Goal: Task Accomplishment & Management: Manage account settings

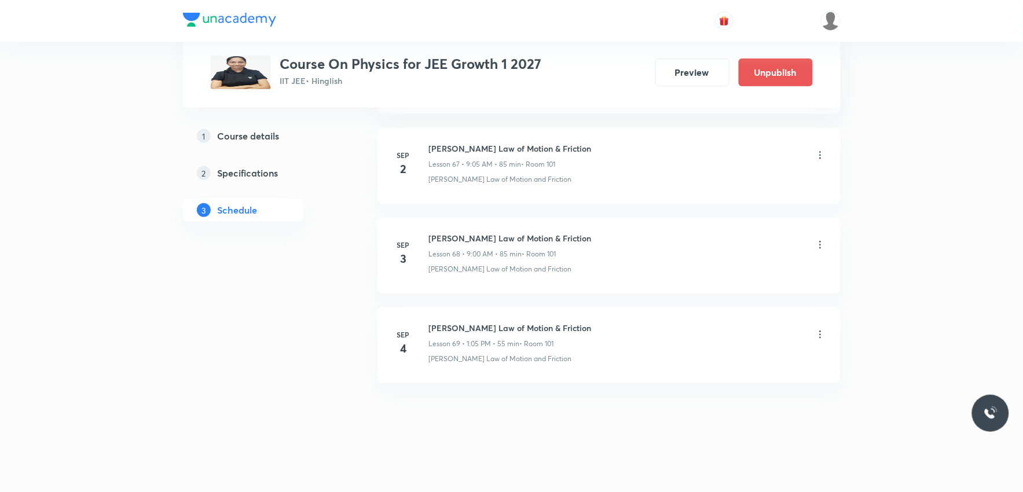
click at [429, 323] on h6 "Newton's Law of Motion & Friction" at bounding box center [510, 328] width 163 height 12
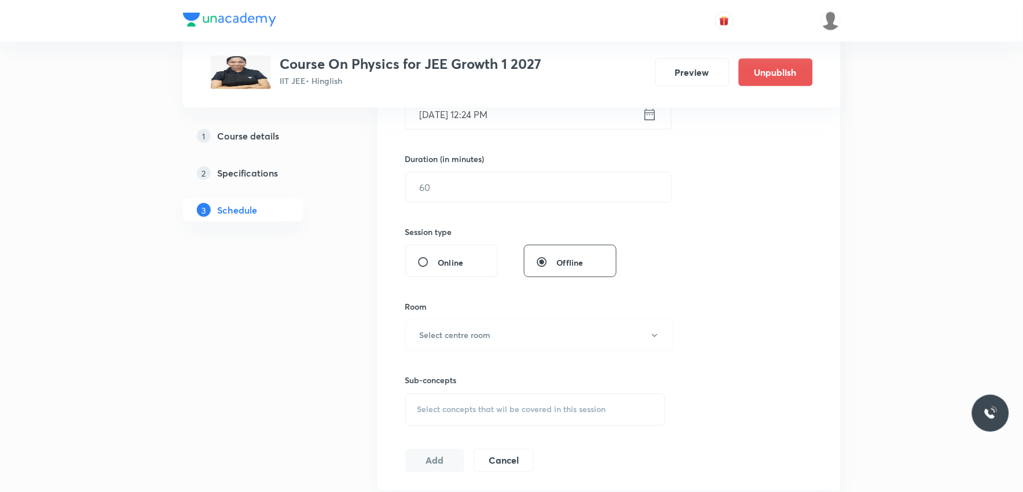
scroll to position [450, 0]
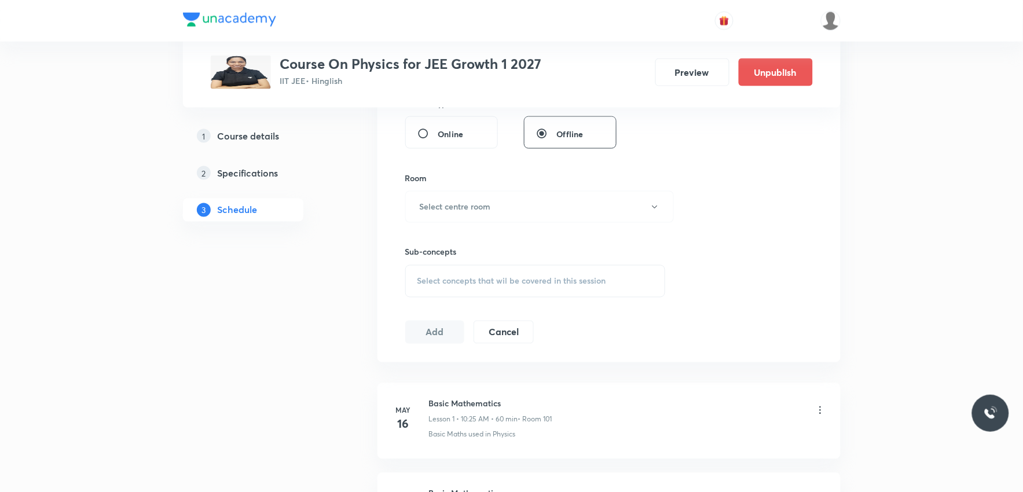
click at [784, 224] on div "Session 70 Live class Session title 0/99 ​ Schedule for Sep 4, 2025, 12:24 PM ​…" at bounding box center [608, 72] width 407 height 544
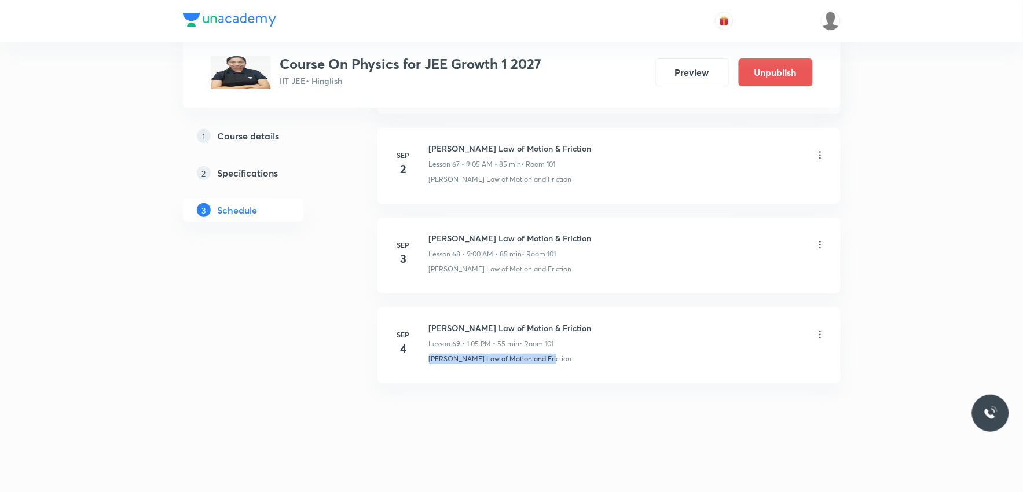
drag, startPoint x: 425, startPoint y: 362, endPoint x: 622, endPoint y: 366, distance: 196.8
click at [622, 366] on li "Sep 4 Newton's Law of Motion & Friction Lesson 69 • 1:05 PM • 55 min • Room 101…" at bounding box center [608, 345] width 463 height 76
click at [820, 329] on icon at bounding box center [820, 335] width 12 height 12
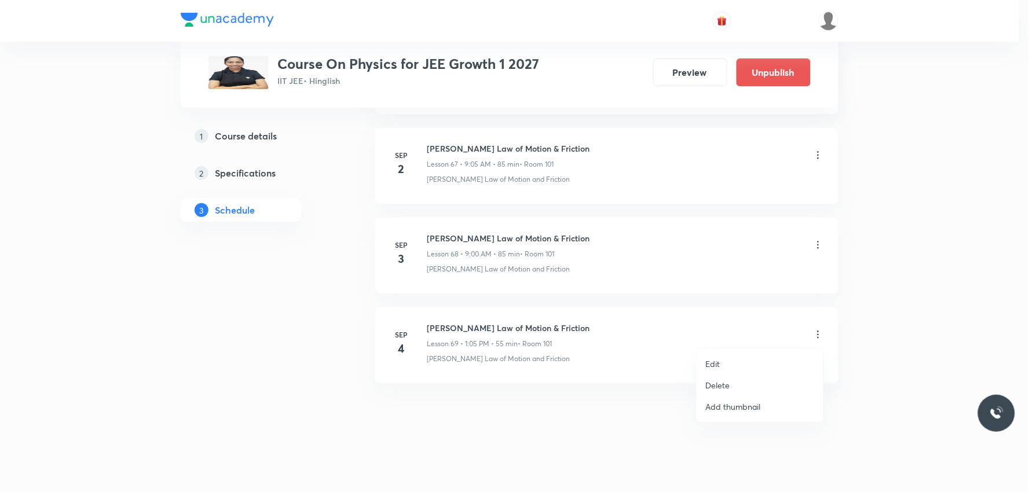
click at [726, 362] on li "Edit" at bounding box center [759, 363] width 127 height 21
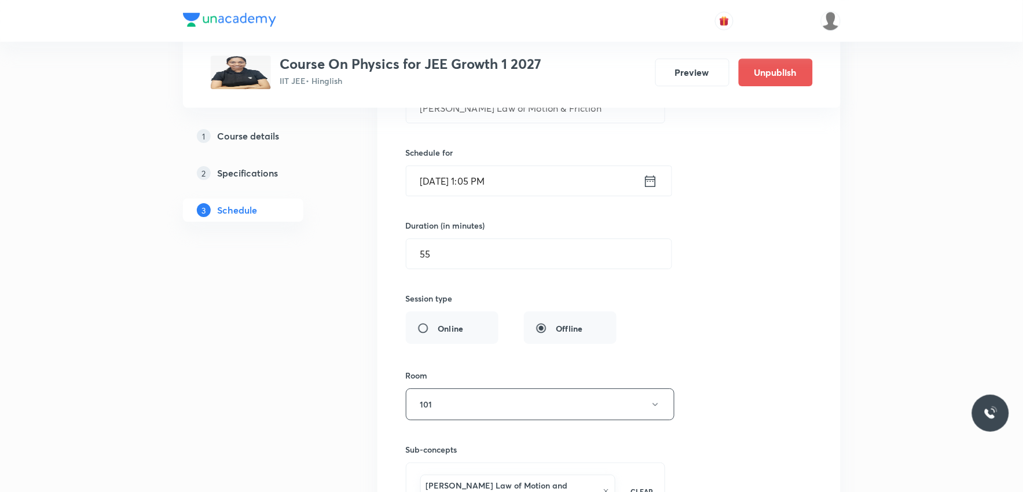
scroll to position [6547, 0]
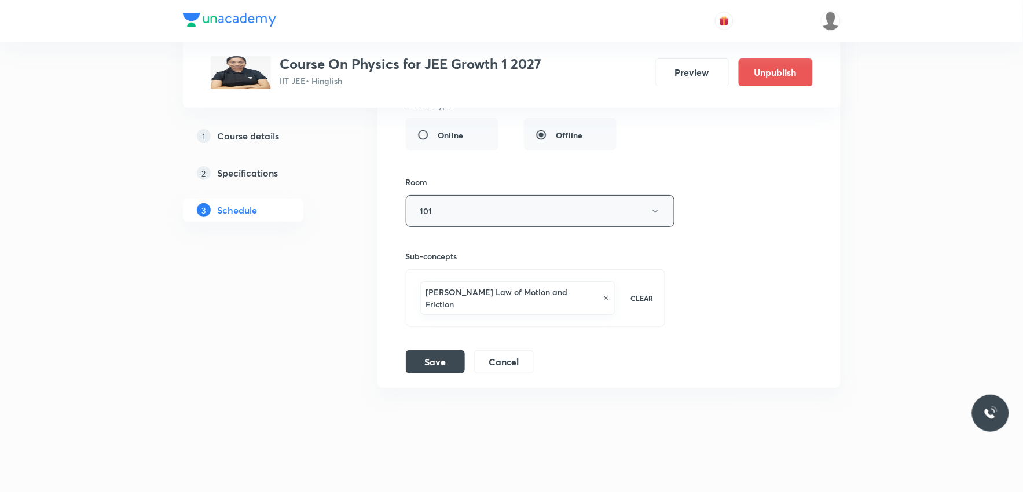
click at [488, 214] on button "101" at bounding box center [540, 211] width 269 height 32
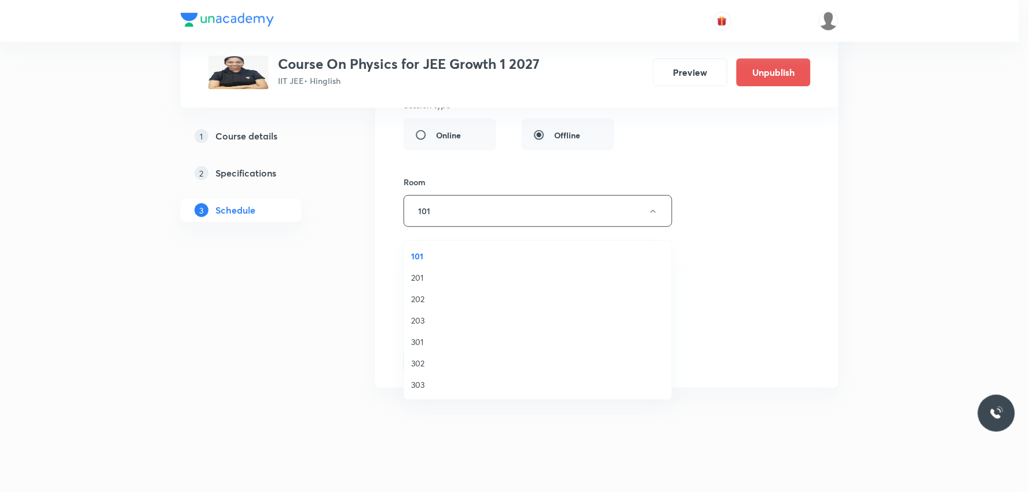
click at [720, 214] on div at bounding box center [514, 246] width 1029 height 492
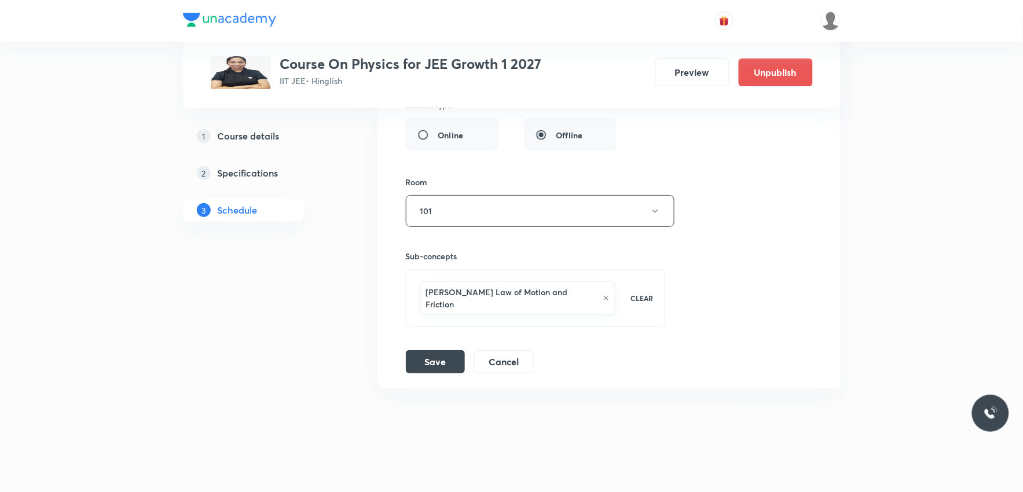
click at [603, 299] on icon at bounding box center [606, 298] width 7 height 7
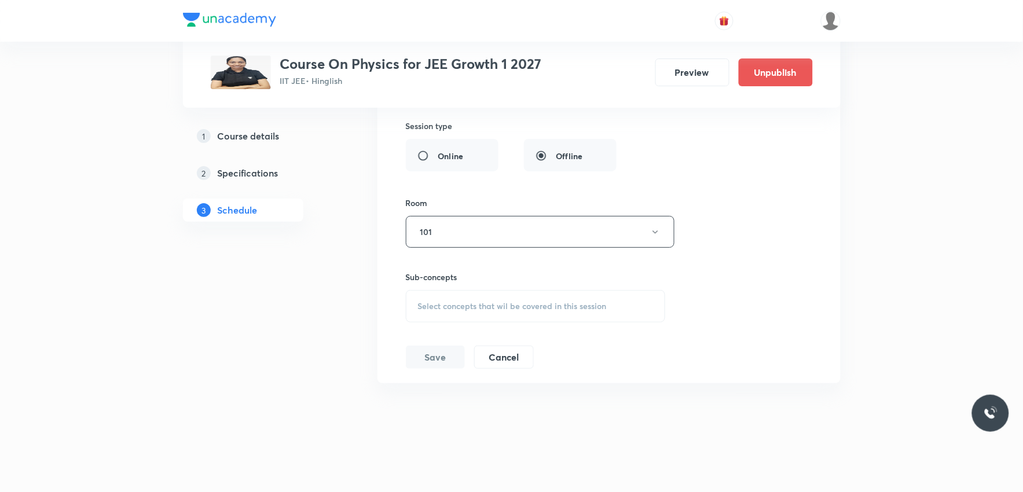
click at [487, 313] on div "Select concepts that wil be covered in this session" at bounding box center [536, 306] width 260 height 32
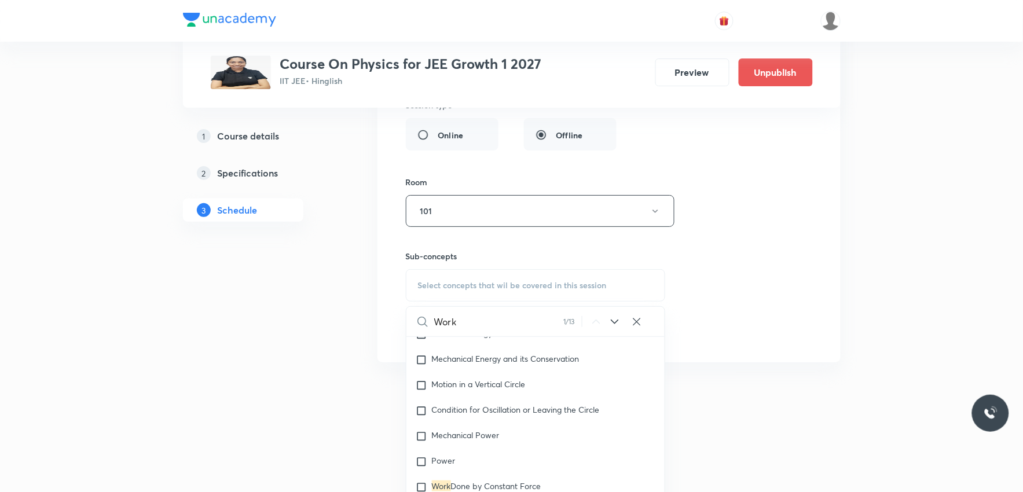
scroll to position [2799, 0]
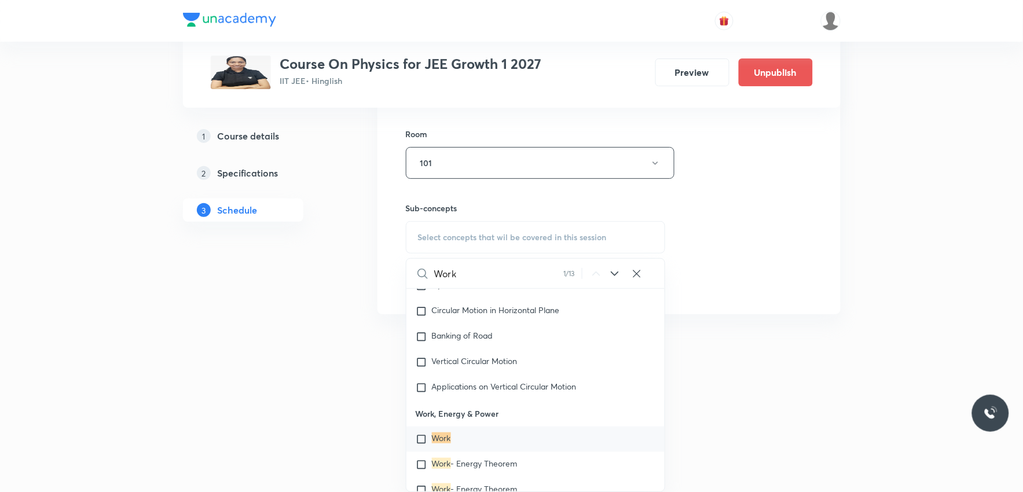
type input "Work"
click at [443, 438] on mark "Work" at bounding box center [441, 437] width 19 height 11
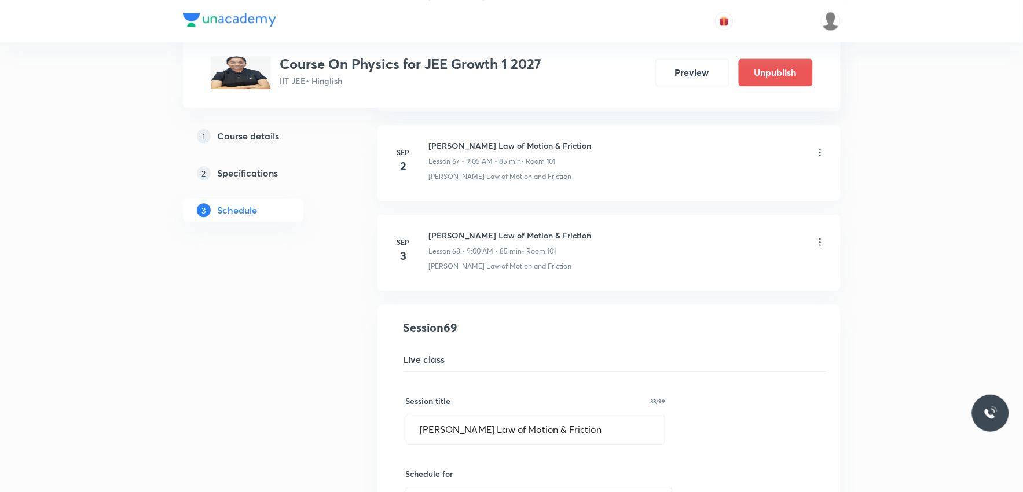
scroll to position [6225, 0]
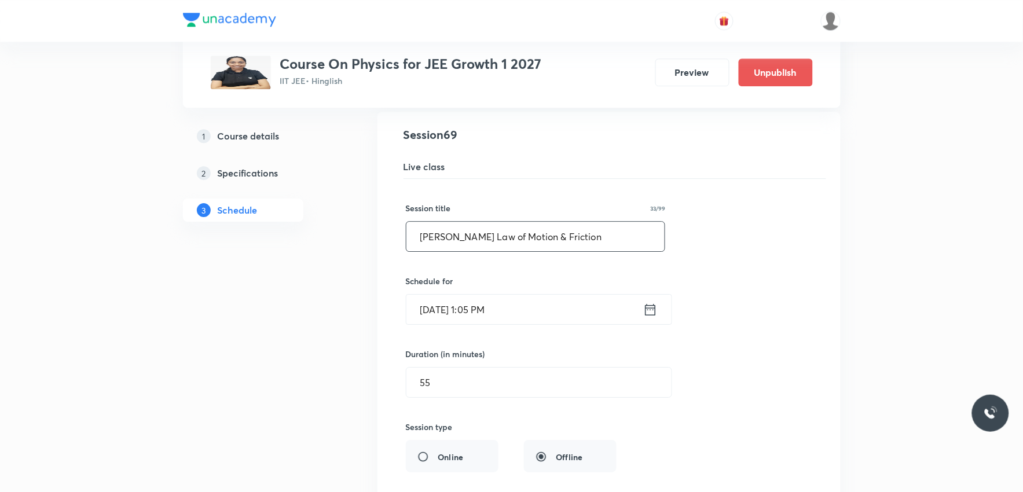
click at [595, 243] on input "Newton's Law of Motion & Friction" at bounding box center [535, 237] width 259 height 30
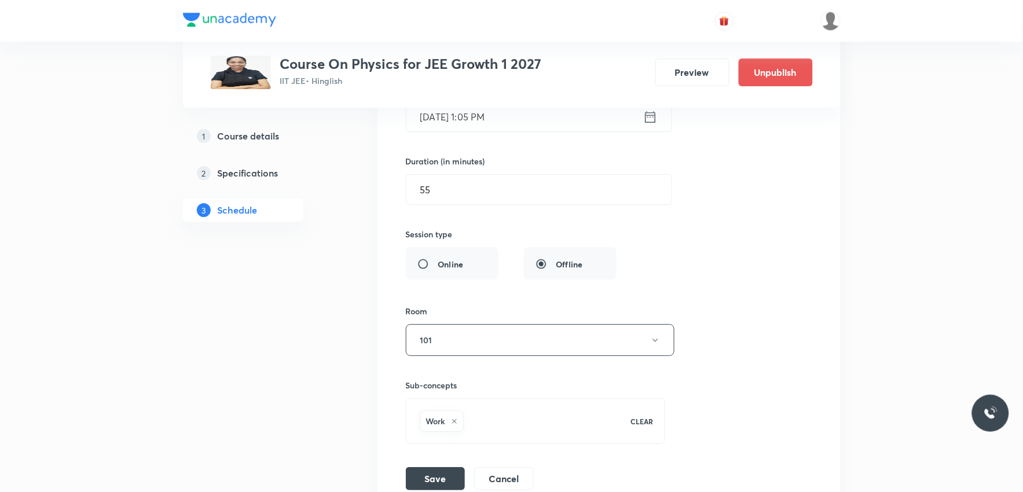
scroll to position [6547, 0]
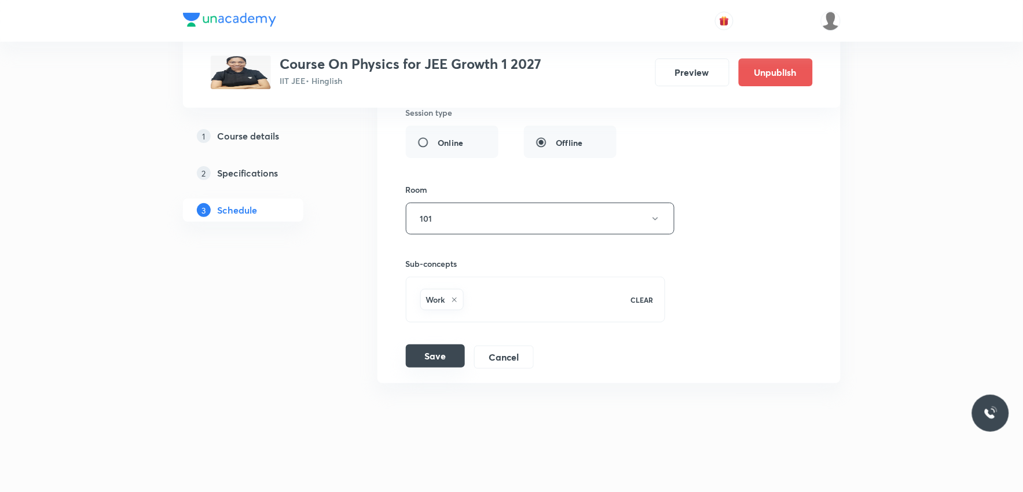
type input "Word Energy & Power"
click at [448, 361] on button "Save" at bounding box center [435, 355] width 59 height 23
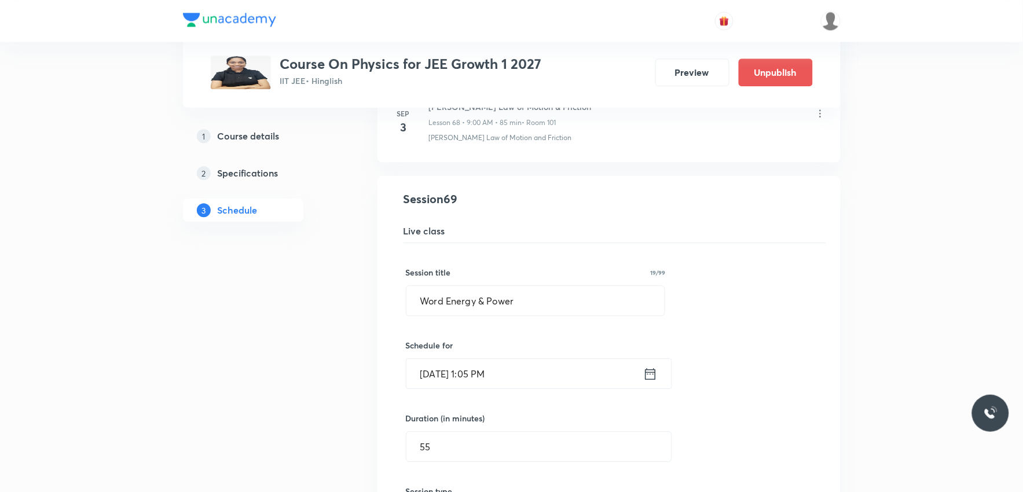
scroll to position [6097, 0]
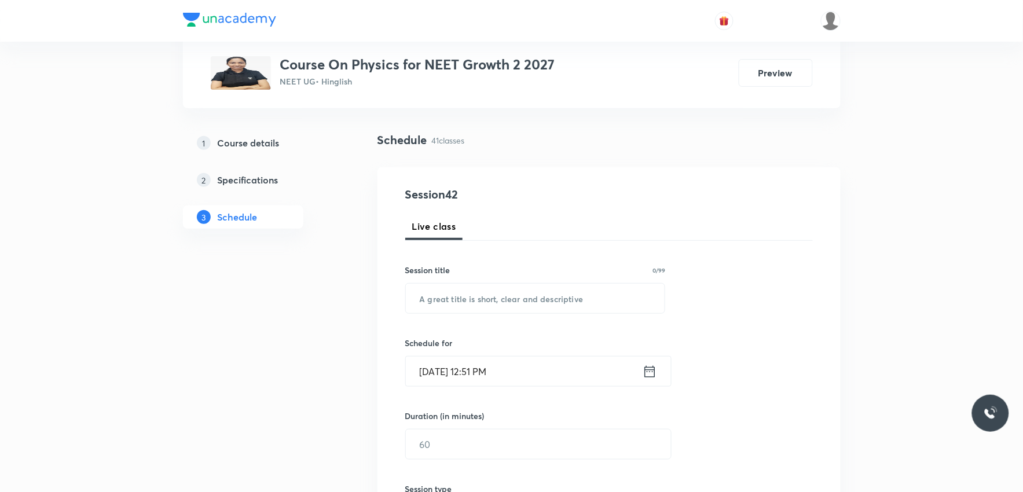
scroll to position [4118, 0]
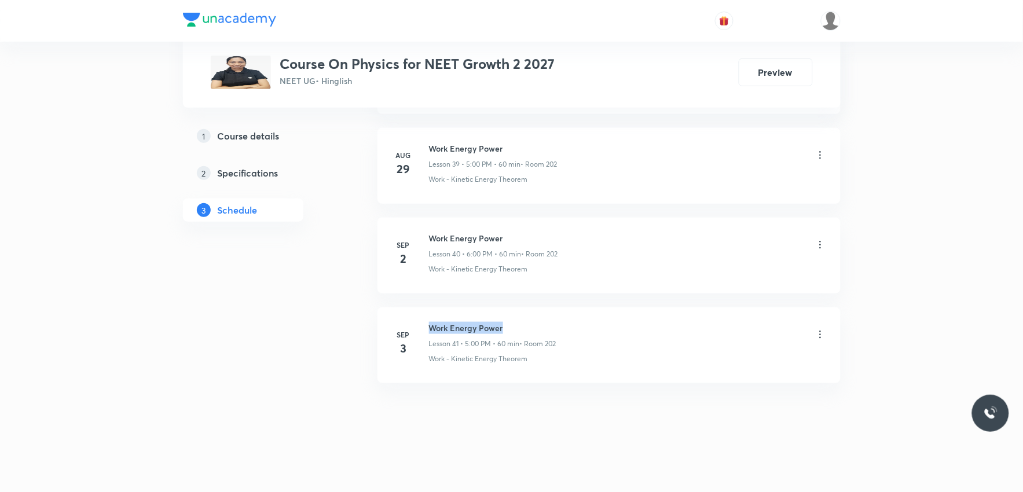
drag, startPoint x: 429, startPoint y: 328, endPoint x: 559, endPoint y: 325, distance: 129.1
click at [556, 325] on h6 "Work Energy Power" at bounding box center [492, 328] width 127 height 12
copy h6 "Work Energy Power"
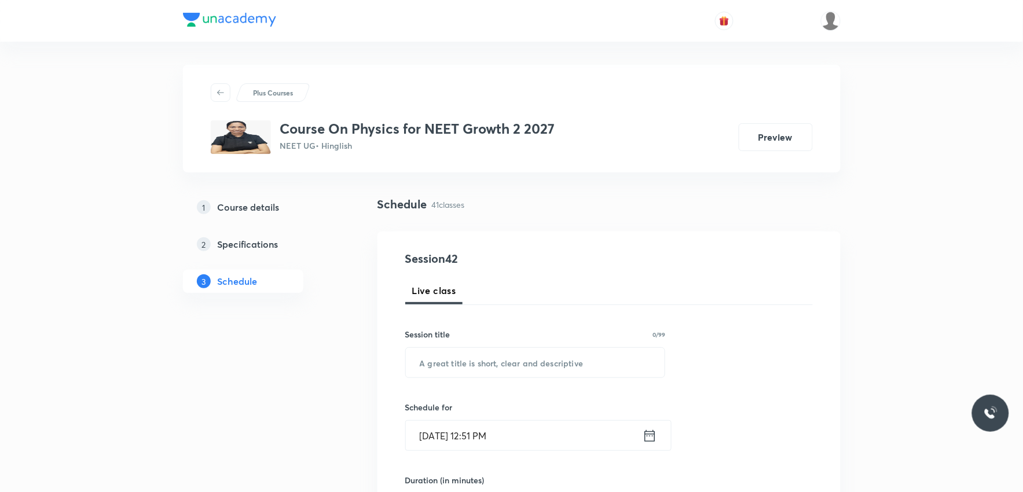
click at [557, 361] on input "text" at bounding box center [535, 363] width 259 height 30
paste input "Work Energy Power"
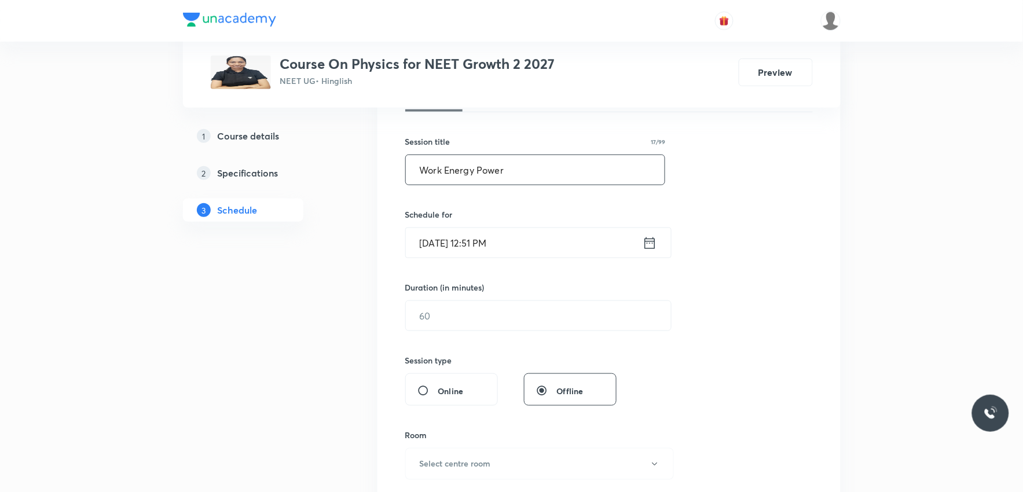
type input "Work Energy Power"
click at [486, 241] on input "Sep 4, 2025, 12:51 PM" at bounding box center [524, 243] width 237 height 30
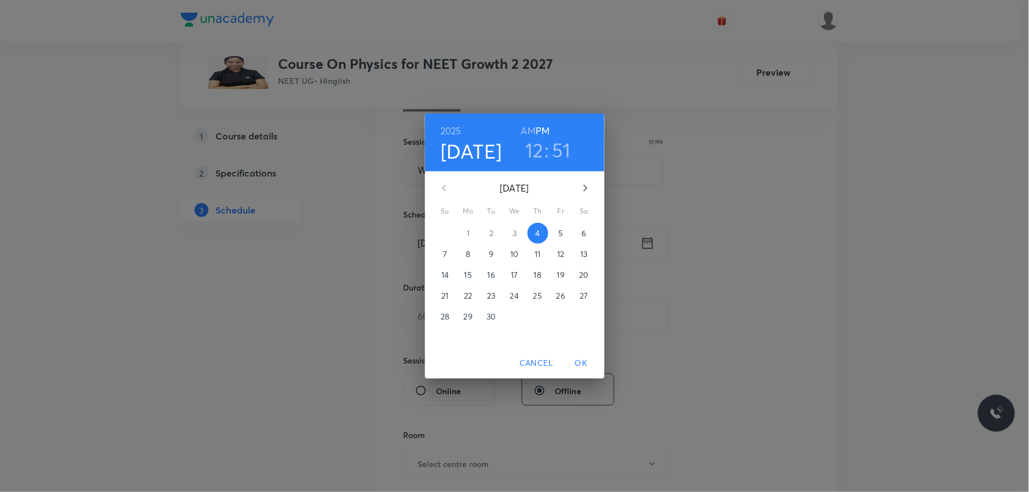
click at [541, 153] on h3 "12" at bounding box center [534, 150] width 19 height 24
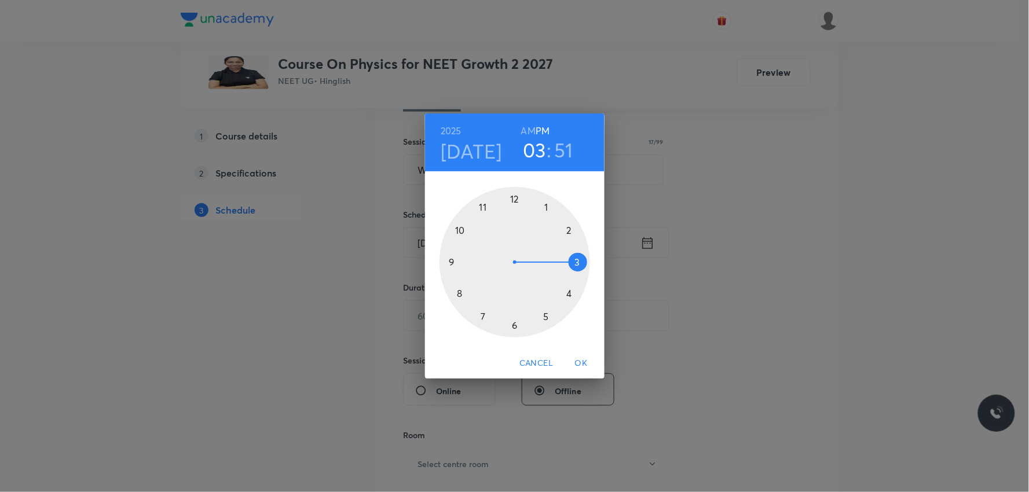
drag, startPoint x: 519, startPoint y: 194, endPoint x: 581, endPoint y: 271, distance: 98.0
click at [581, 271] on div at bounding box center [514, 262] width 150 height 150
drag, startPoint x: 468, startPoint y: 219, endPoint x: 571, endPoint y: 296, distance: 129.1
click at [571, 296] on div at bounding box center [514, 262] width 150 height 150
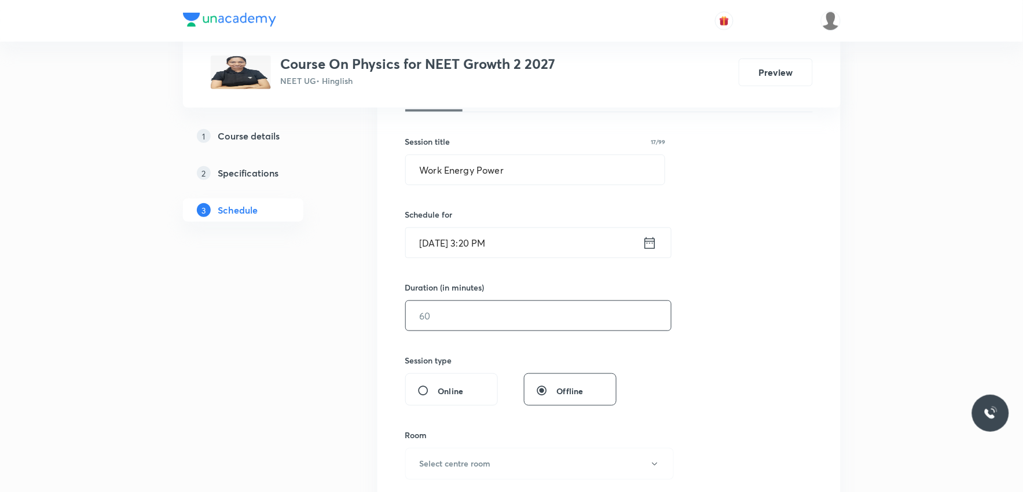
click at [464, 314] on input "text" at bounding box center [538, 316] width 265 height 30
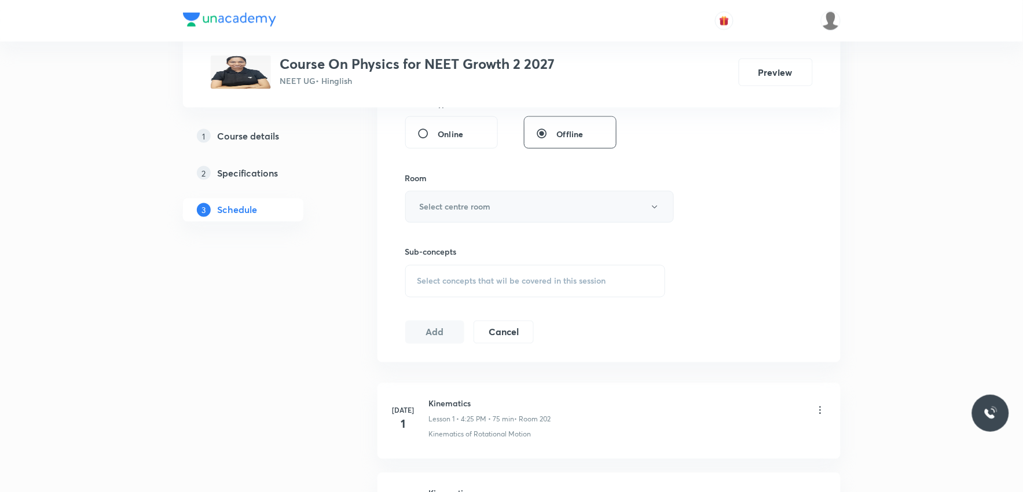
type input "90"
click at [537, 204] on button "Select centre room" at bounding box center [539, 207] width 269 height 32
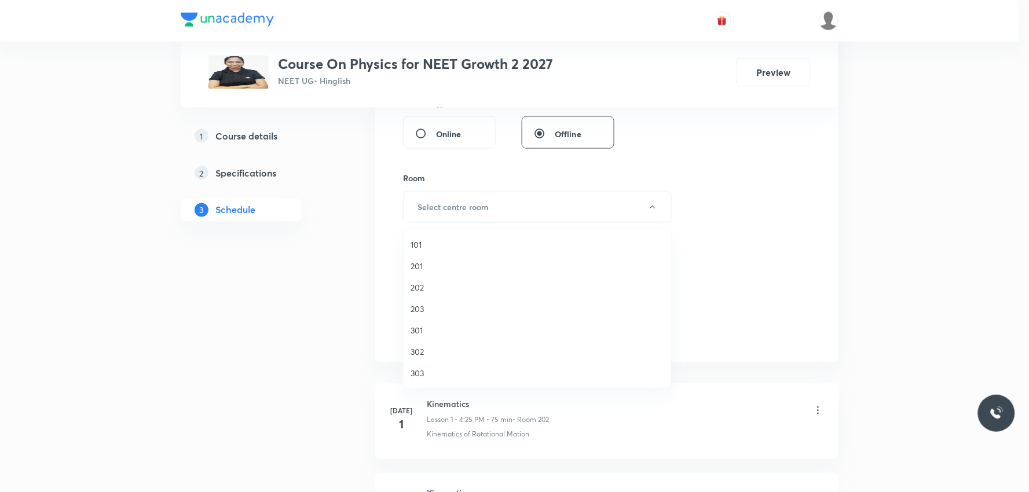
click at [438, 247] on span "101" at bounding box center [537, 244] width 254 height 12
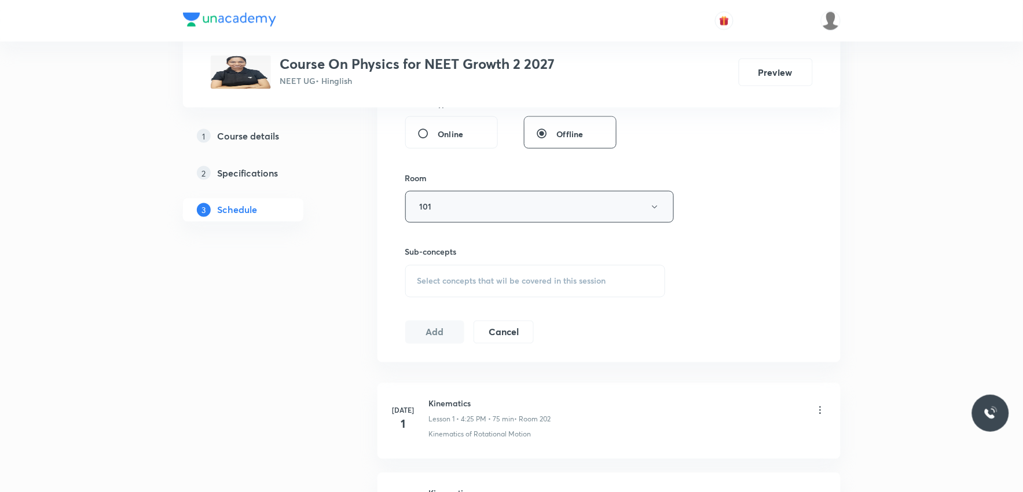
click at [478, 206] on button "101" at bounding box center [539, 207] width 269 height 32
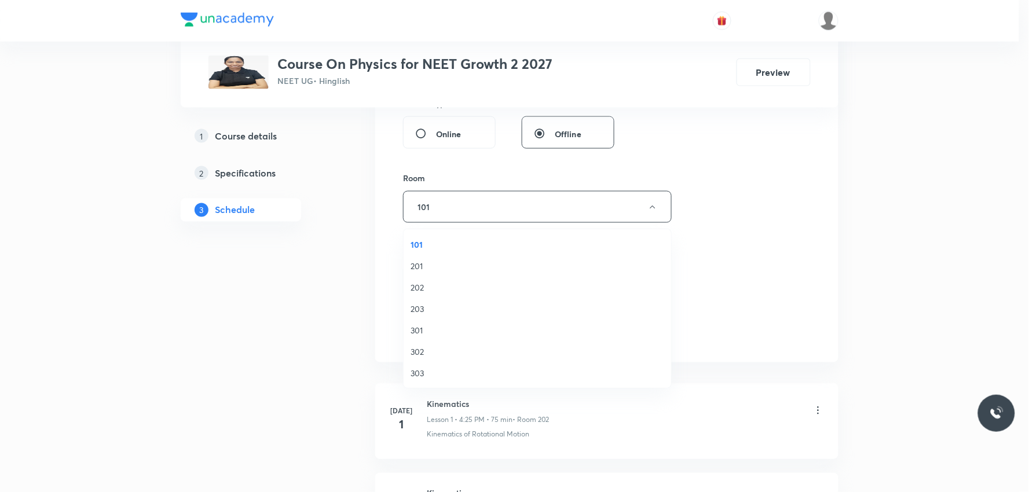
click at [446, 263] on span "201" at bounding box center [537, 266] width 254 height 12
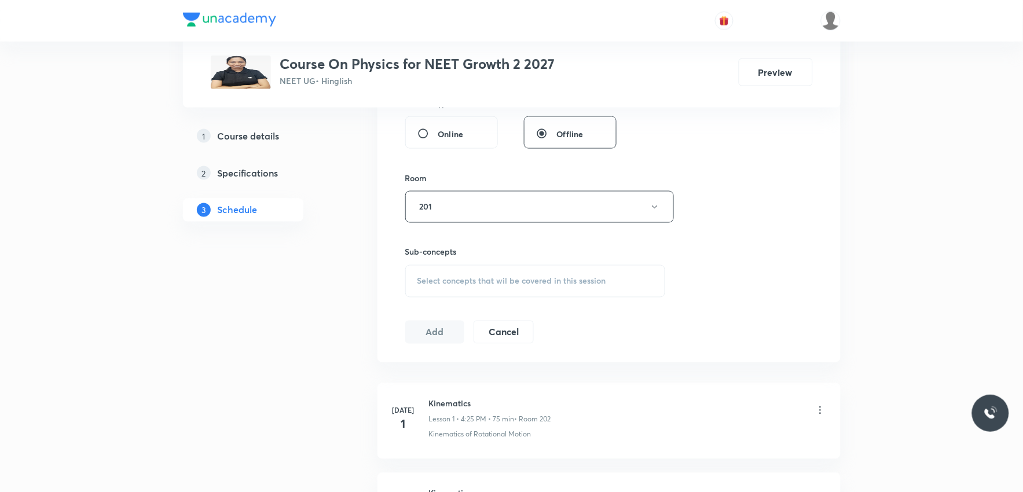
click at [505, 273] on div "Select concepts that wil be covered in this session" at bounding box center [535, 281] width 260 height 32
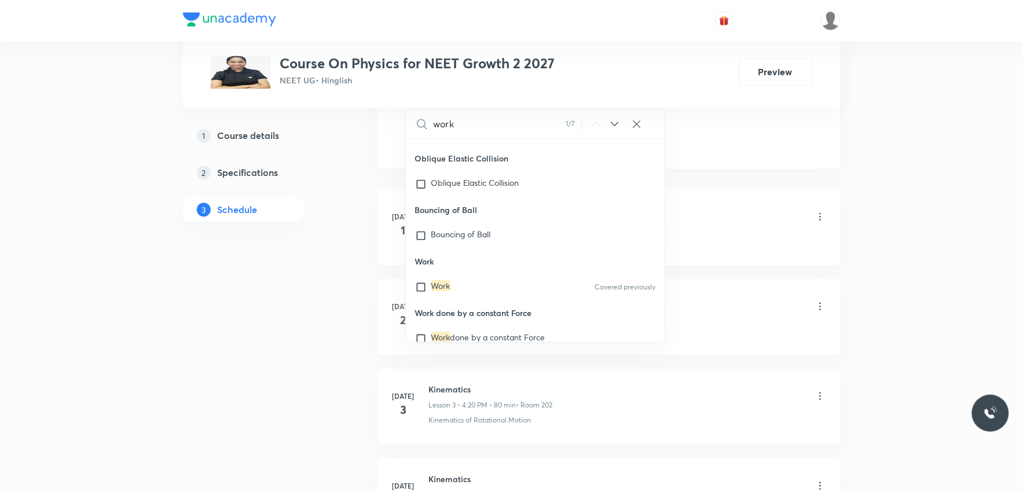
scroll to position [7764, 0]
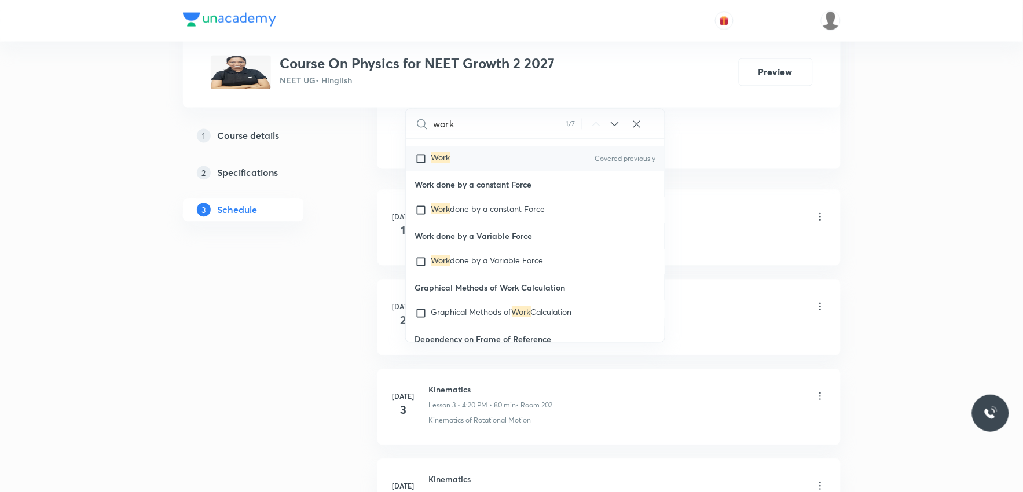
type input "work"
click at [445, 163] on mark "Work" at bounding box center [440, 157] width 19 height 11
checkbox input "true"
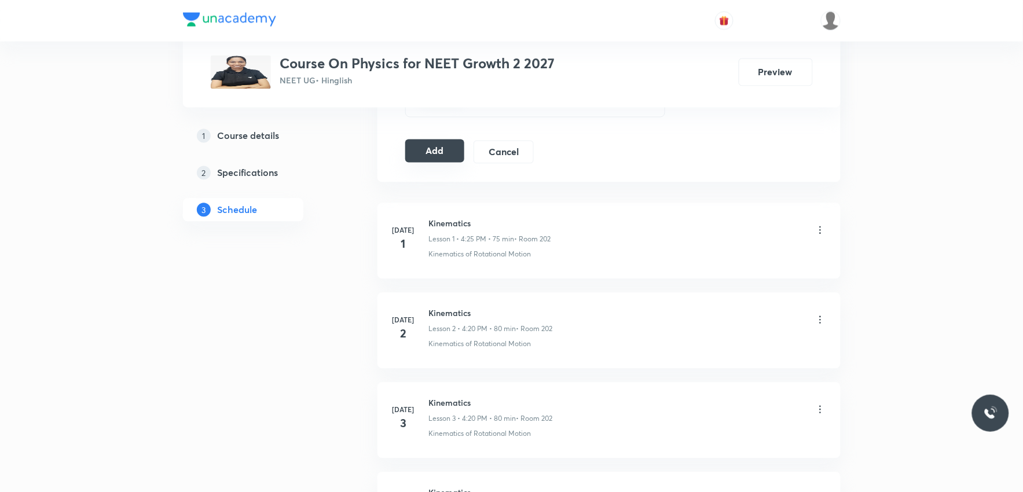
click at [447, 155] on button "Add" at bounding box center [435, 150] width 60 height 23
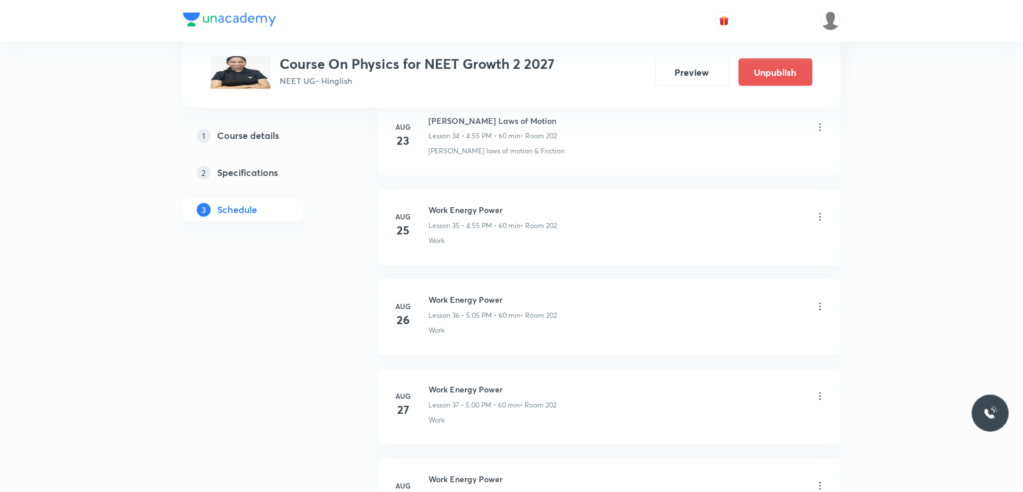
scroll to position [3676, 0]
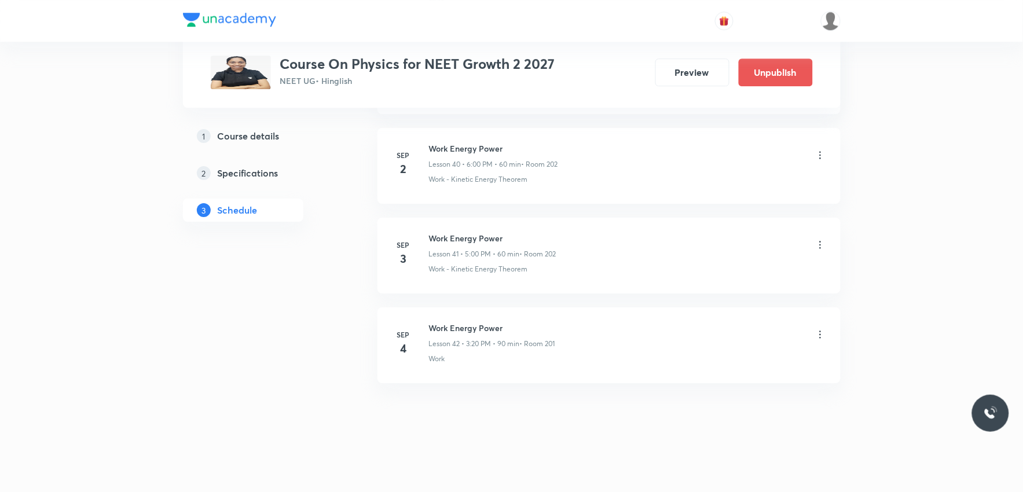
click at [820, 336] on icon at bounding box center [820, 335] width 12 height 12
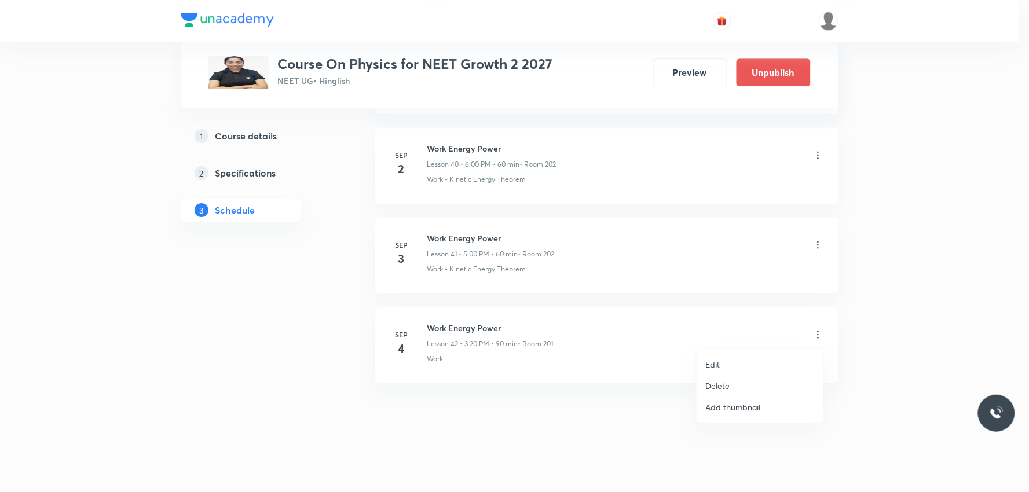
click at [734, 362] on li "Edit" at bounding box center [759, 364] width 127 height 21
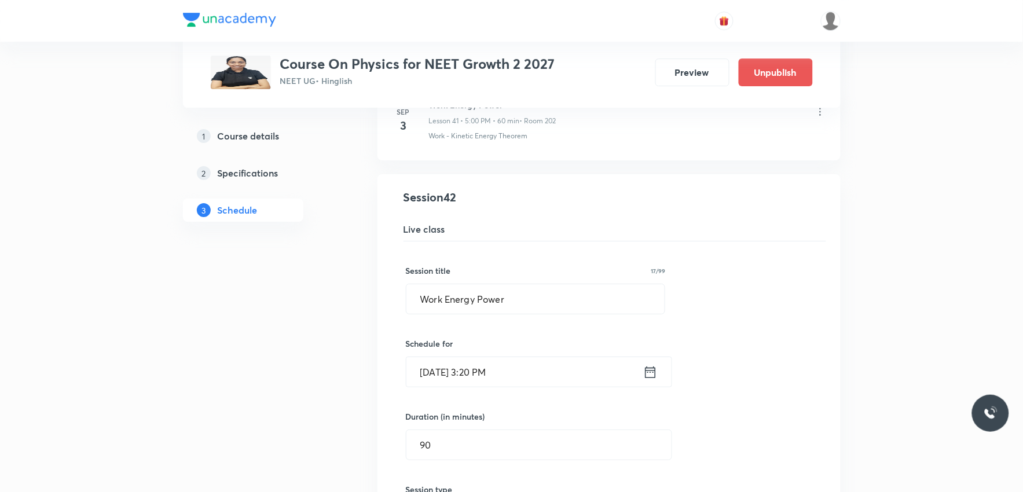
scroll to position [3805, 0]
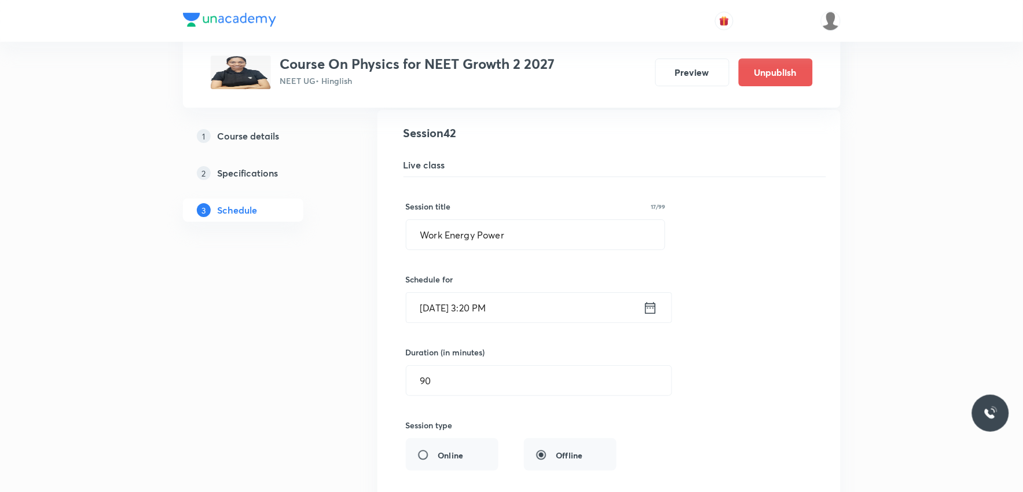
click at [453, 320] on input "Sep 4, 2025, 3:20 PM" at bounding box center [524, 308] width 237 height 30
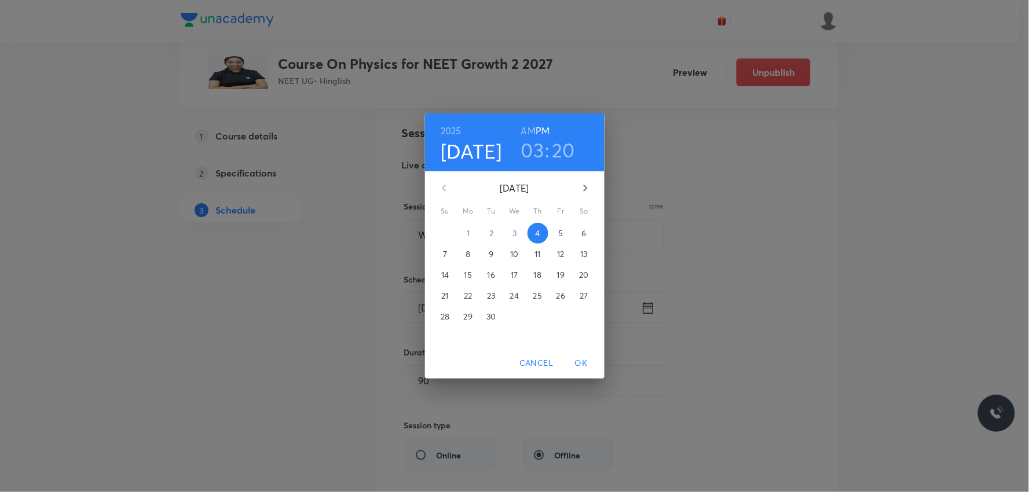
click at [534, 153] on h3 "03" at bounding box center [532, 150] width 23 height 24
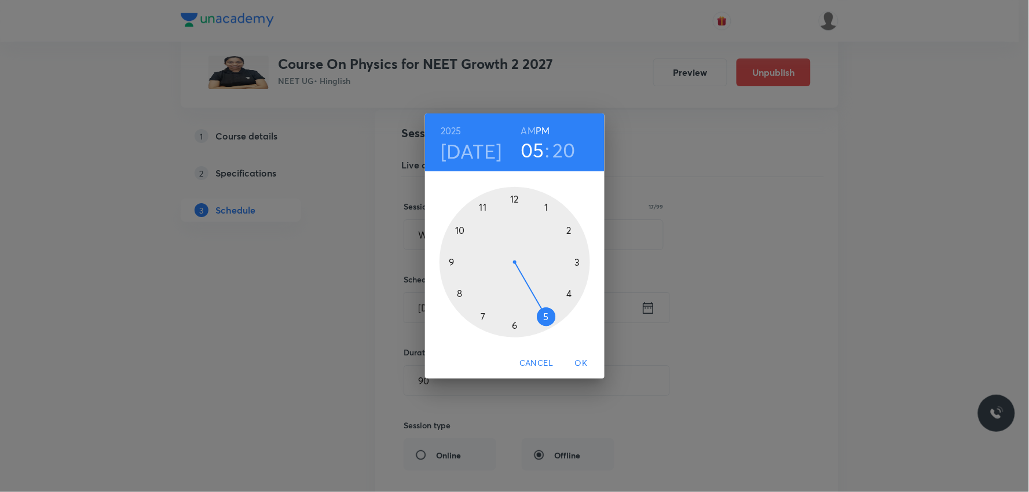
drag, startPoint x: 574, startPoint y: 263, endPoint x: 560, endPoint y: 326, distance: 64.2
click at [560, 326] on div at bounding box center [514, 262] width 150 height 150
drag, startPoint x: 579, startPoint y: 291, endPoint x: 514, endPoint y: 207, distance: 106.0
click at [514, 207] on div at bounding box center [514, 262] width 150 height 150
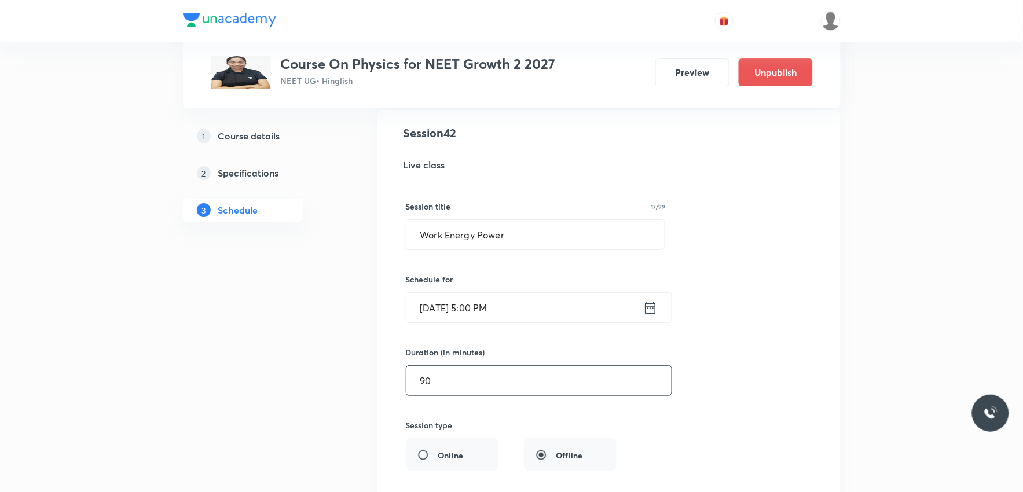
click at [475, 389] on input "90" at bounding box center [538, 381] width 265 height 30
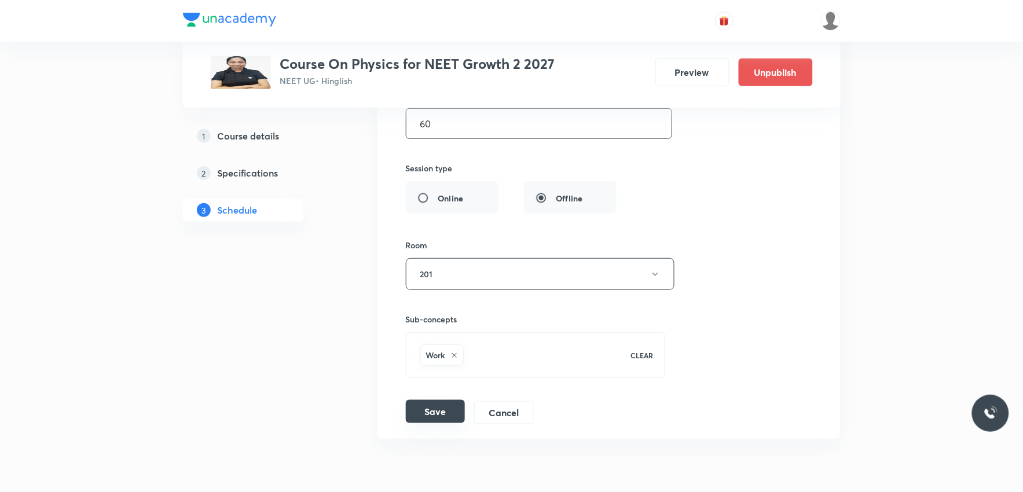
type input "60"
click at [435, 415] on button "Save" at bounding box center [435, 411] width 59 height 23
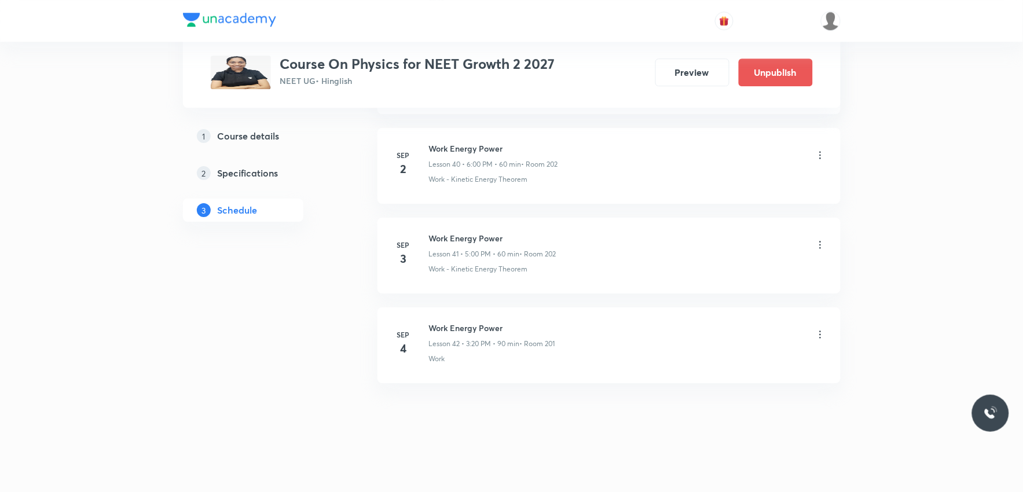
scroll to position [3676, 0]
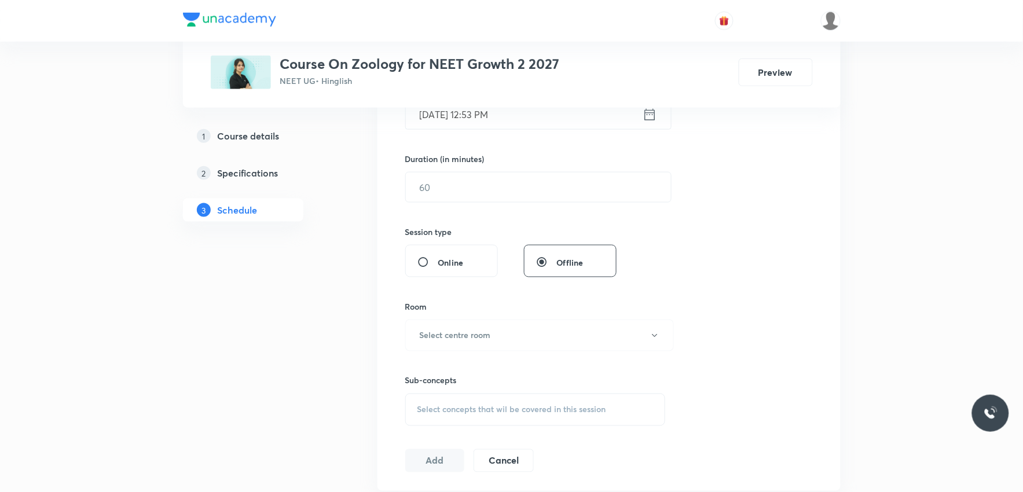
scroll to position [514, 0]
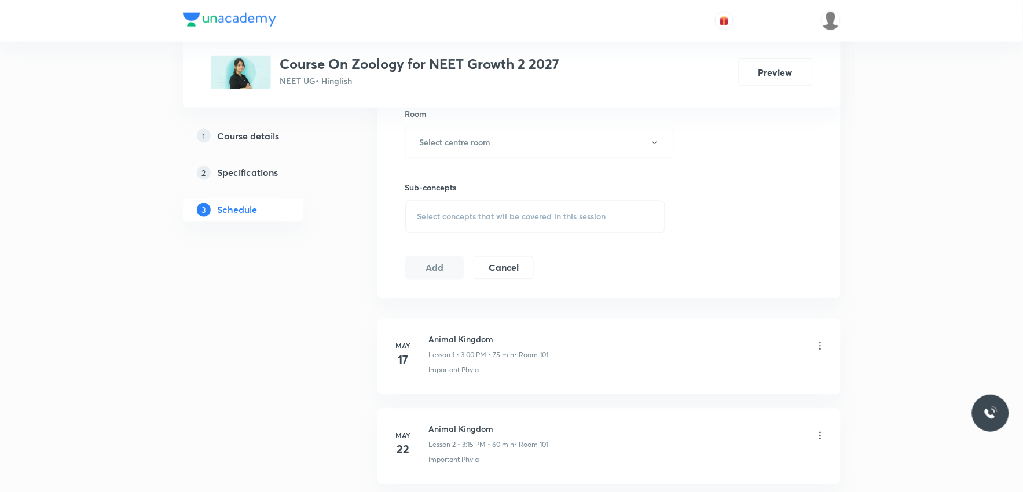
click at [586, 206] on div "Select concepts that wil be covered in this session" at bounding box center [535, 217] width 260 height 32
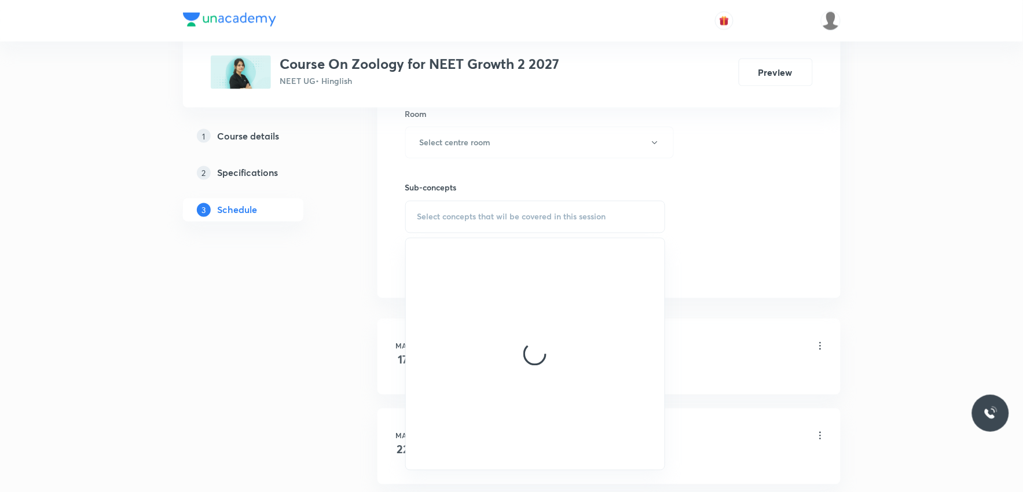
click at [700, 194] on div "Session 49 Live class Session title 0/99 ​ Schedule for [DATE] 12:53 PM ​ Durat…" at bounding box center [608, 8] width 407 height 544
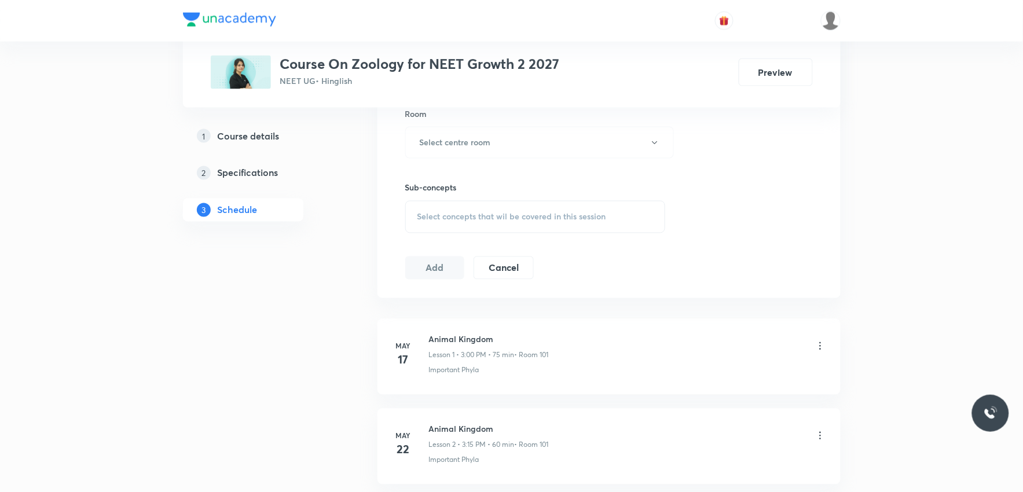
scroll to position [4747, 0]
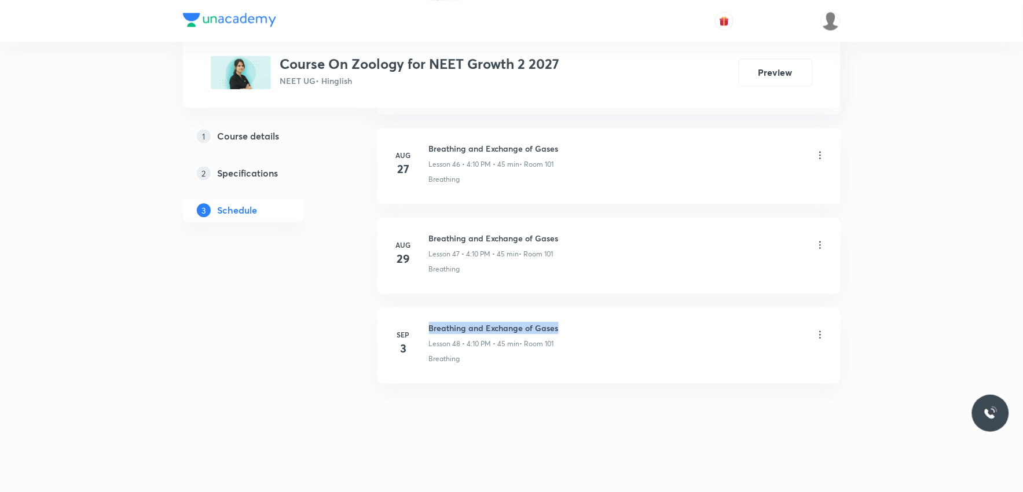
drag, startPoint x: 431, startPoint y: 325, endPoint x: 649, endPoint y: 326, distance: 218.8
click at [649, 326] on div "Breathing and Exchange of Gases Lesson 48 • 4:10 PM • 45 min • Room 101" at bounding box center [627, 335] width 397 height 27
copy h6 "Breathing and Exchange of Gases"
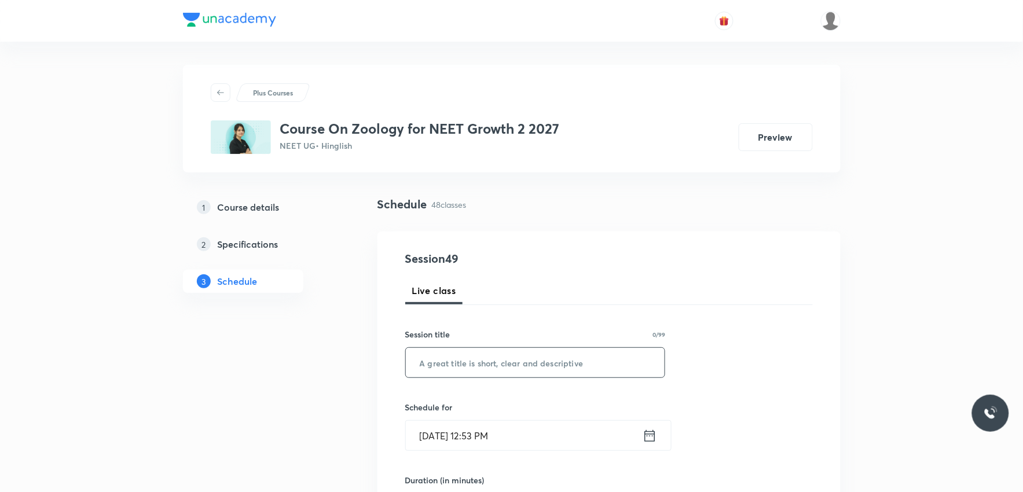
click at [589, 365] on input "text" at bounding box center [535, 363] width 259 height 30
paste input "Breathing and Exchange of Gases"
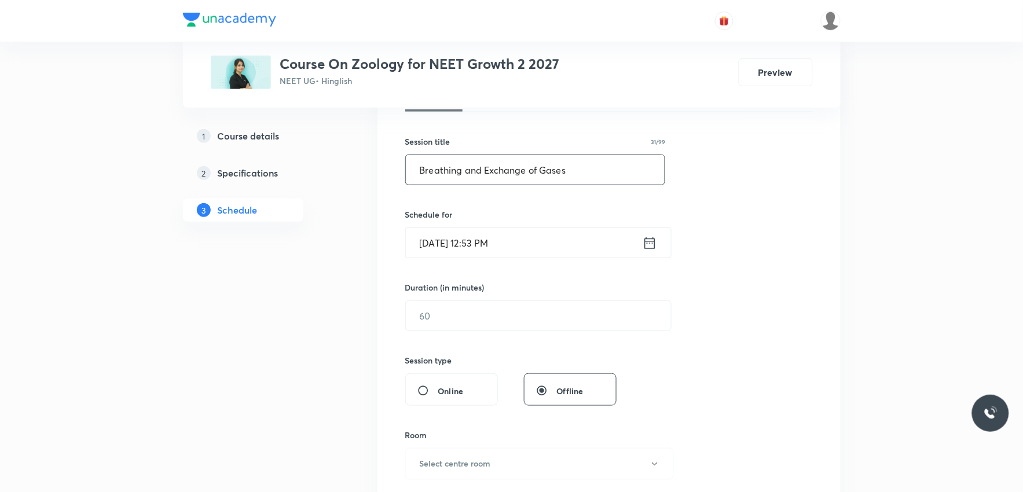
type input "Breathing and Exchange of Gases"
click at [473, 249] on input "Sep 4, 2025, 12:53 PM" at bounding box center [524, 243] width 237 height 30
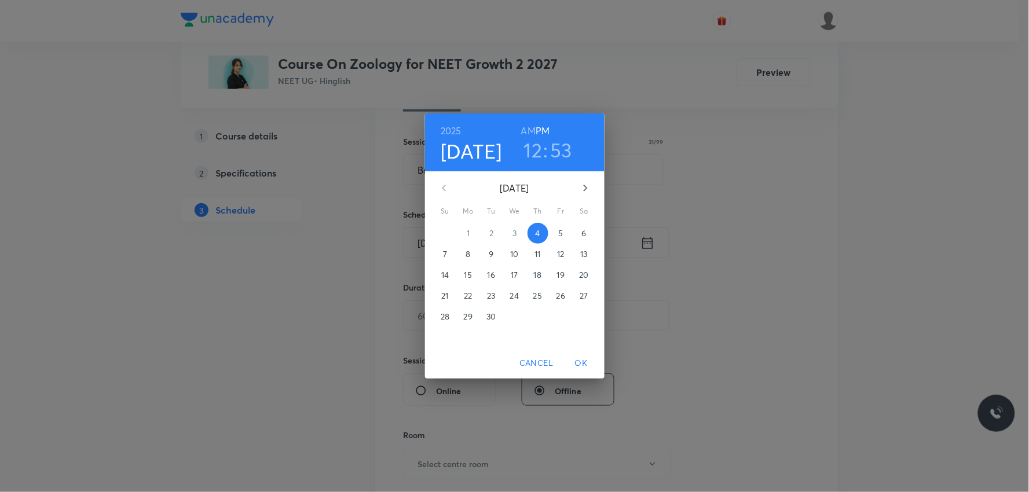
click at [538, 157] on h3 "12" at bounding box center [533, 150] width 19 height 24
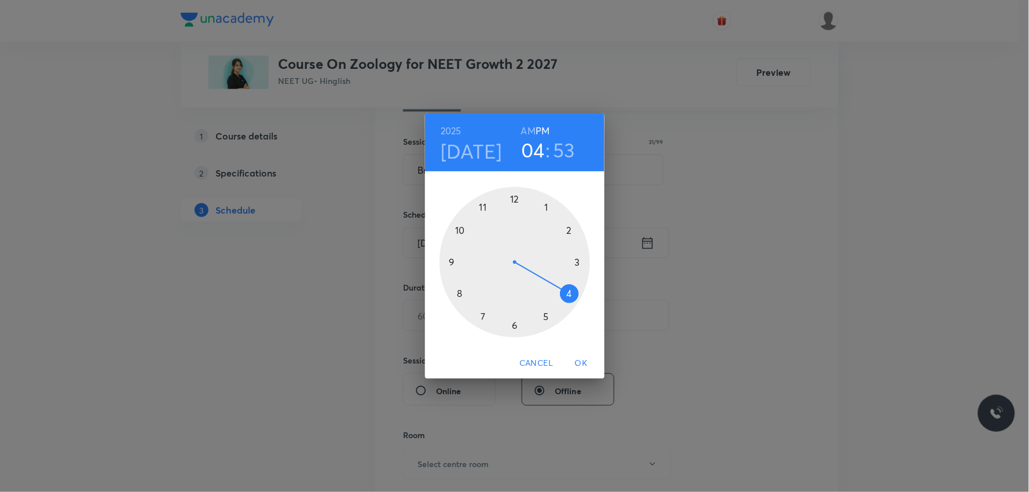
drag, startPoint x: 530, startPoint y: 241, endPoint x: 581, endPoint y: 288, distance: 69.3
click at [581, 288] on div at bounding box center [514, 262] width 150 height 150
drag, startPoint x: 478, startPoint y: 216, endPoint x: 557, endPoint y: 237, distance: 82.7
click at [557, 237] on div at bounding box center [514, 262] width 150 height 150
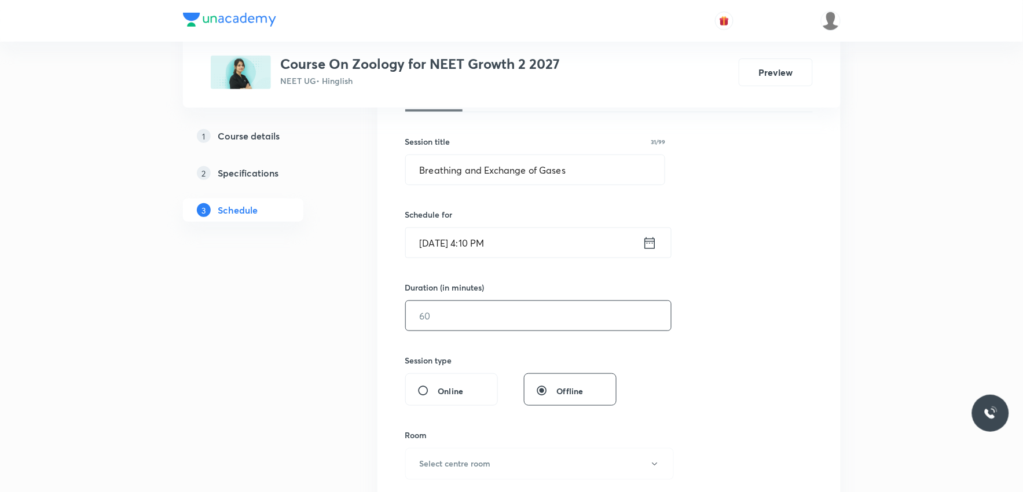
click at [500, 309] on input "text" at bounding box center [538, 316] width 265 height 30
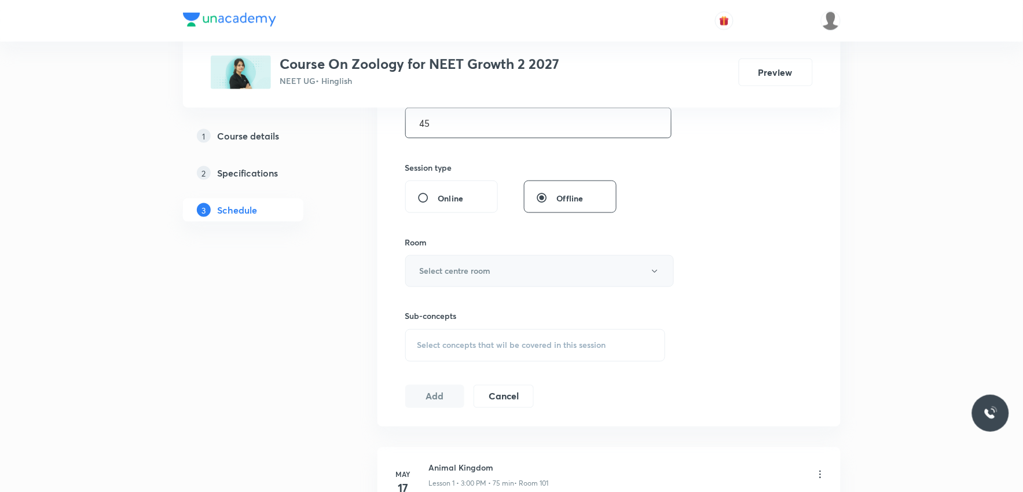
type input "45"
click at [515, 275] on button "Select centre room" at bounding box center [539, 271] width 269 height 32
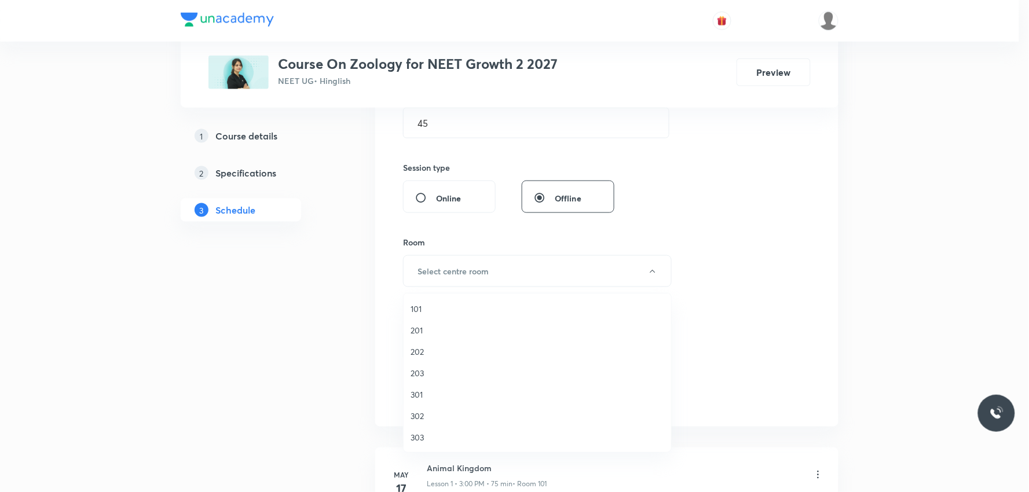
click at [429, 303] on span "101" at bounding box center [537, 309] width 254 height 12
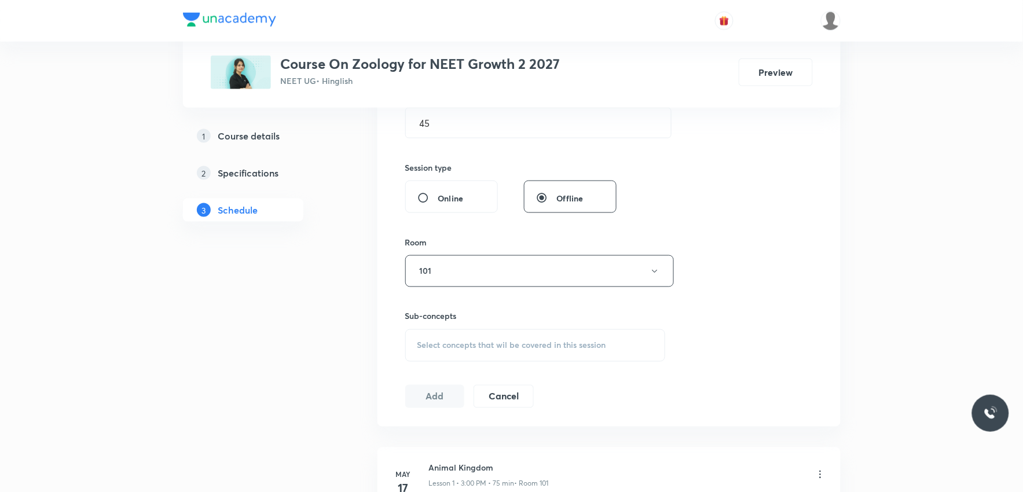
click at [513, 339] on div "Select concepts that wil be covered in this session" at bounding box center [535, 345] width 260 height 32
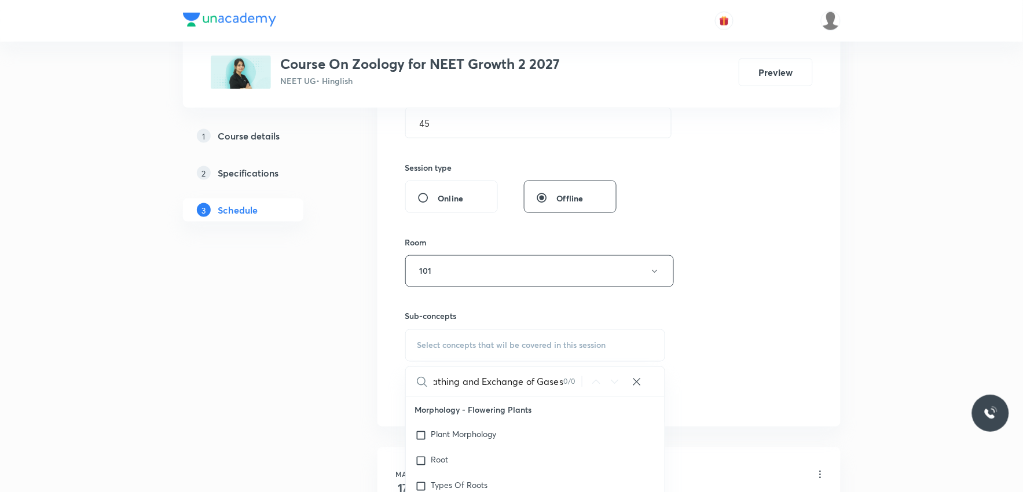
scroll to position [450, 0]
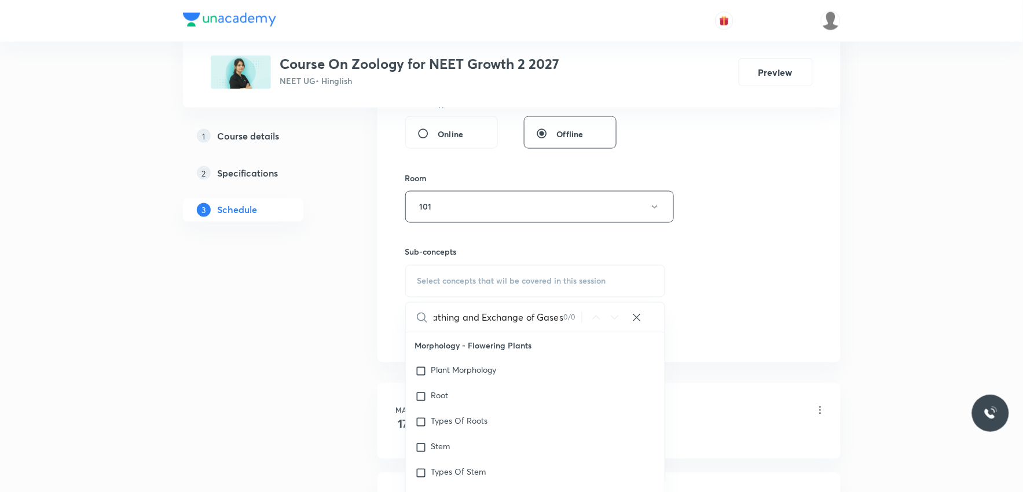
click at [458, 321] on input "Breathing and Exchange of Gases" at bounding box center [499, 318] width 130 height 30
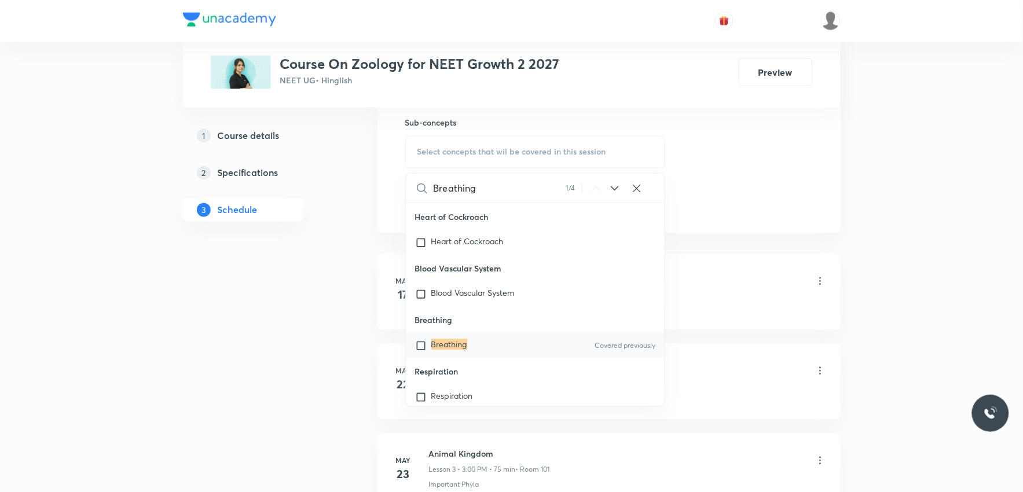
type input "Breathing"
click at [463, 350] on mark "Breathing" at bounding box center [449, 344] width 36 height 11
checkbox input "true"
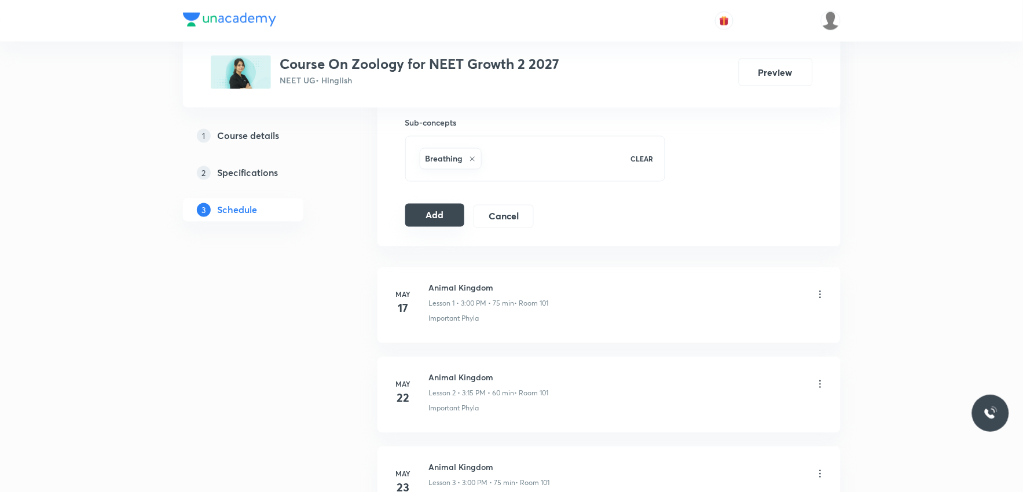
click at [442, 222] on button "Add" at bounding box center [435, 215] width 60 height 23
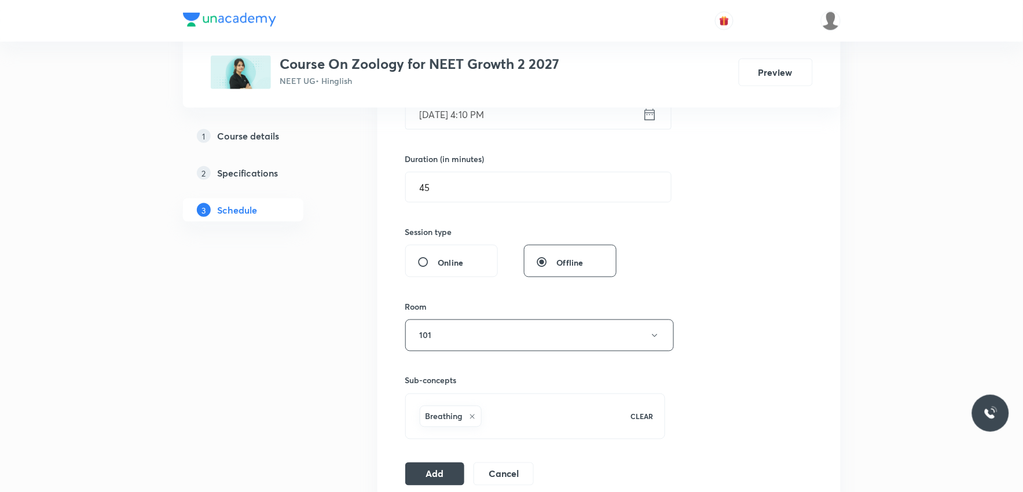
scroll to position [257, 0]
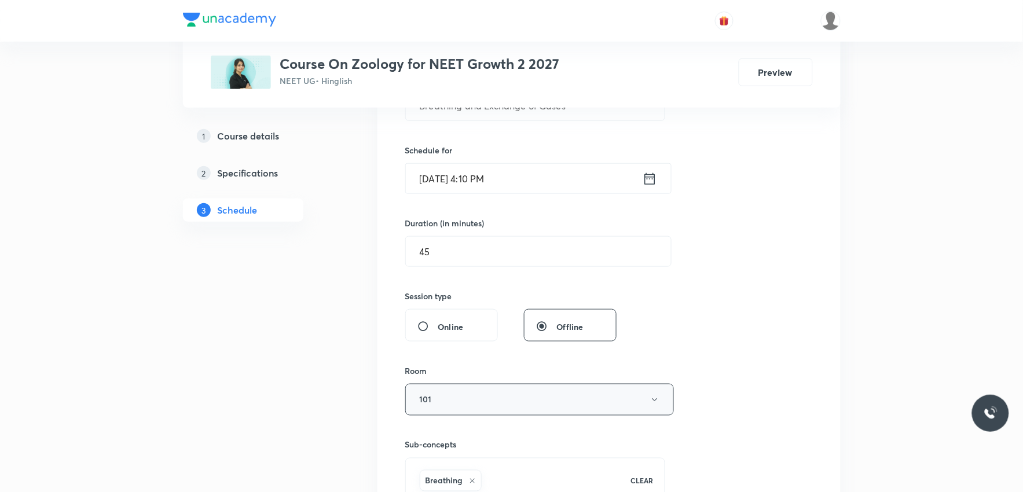
click at [605, 403] on button "101" at bounding box center [539, 400] width 269 height 32
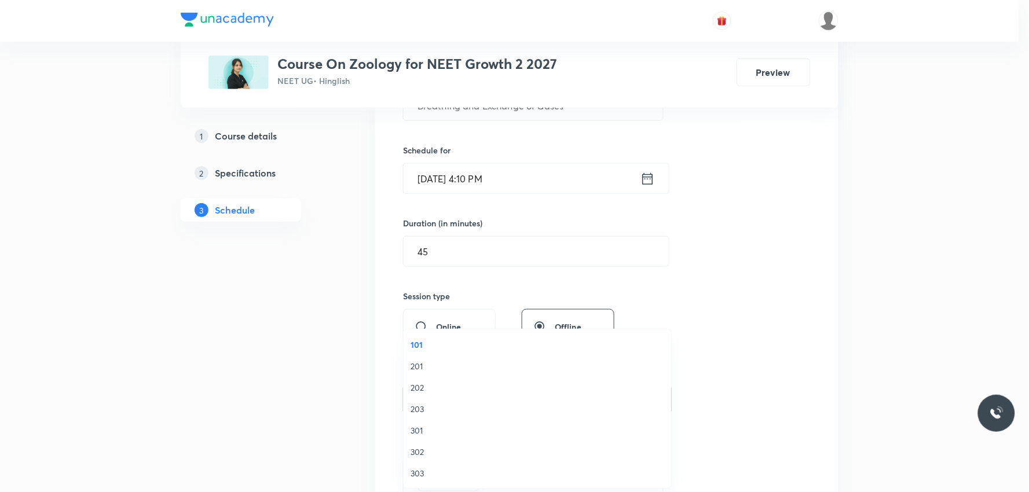
click at [792, 229] on div at bounding box center [514, 246] width 1029 height 492
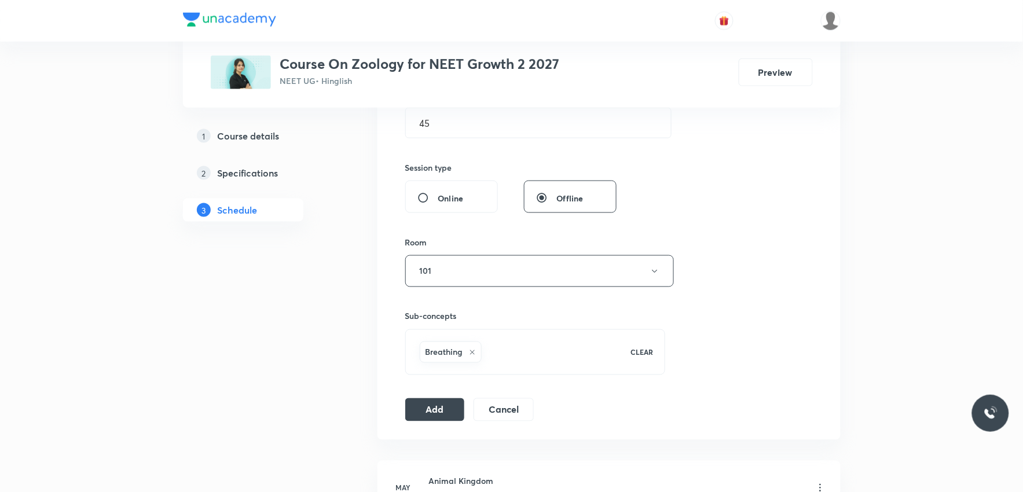
scroll to position [450, 0]
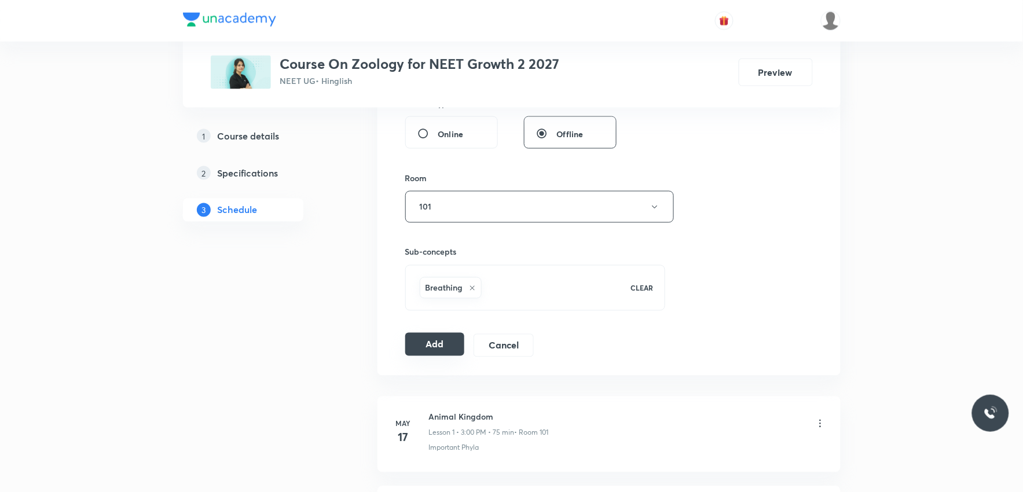
click at [449, 344] on button "Add" at bounding box center [435, 344] width 60 height 23
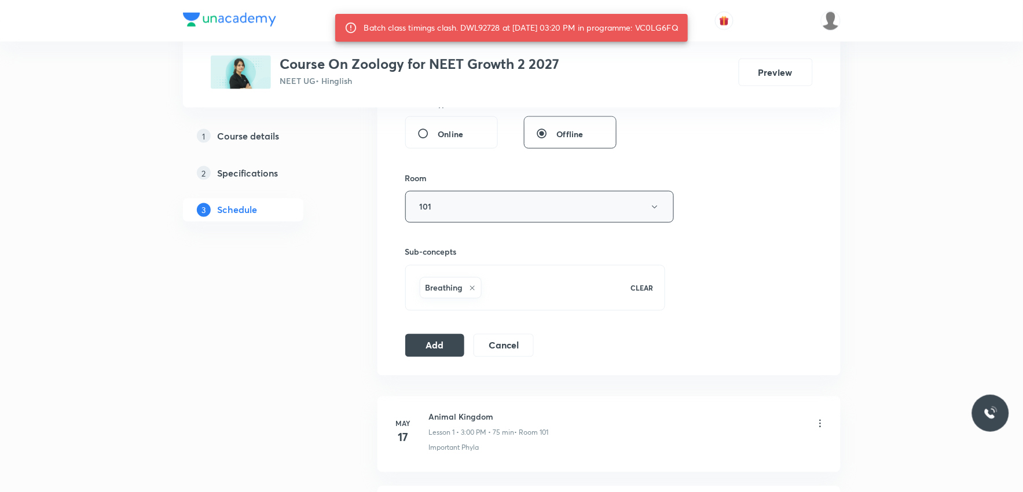
scroll to position [385, 0]
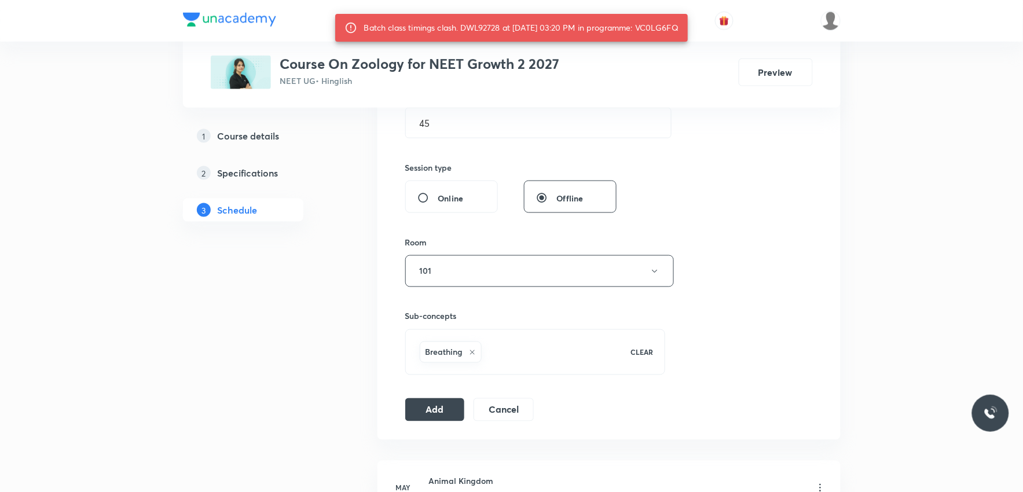
drag, startPoint x: 648, startPoint y: 31, endPoint x: 690, endPoint y: 32, distance: 41.7
click at [679, 32] on div "Batch class timings clash. DWL92728 at 04 Sep 2025 03:20 PM in programme: VC0LG…" at bounding box center [521, 27] width 315 height 21
copy div "VC0LG6FQ"
click at [447, 407] on button "Add" at bounding box center [435, 408] width 60 height 23
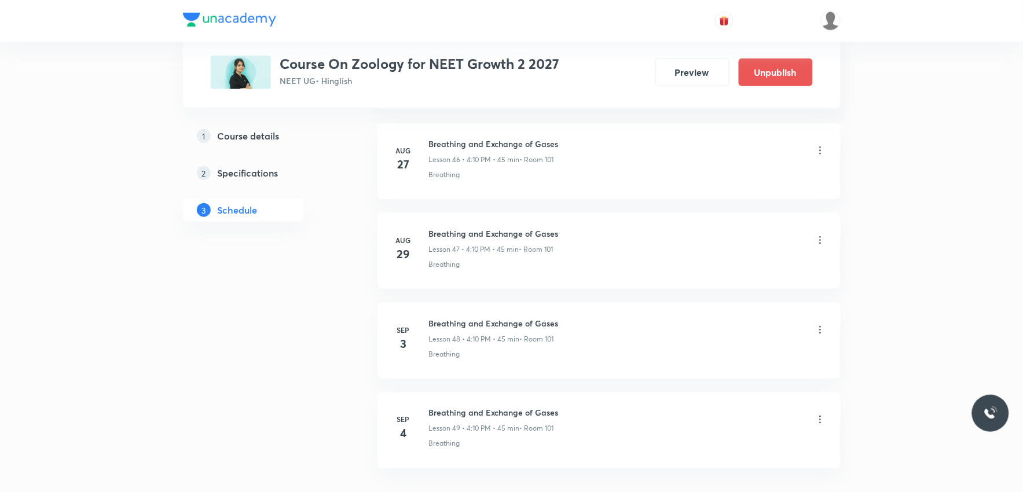
scroll to position [4305, 0]
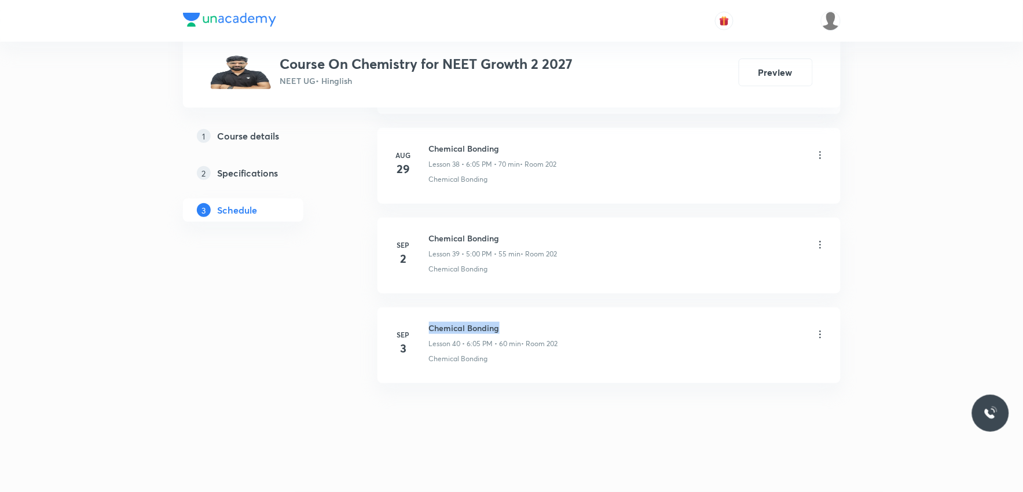
drag, startPoint x: 431, startPoint y: 326, endPoint x: 511, endPoint y: 329, distance: 79.3
click at [511, 329] on h6 "Chemical Bonding" at bounding box center [493, 328] width 129 height 12
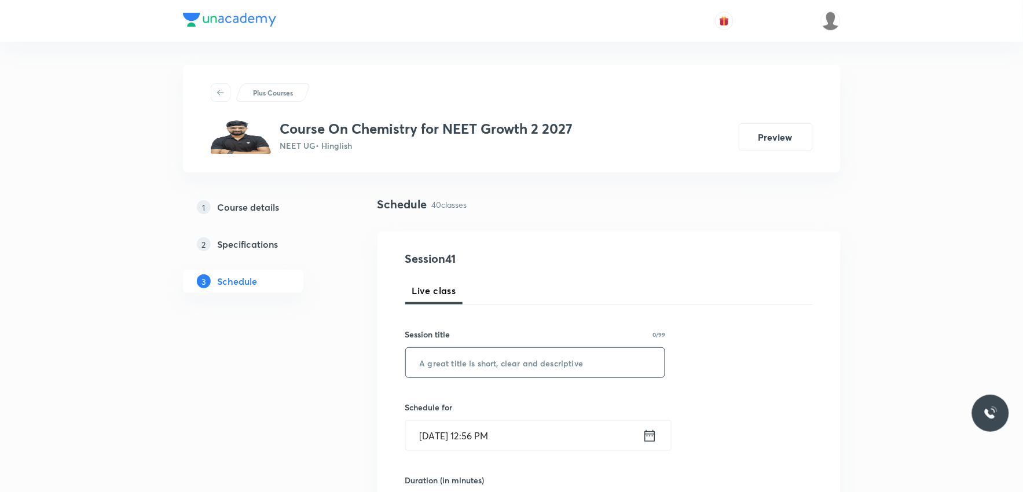
click at [483, 362] on input "text" at bounding box center [535, 363] width 259 height 30
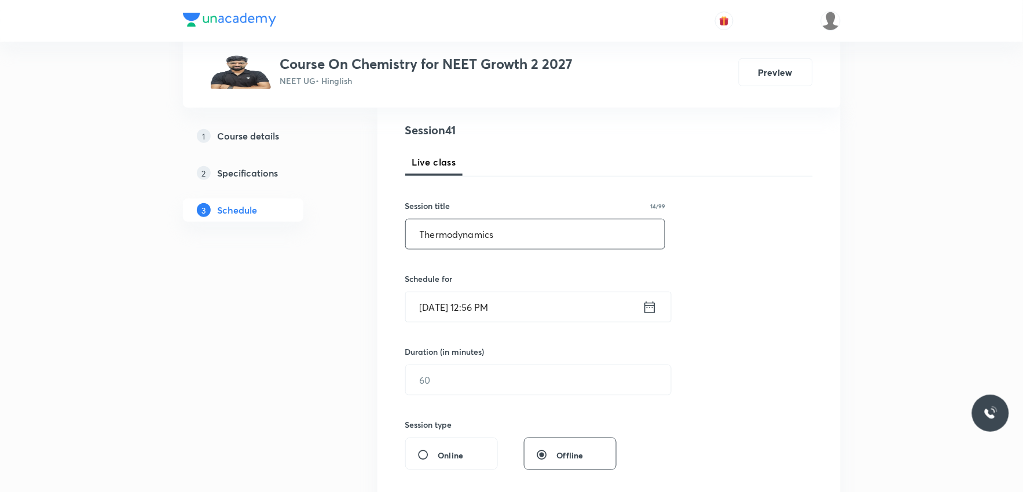
scroll to position [193, 0]
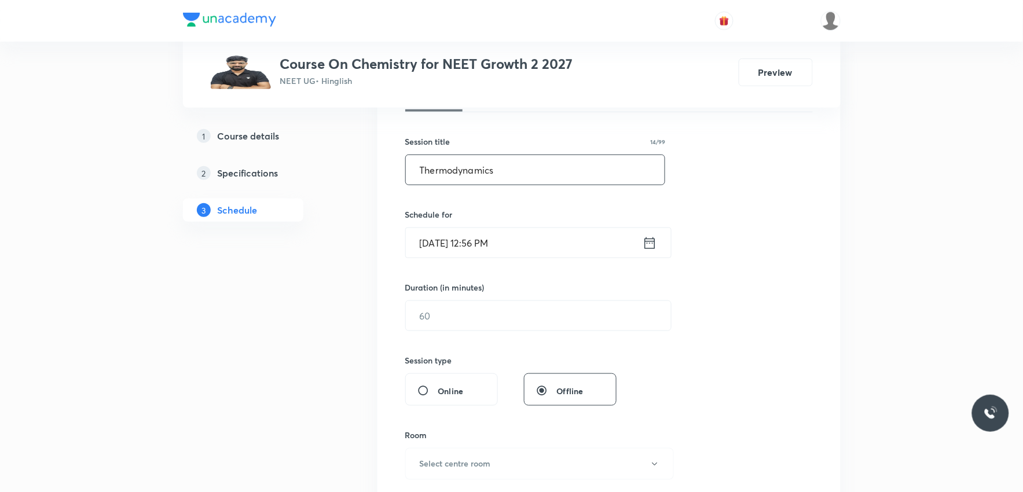
type input "Thermodynamics"
click at [467, 250] on input "Sep 4, 2025, 12:56 PM" at bounding box center [524, 243] width 237 height 30
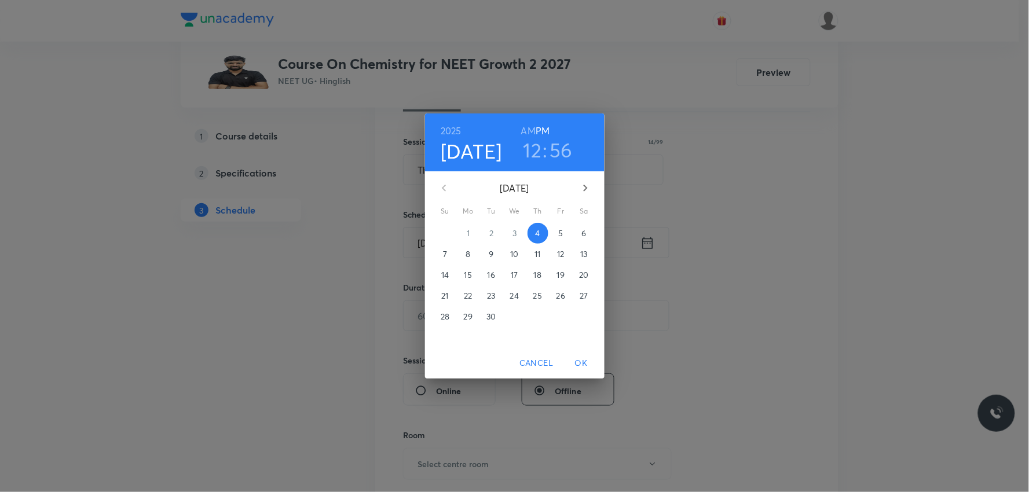
click at [538, 154] on h3 "12" at bounding box center [532, 150] width 19 height 24
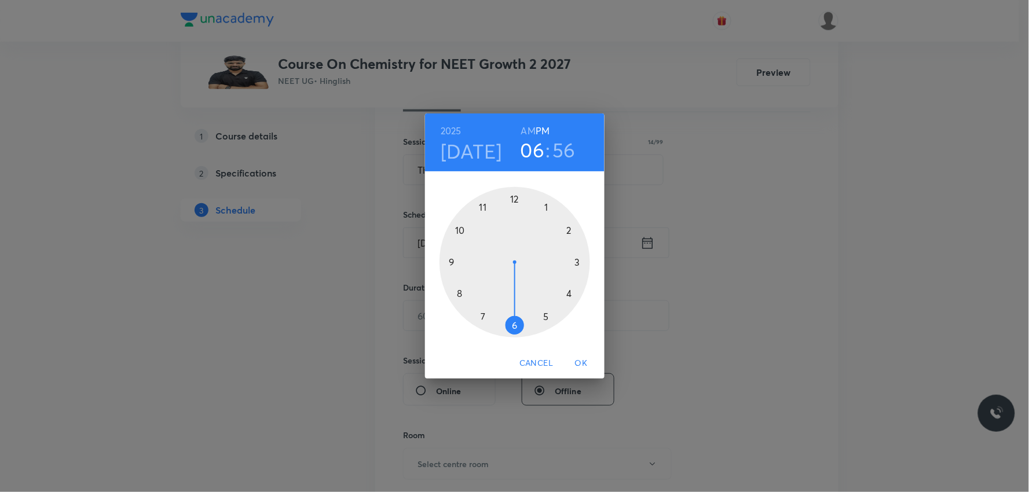
drag, startPoint x: 520, startPoint y: 201, endPoint x: 513, endPoint y: 332, distance: 131.5
click at [513, 332] on div at bounding box center [514, 262] width 150 height 150
drag, startPoint x: 483, startPoint y: 199, endPoint x: 512, endPoint y: 198, distance: 28.4
click at [512, 198] on div at bounding box center [514, 262] width 150 height 150
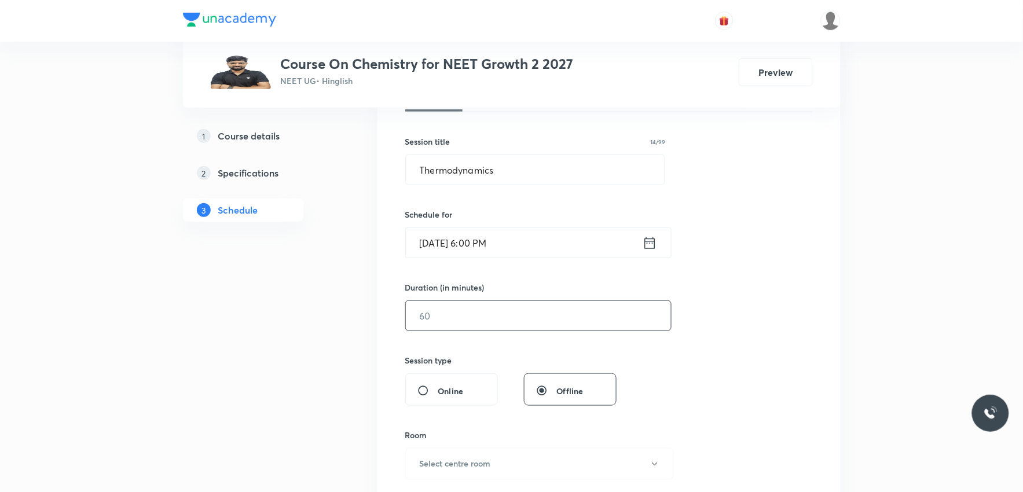
click at [483, 316] on input "text" at bounding box center [538, 316] width 265 height 30
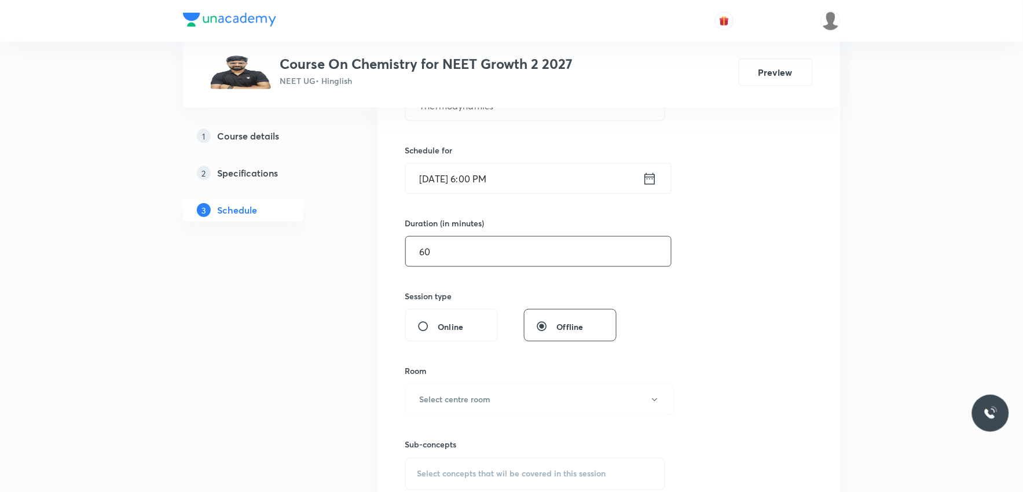
scroll to position [385, 0]
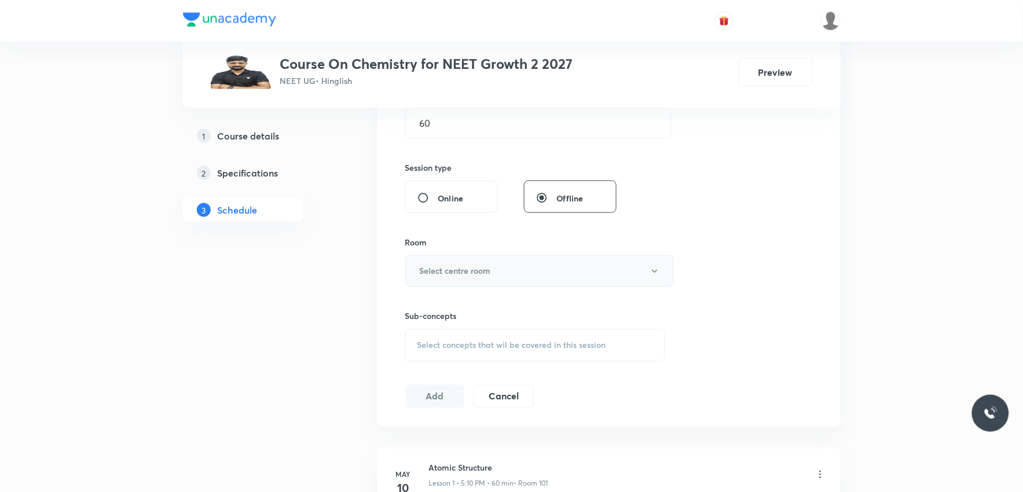
click at [443, 267] on h6 "Select centre room" at bounding box center [455, 271] width 71 height 12
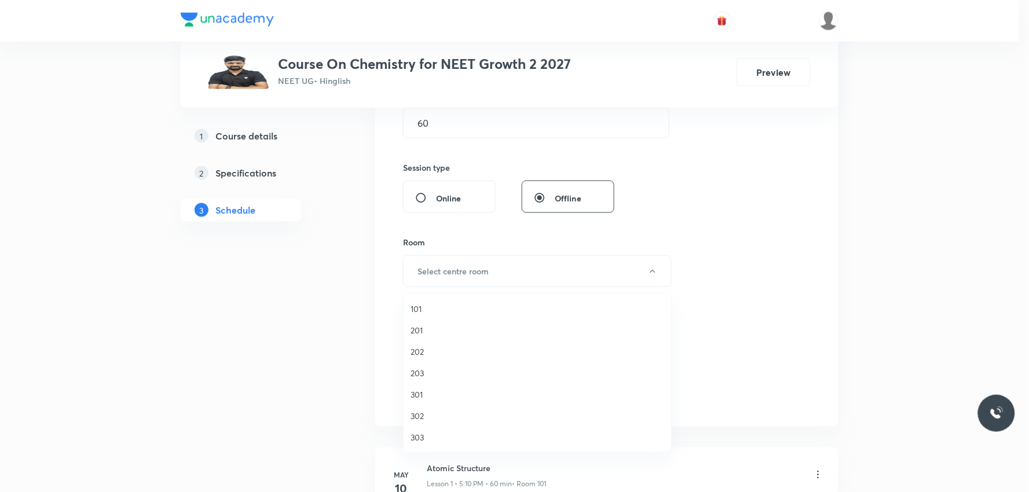
click at [446, 134] on div at bounding box center [514, 246] width 1029 height 492
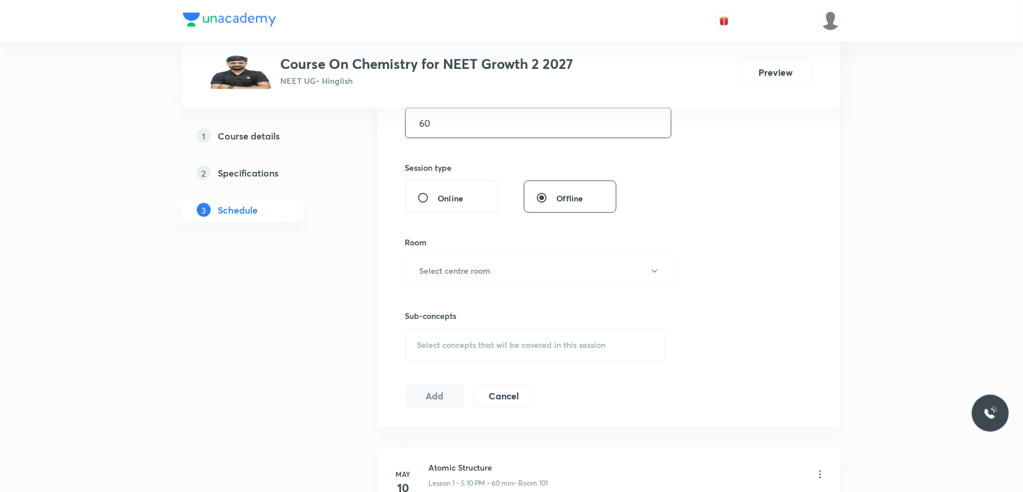
click at [467, 119] on input "60" at bounding box center [538, 123] width 265 height 30
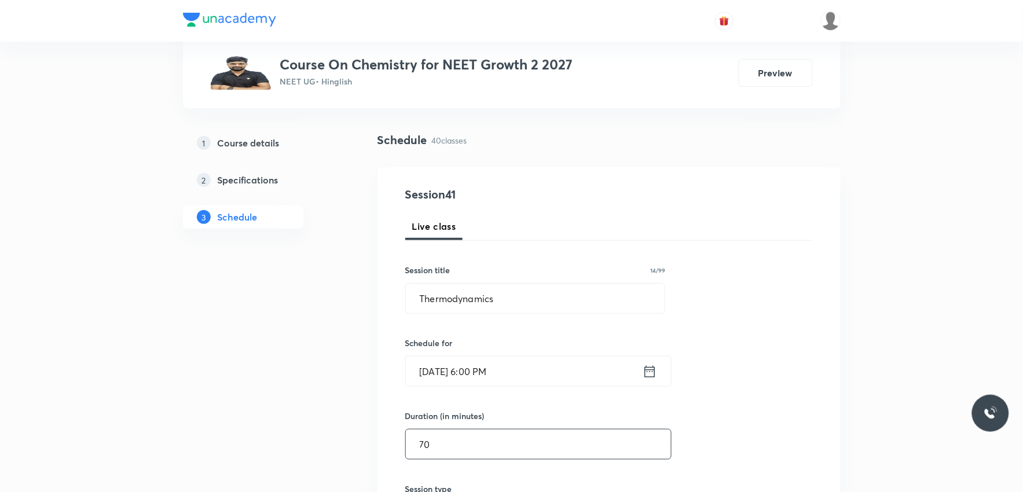
type input "70"
click at [487, 374] on input "Sep 4, 2025, 6:00 PM" at bounding box center [524, 372] width 237 height 30
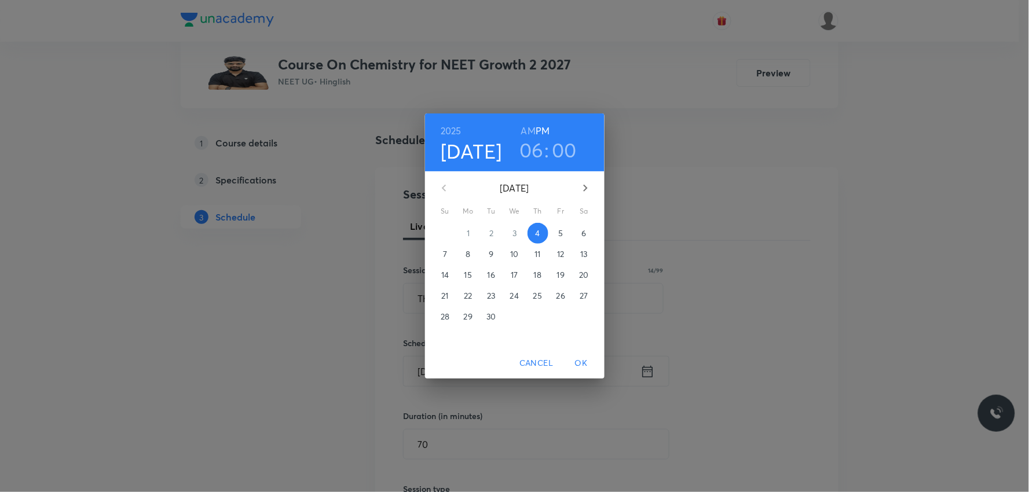
click at [564, 161] on h3 "00" at bounding box center [564, 150] width 25 height 24
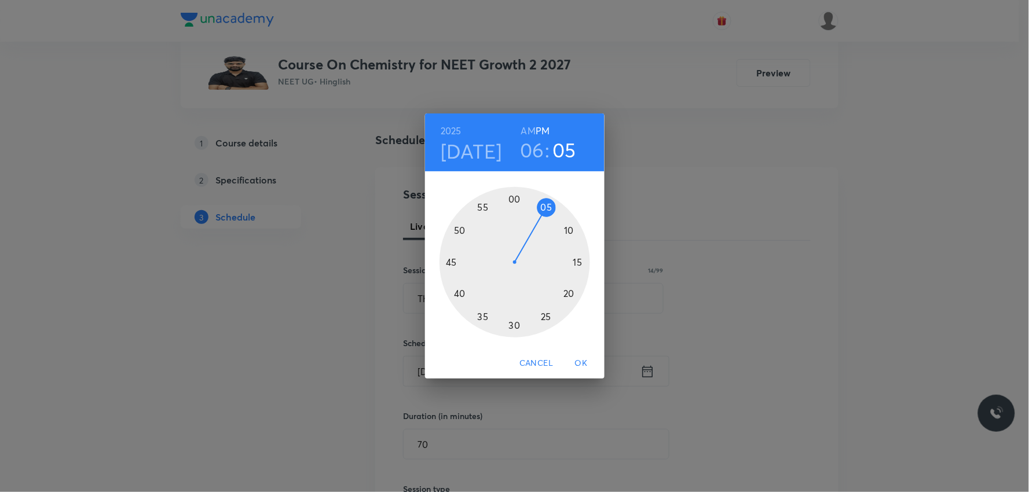
drag, startPoint x: 512, startPoint y: 196, endPoint x: 542, endPoint y: 210, distance: 32.9
click at [542, 210] on div at bounding box center [514, 262] width 150 height 150
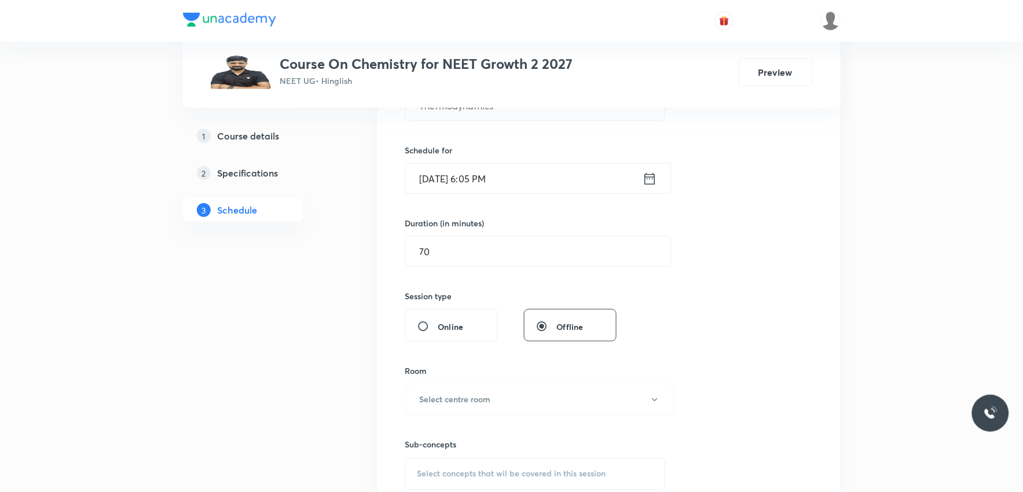
scroll to position [385, 0]
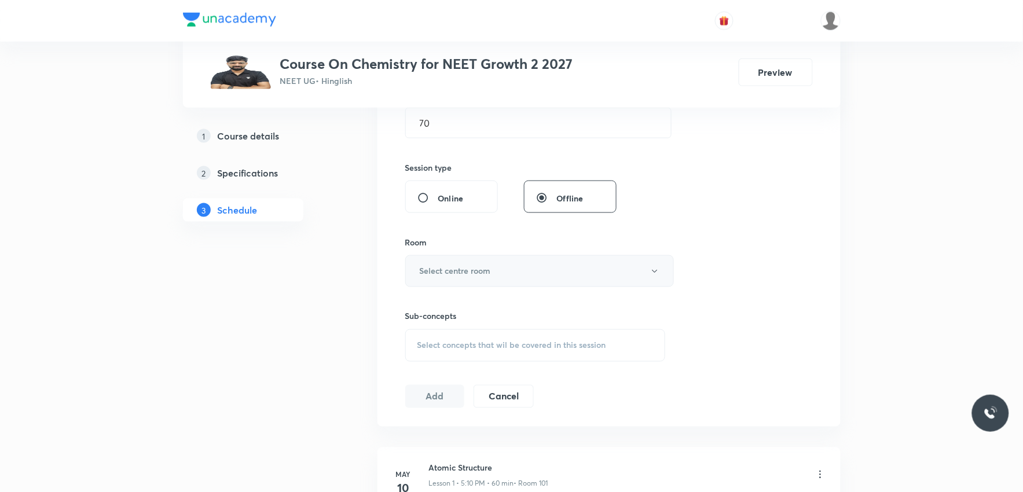
click at [495, 279] on button "Select centre room" at bounding box center [539, 271] width 269 height 32
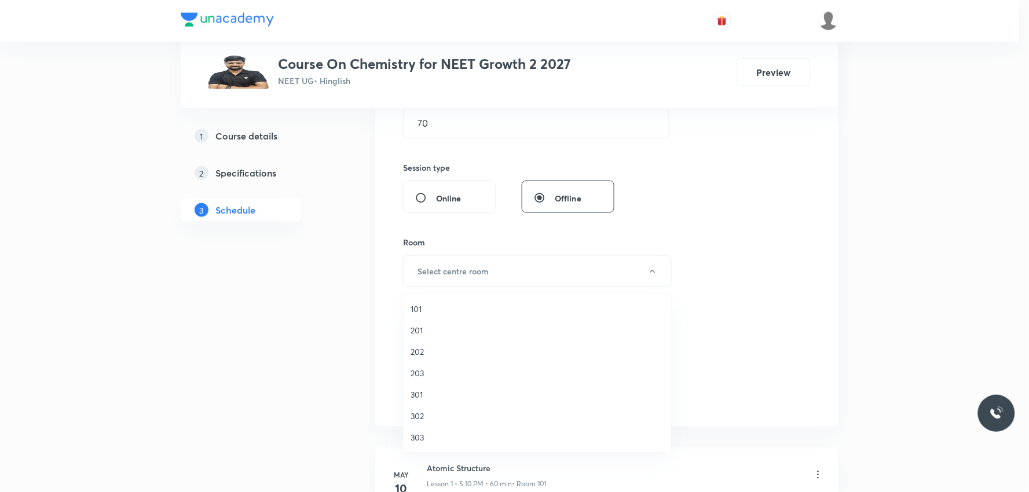
click at [432, 344] on li "202" at bounding box center [536, 351] width 267 height 21
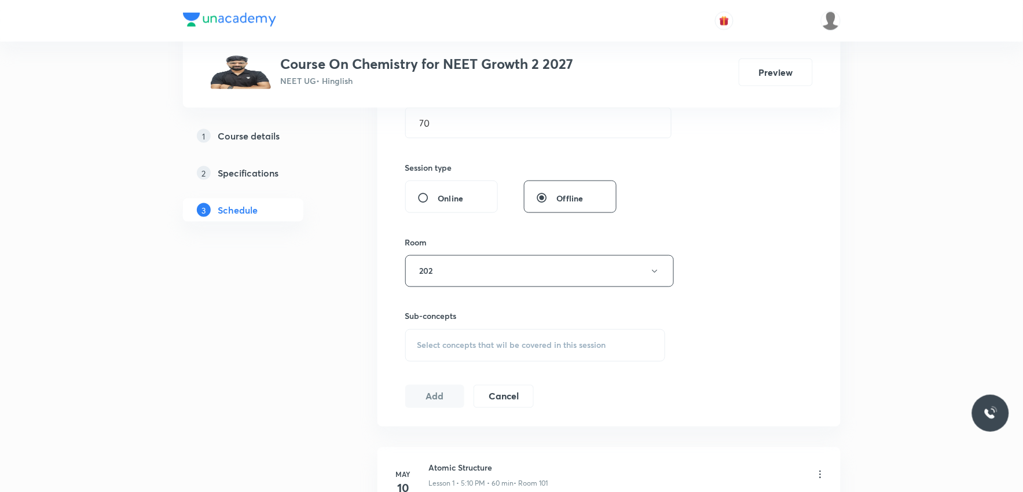
click at [502, 343] on span "Select concepts that wil be covered in this session" at bounding box center [511, 345] width 189 height 9
type input "VC0LG6FQ"
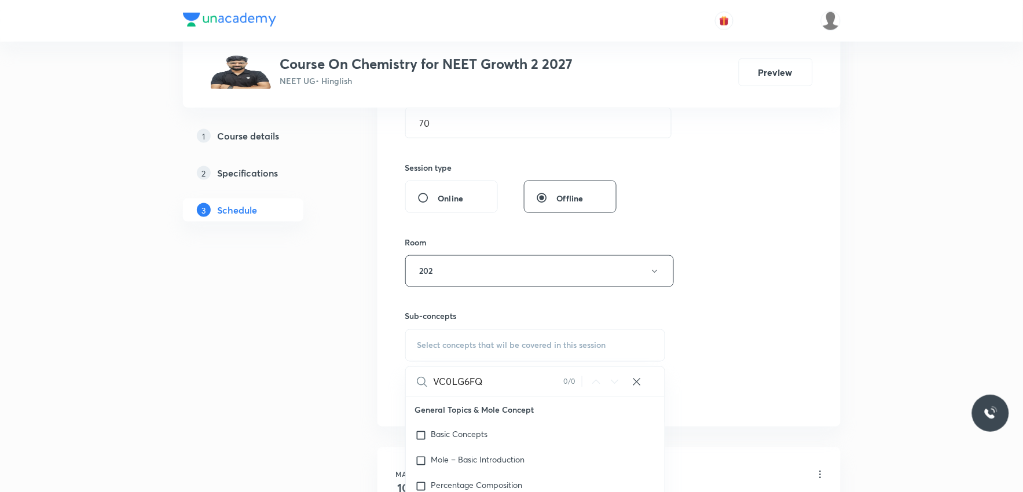
scroll to position [450, 0]
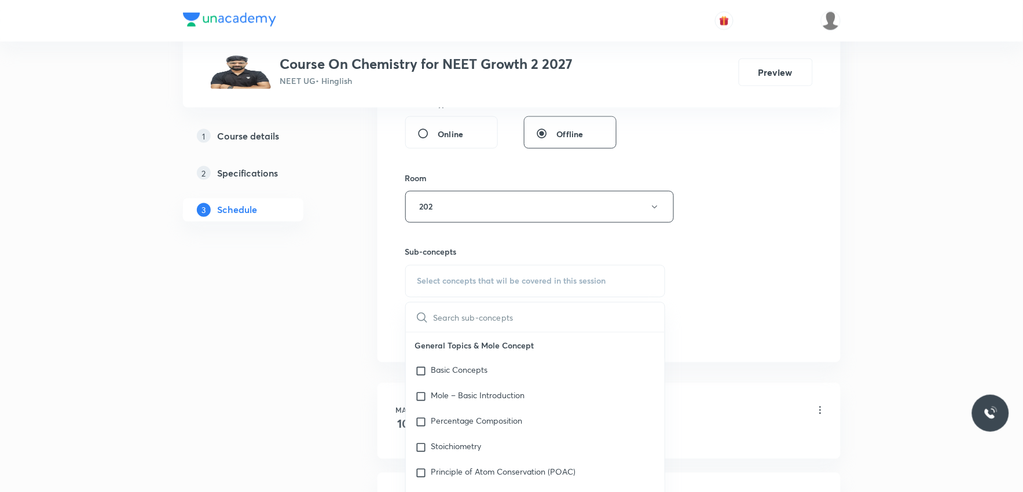
click at [726, 249] on div "Session 41 Live class Session title 14/99 Thermodynamics ​ Schedule for Sep 4, …" at bounding box center [608, 72] width 407 height 544
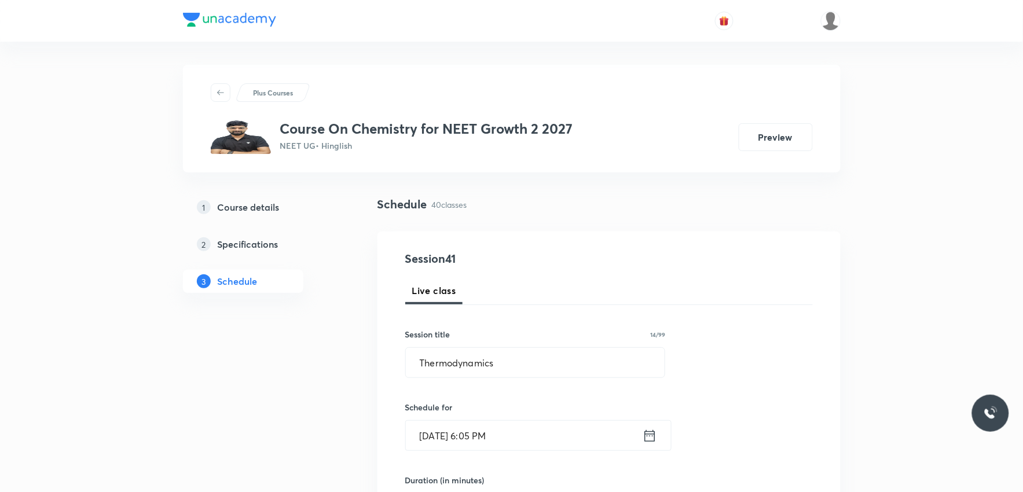
scroll to position [385, 0]
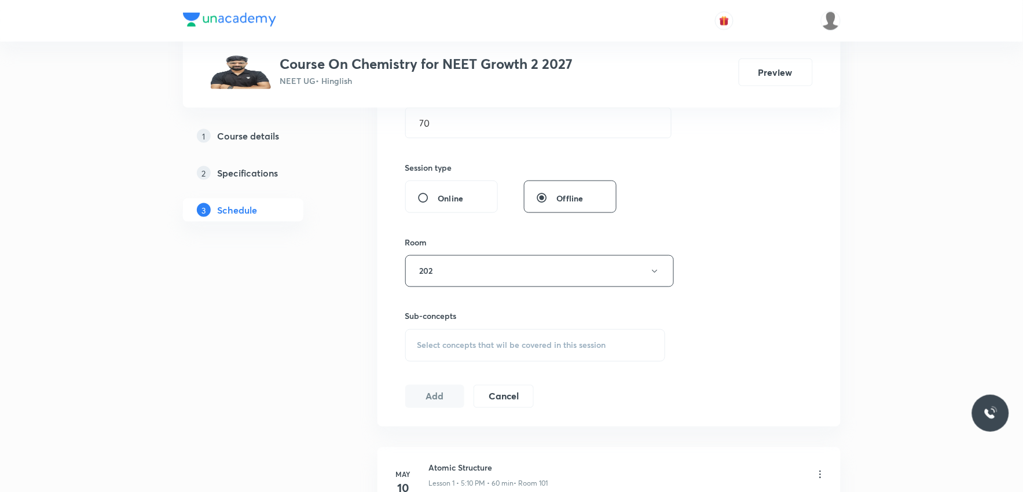
click at [502, 337] on div "Select concepts that wil be covered in this session" at bounding box center [535, 345] width 260 height 32
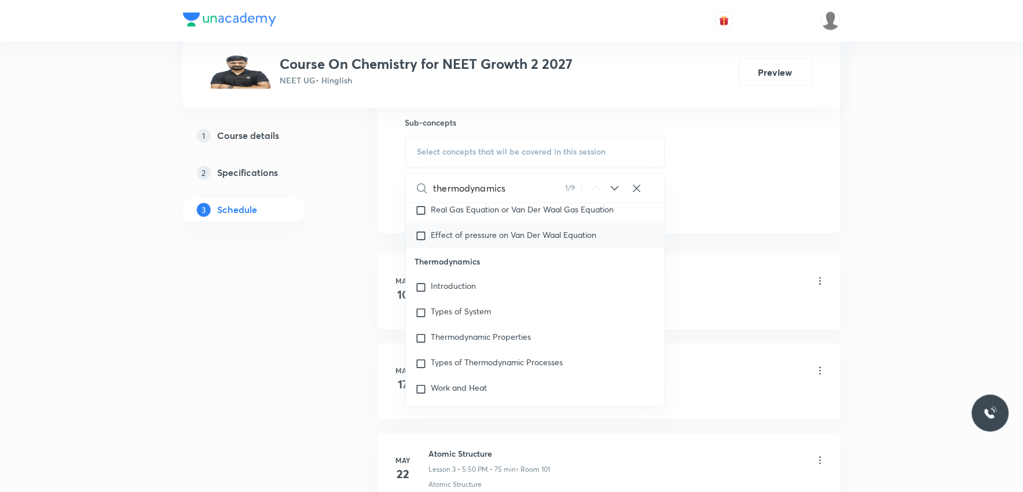
scroll to position [9893, 0]
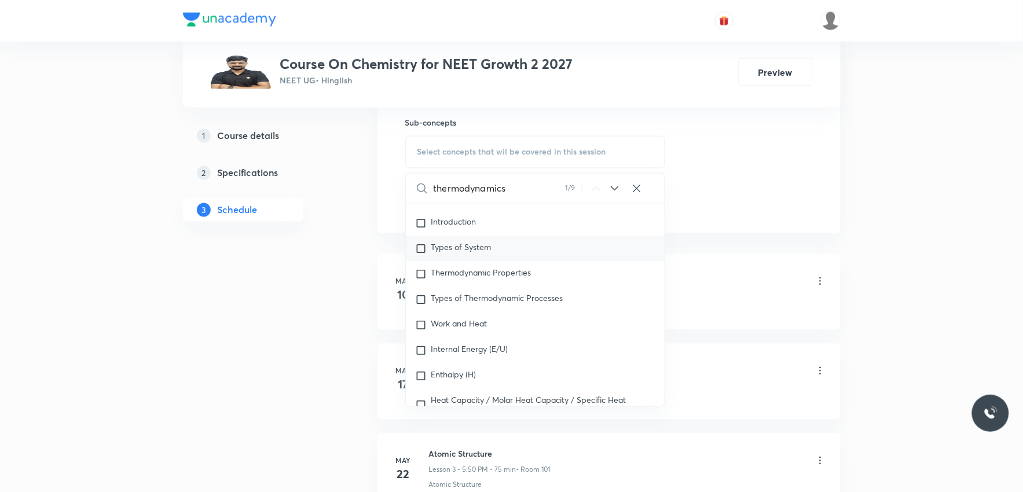
type input "thermodynamics"
click at [473, 255] on p "Types of System" at bounding box center [461, 249] width 60 height 12
checkbox input "true"
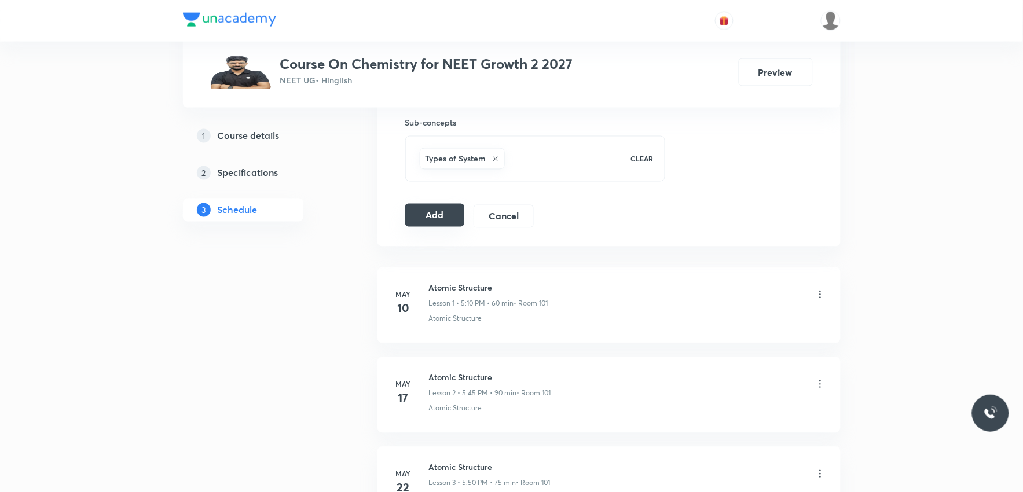
click at [456, 220] on button "Add" at bounding box center [435, 215] width 60 height 23
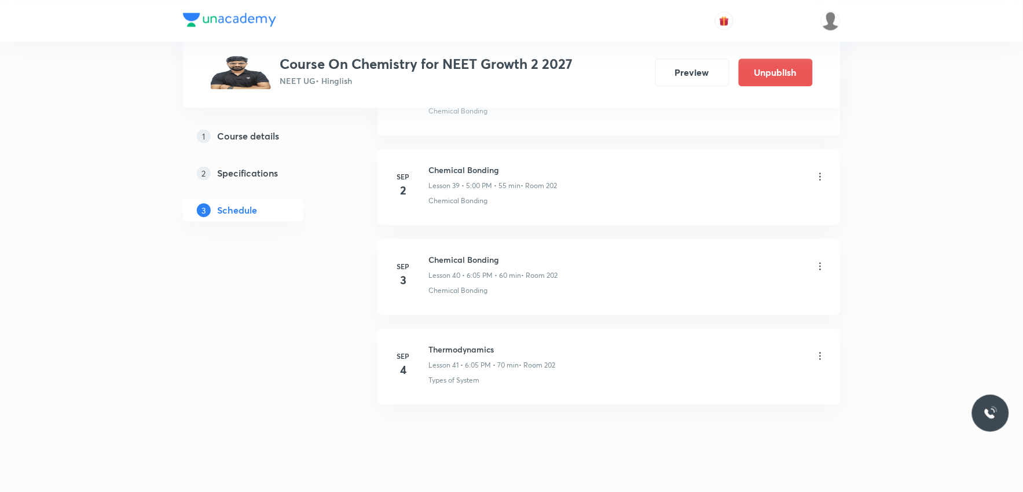
scroll to position [3586, 0]
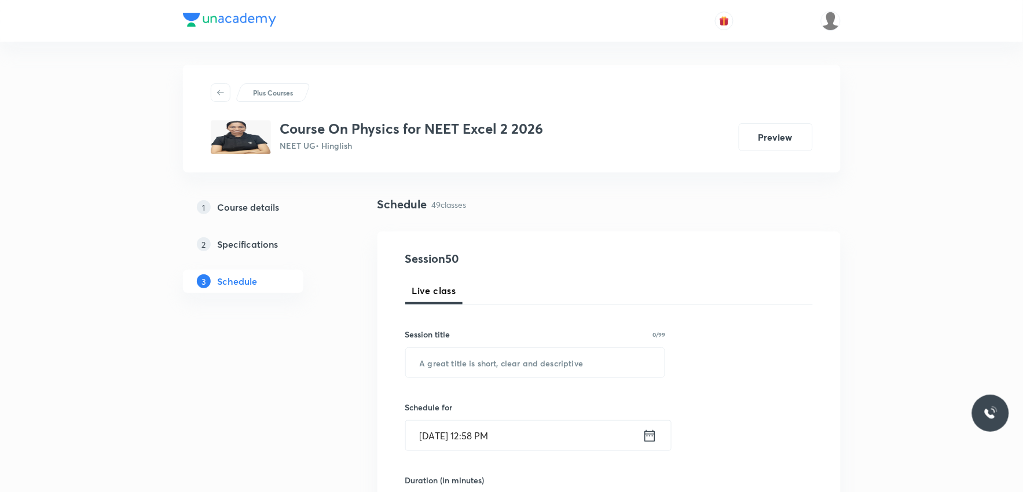
scroll to position [4837, 0]
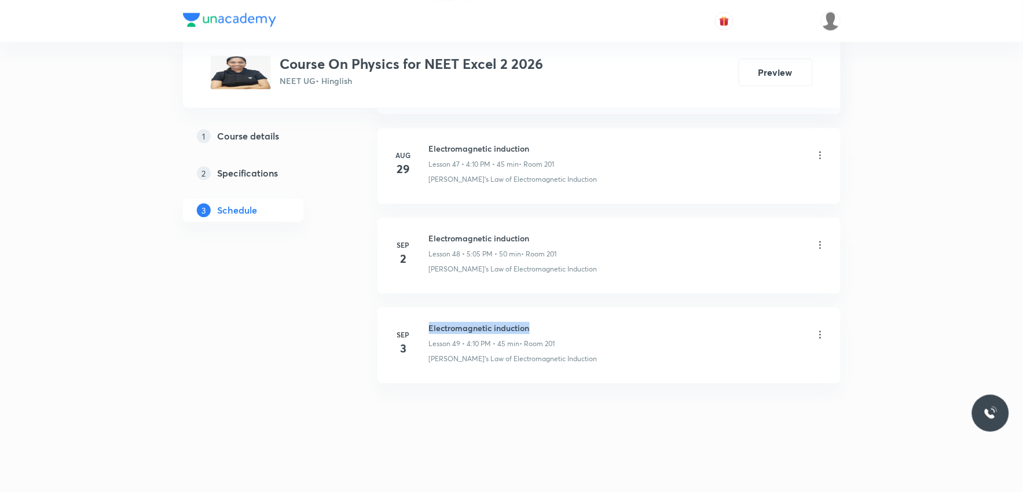
drag, startPoint x: 430, startPoint y: 323, endPoint x: 612, endPoint y: 331, distance: 182.5
click at [612, 331] on div "Electromagnetic induction Lesson 49 • 4:10 PM • 45 min • Room 201" at bounding box center [627, 335] width 397 height 27
copy h6 "Electromagnetic induction"
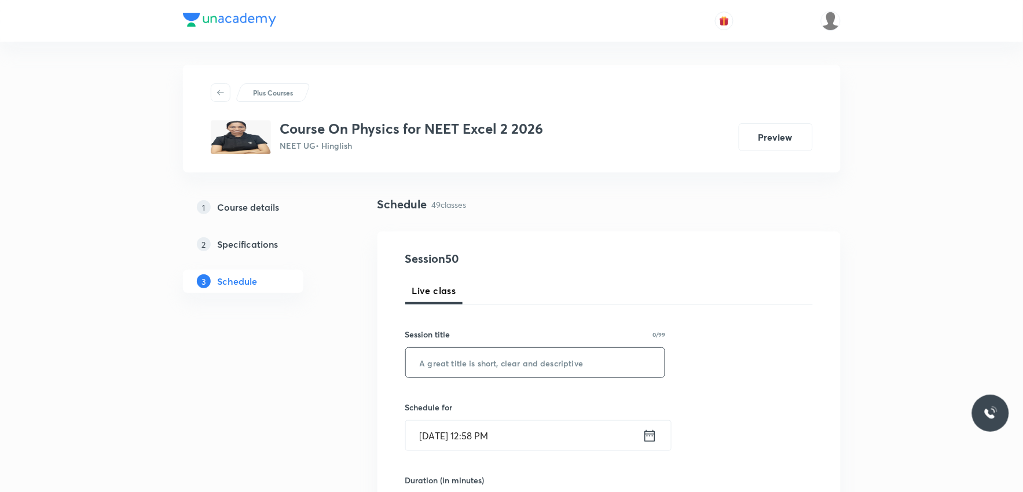
click at [469, 361] on input "text" at bounding box center [535, 363] width 259 height 30
paste input "Electromagnetic induction"
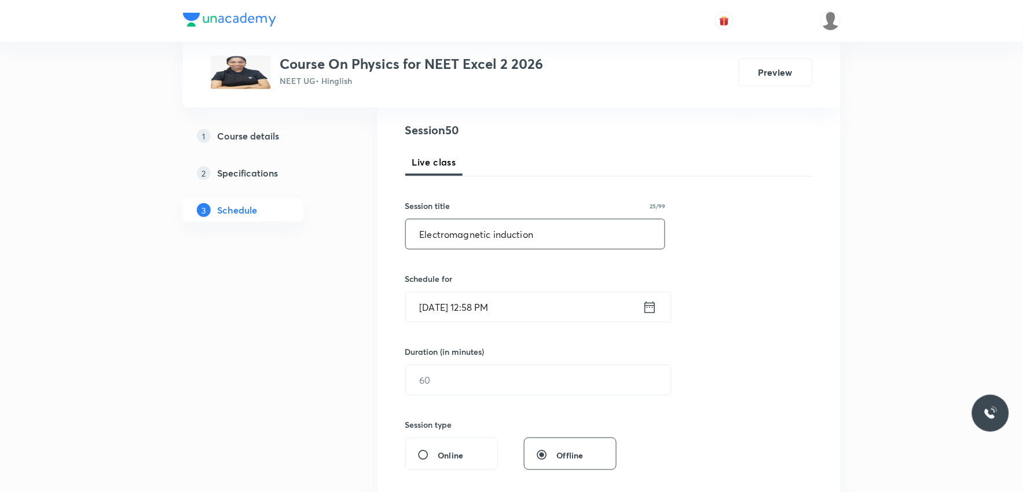
type input "Electromagnetic induction"
click at [452, 310] on input "[DATE] 12:58 PM" at bounding box center [524, 307] width 237 height 30
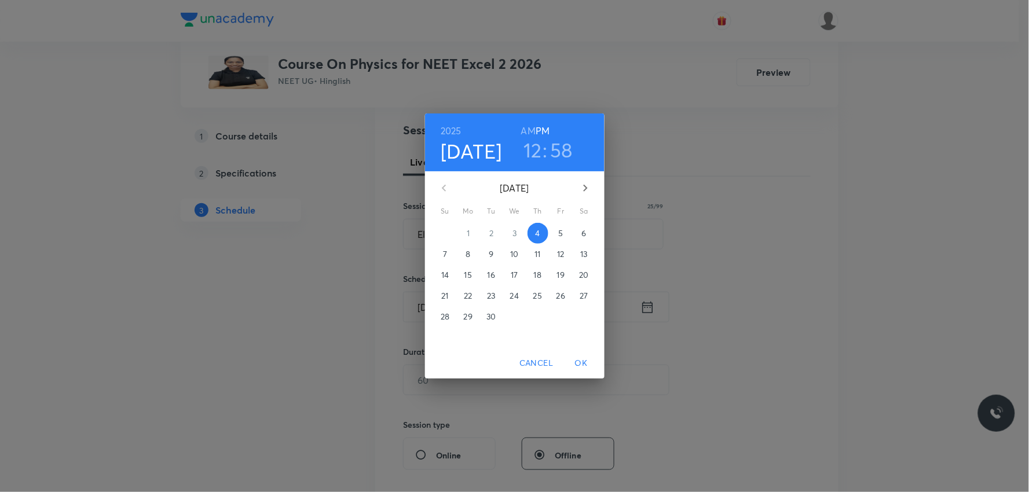
click at [540, 150] on h3 "12" at bounding box center [532, 150] width 19 height 24
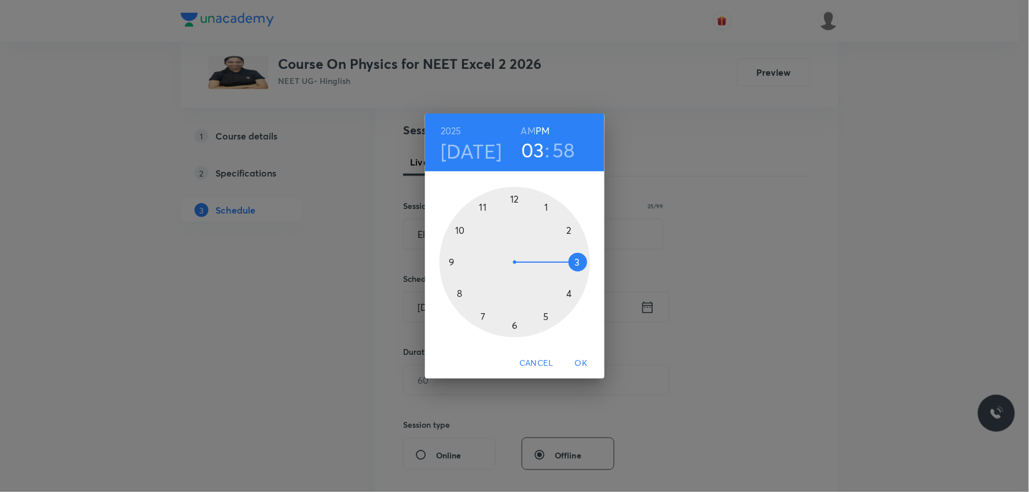
drag, startPoint x: 513, startPoint y: 200, endPoint x: 587, endPoint y: 274, distance: 104.4
click at [587, 274] on div at bounding box center [514, 262] width 150 height 150
drag, startPoint x: 551, startPoint y: 258, endPoint x: 571, endPoint y: 299, distance: 45.0
click at [571, 299] on div at bounding box center [514, 262] width 150 height 150
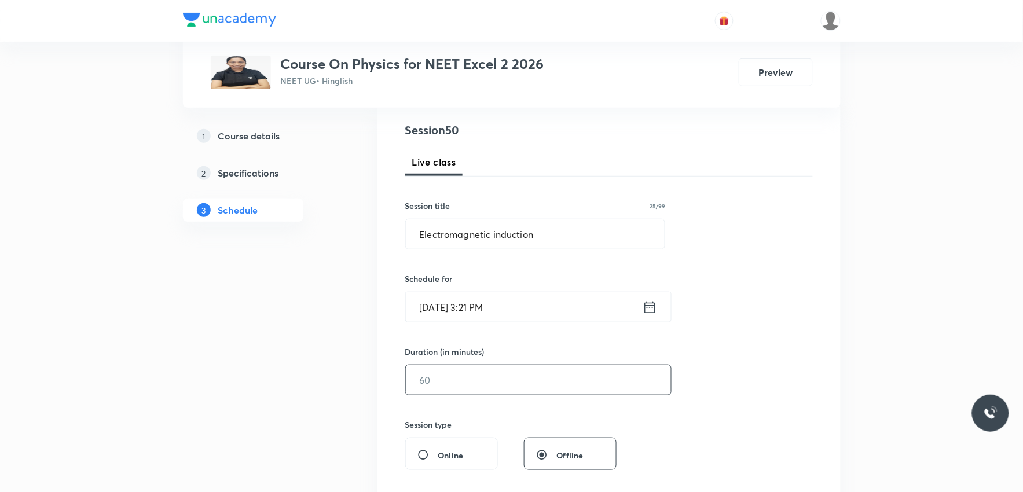
click at [465, 379] on input "text" at bounding box center [538, 380] width 265 height 30
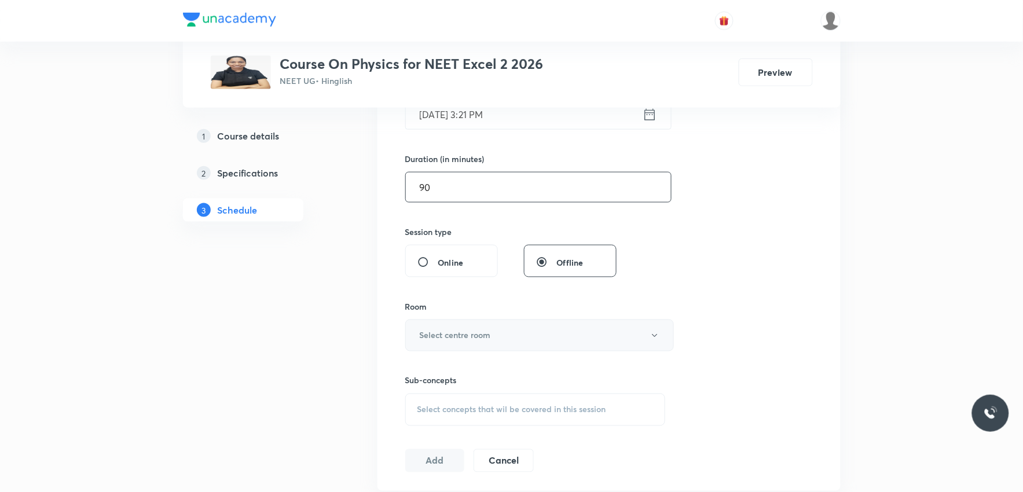
type input "90"
click at [530, 332] on button "Select centre room" at bounding box center [539, 336] width 269 height 32
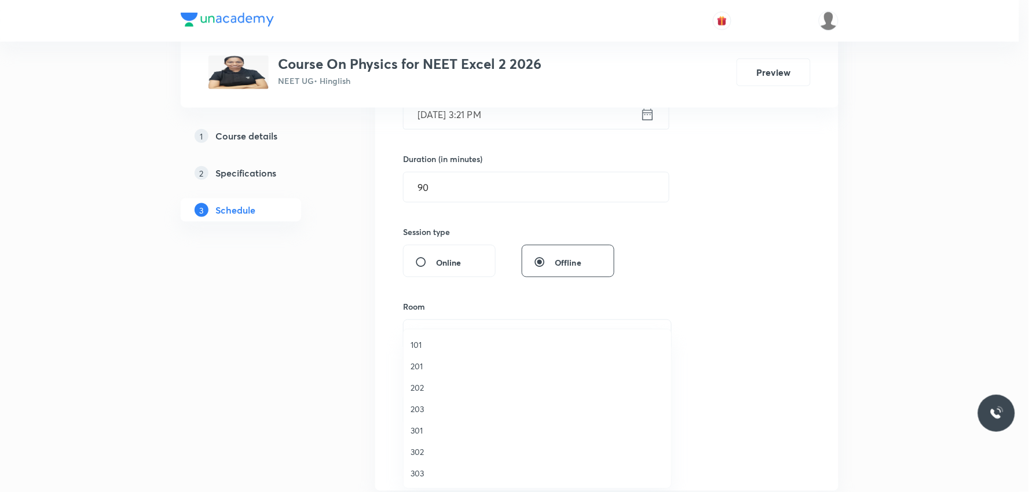
click at [432, 362] on span "201" at bounding box center [537, 366] width 254 height 12
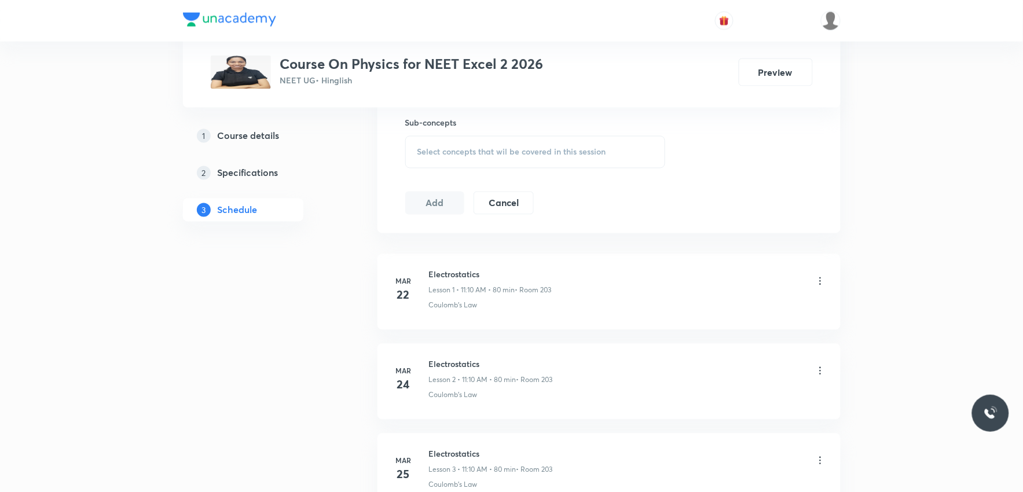
scroll to position [4837, 0]
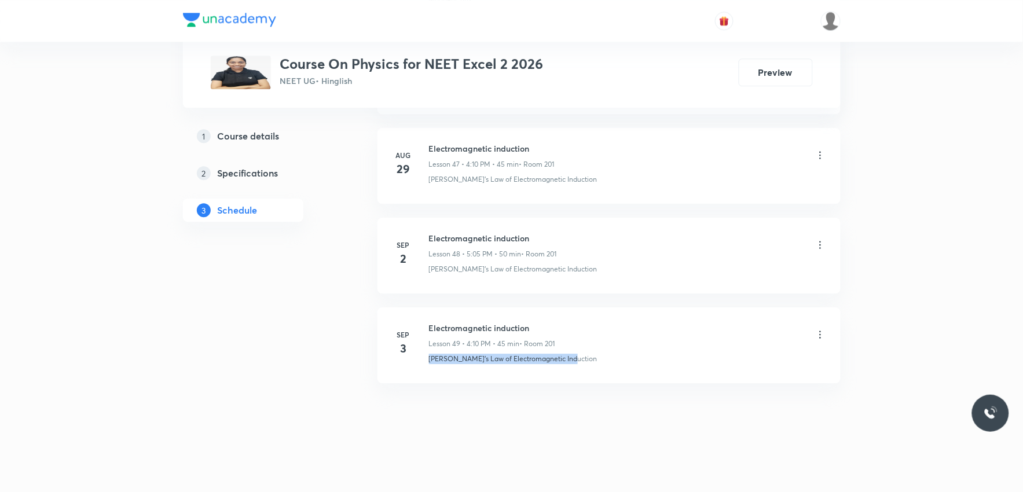
drag, startPoint x: 423, startPoint y: 369, endPoint x: 579, endPoint y: 369, distance: 156.3
click at [579, 369] on li "Sep 3 Electromagnetic induction Lesson 49 • 4:10 PM • 45 min • Room 201 Faraday…" at bounding box center [608, 345] width 463 height 76
copy p "Faraday's Law of Electromagnetic Induction"
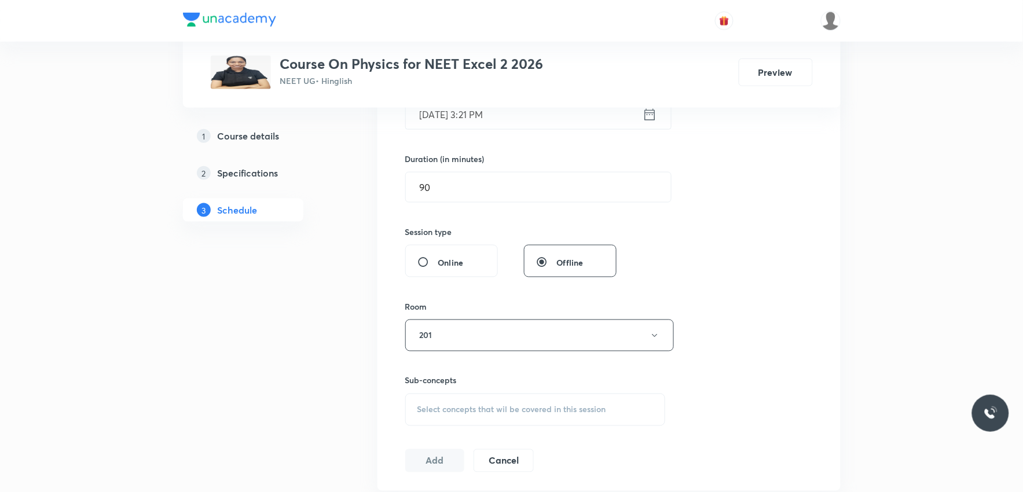
scroll to position [579, 0]
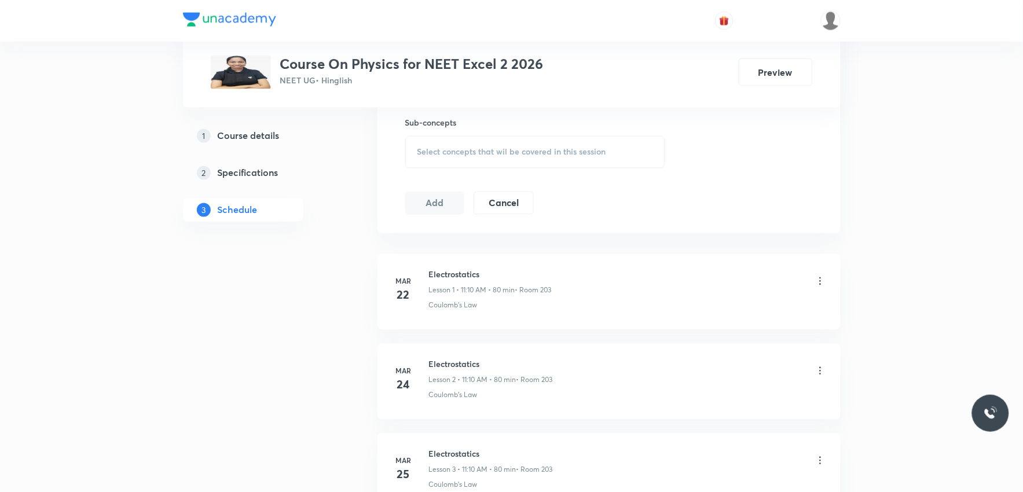
click at [591, 156] on span "Select concepts that wil be covered in this session" at bounding box center [511, 152] width 189 height 9
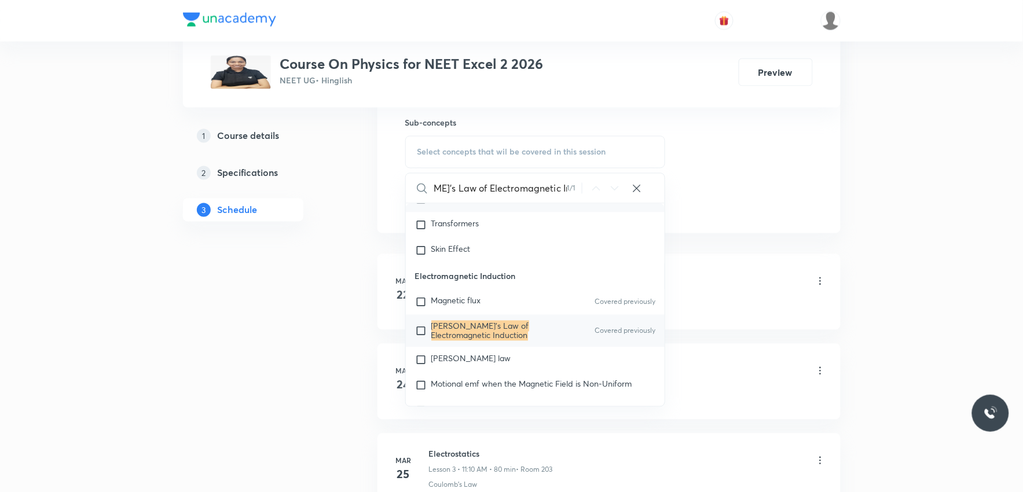
scroll to position [643, 0]
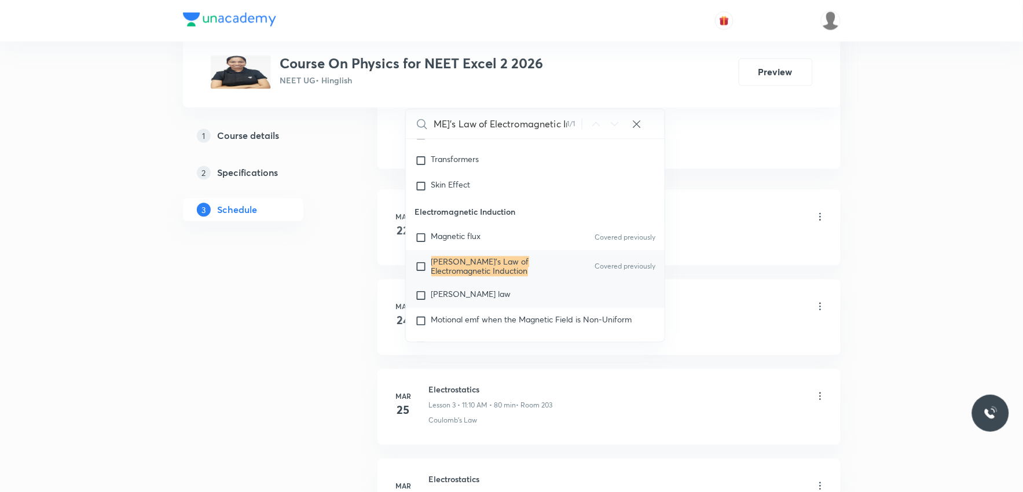
type input "Faraday's Law of Electromagnetic Induction"
click at [455, 300] on span "Lenz's law" at bounding box center [471, 294] width 80 height 11
checkbox input "true"
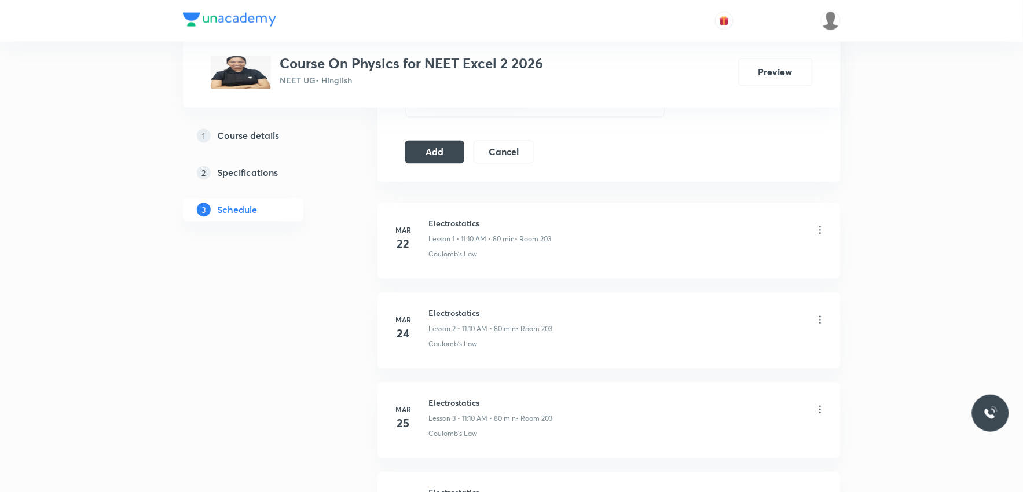
scroll to position [514, 0]
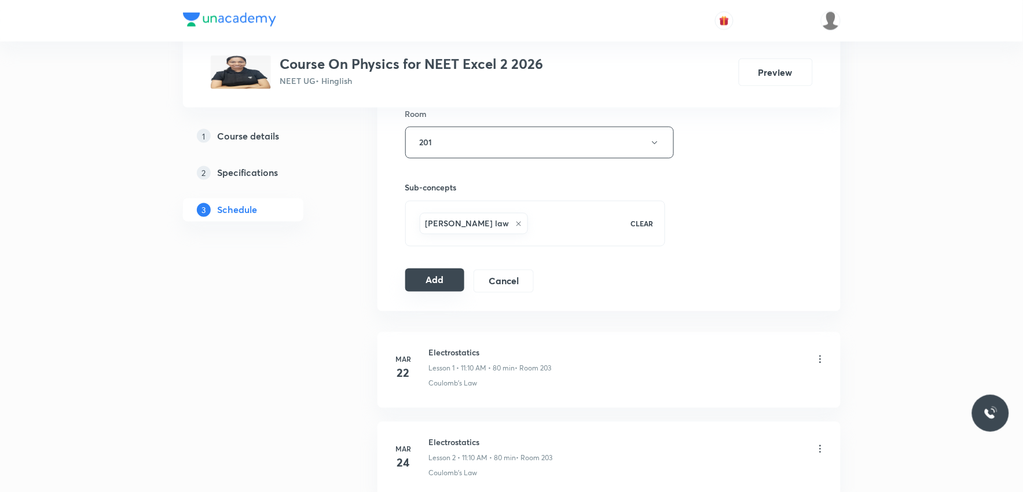
click at [439, 286] on button "Add" at bounding box center [435, 280] width 60 height 23
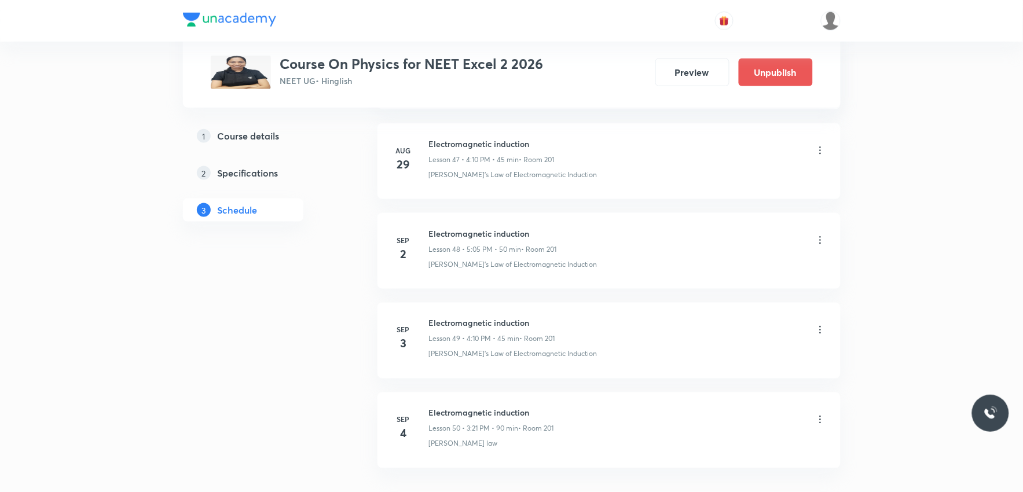
scroll to position [4394, 0]
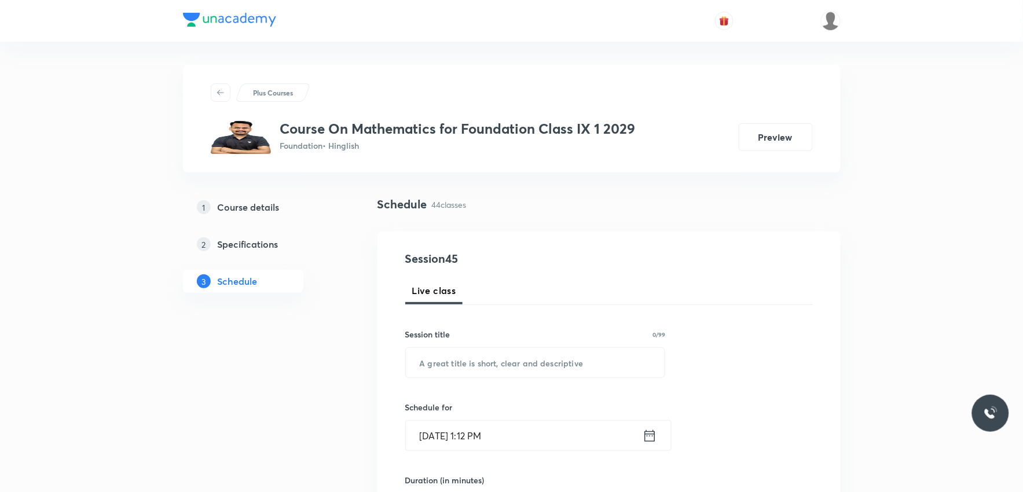
scroll to position [4388, 0]
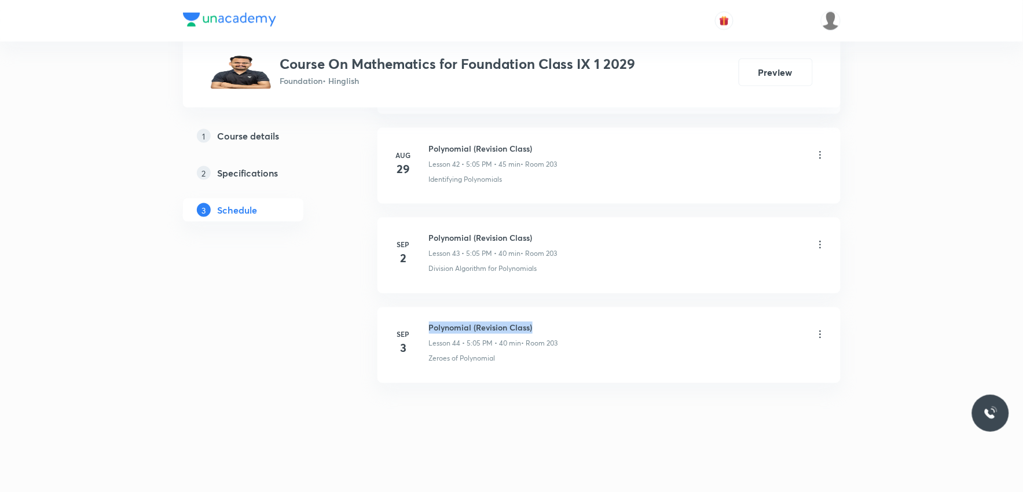
drag, startPoint x: 430, startPoint y: 327, endPoint x: 533, endPoint y: 332, distance: 102.6
click at [533, 332] on h6 "Polynomial (Revision Class)" at bounding box center [493, 328] width 129 height 12
copy h6 "Polynomial (Revision Class)"
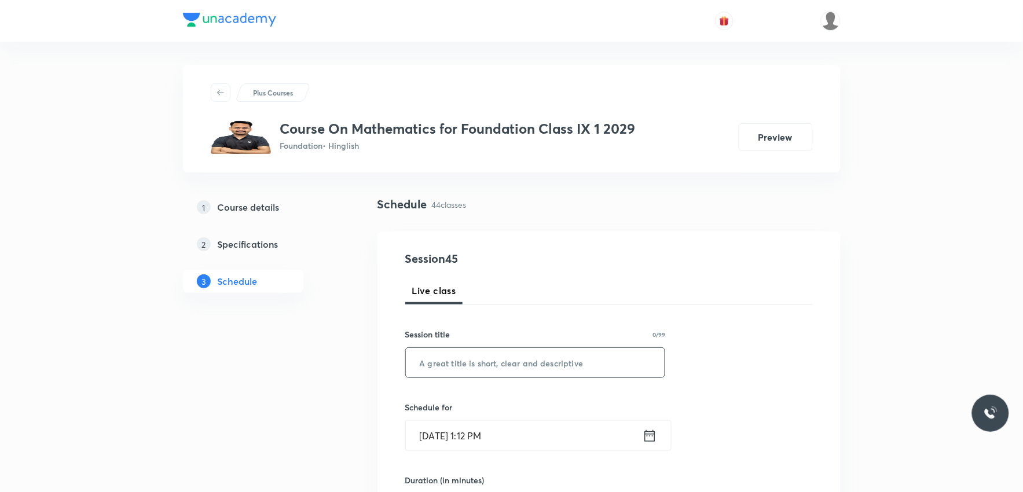
click at [562, 367] on input "text" at bounding box center [535, 363] width 259 height 30
paste input "Polynomial (Revision Class)"
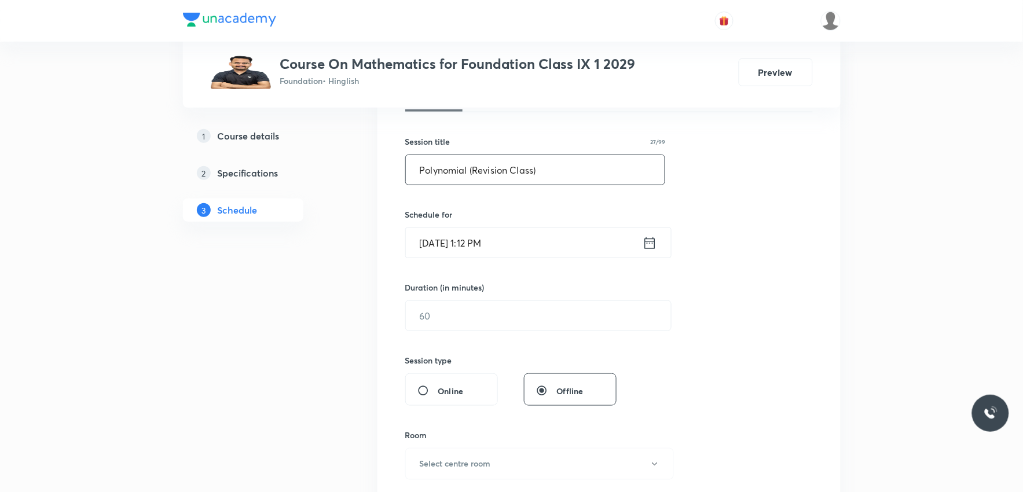
type input "Polynomial (Revision Class)"
click at [453, 241] on input "[DATE] 1:12 PM" at bounding box center [524, 243] width 237 height 30
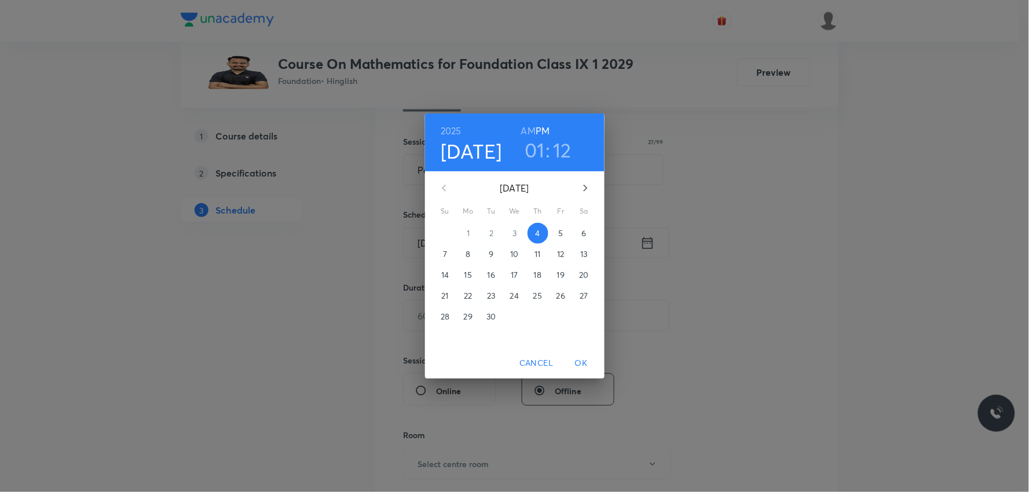
click at [533, 156] on h3 "01" at bounding box center [534, 150] width 20 height 24
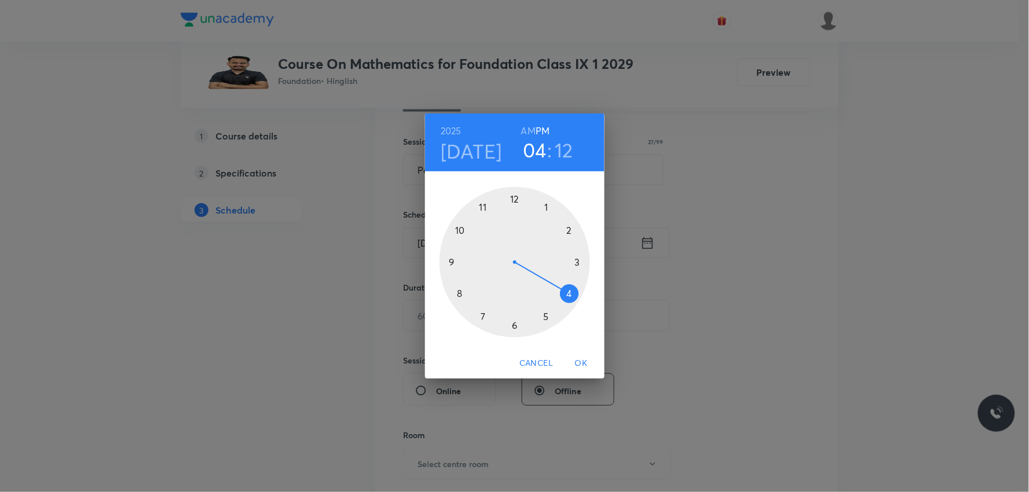
drag, startPoint x: 552, startPoint y: 216, endPoint x: 568, endPoint y: 284, distance: 69.5
click at [568, 284] on div at bounding box center [514, 262] width 150 height 150
click at [582, 262] on div at bounding box center [514, 262] width 150 height 150
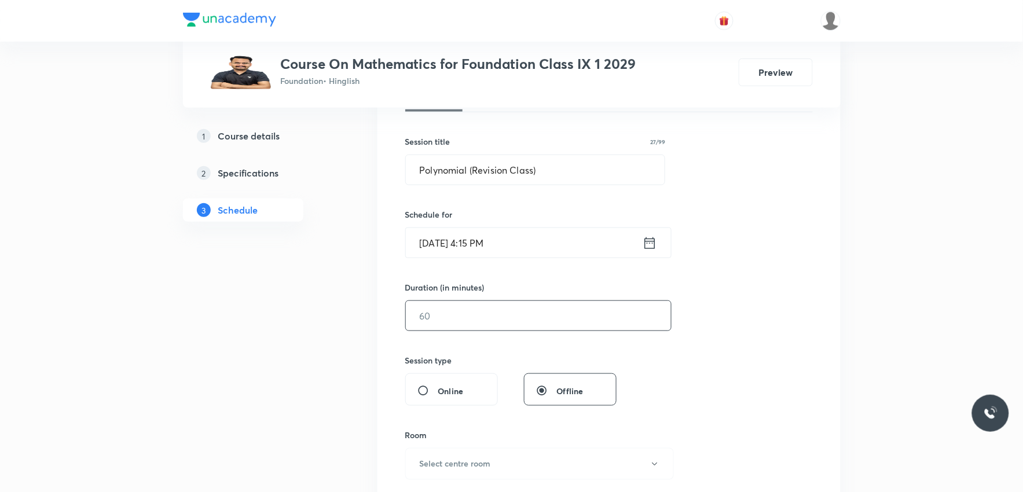
click at [448, 313] on input "text" at bounding box center [538, 316] width 265 height 30
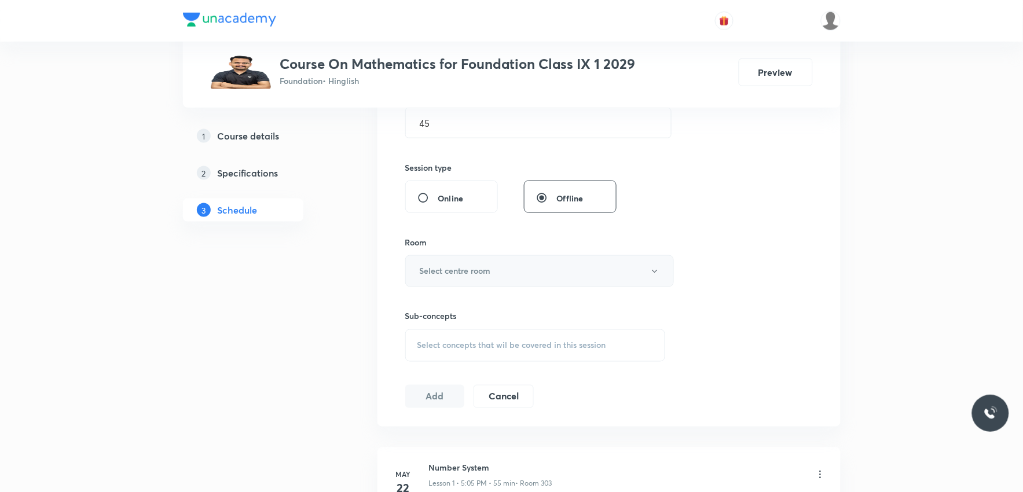
click at [545, 267] on button "Select centre room" at bounding box center [539, 271] width 269 height 32
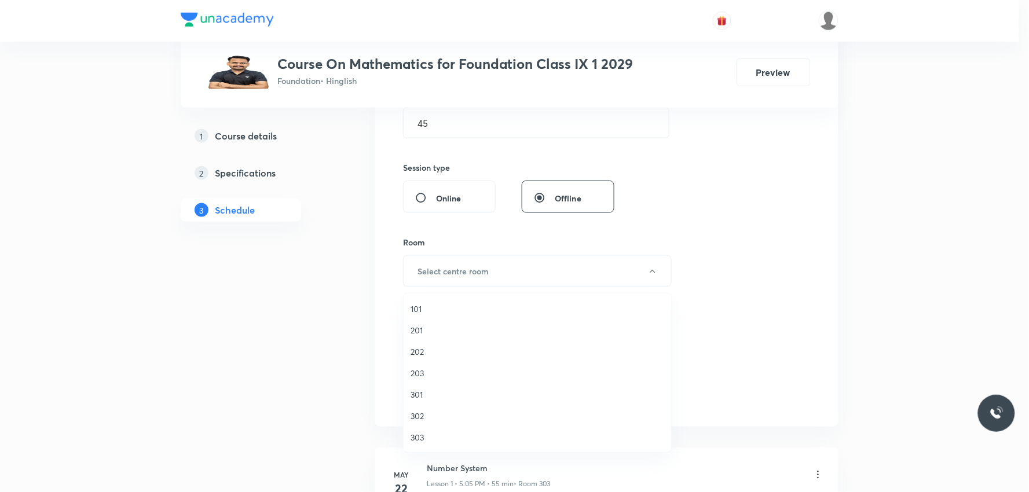
click at [427, 438] on span "303" at bounding box center [537, 437] width 254 height 12
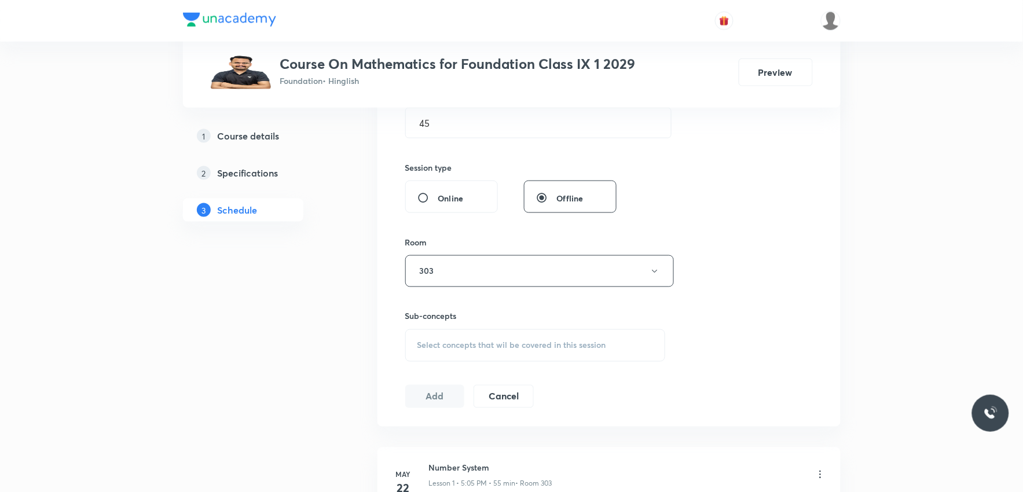
click at [524, 336] on div "Select concepts that wil be covered in this session" at bounding box center [535, 345] width 260 height 32
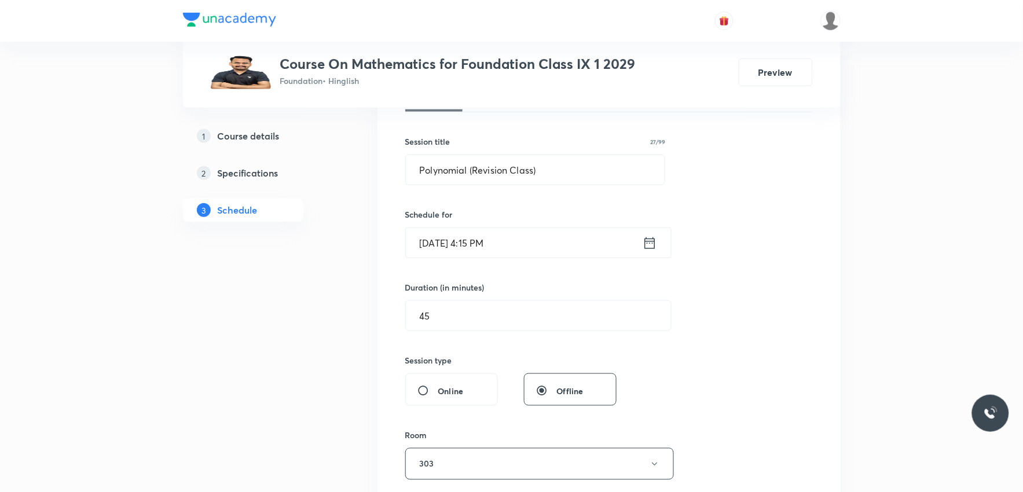
scroll to position [128, 0]
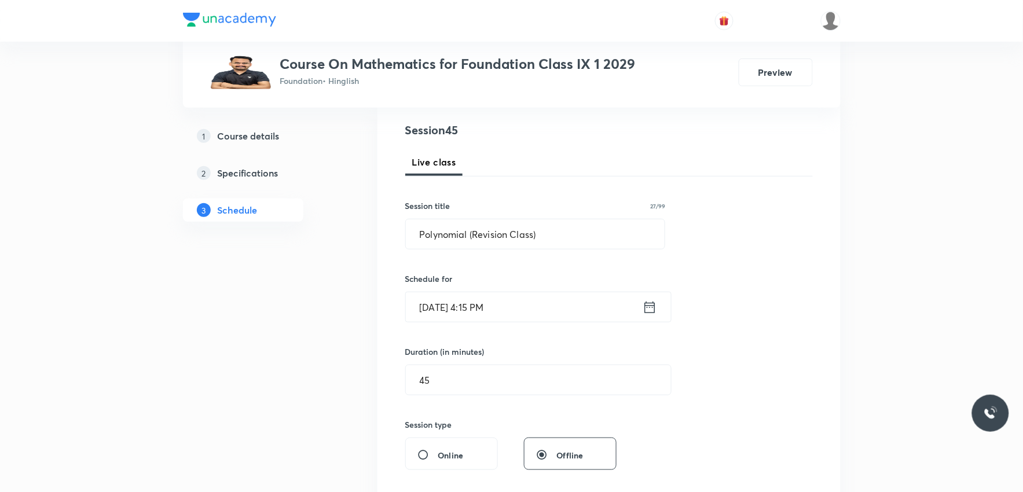
click at [505, 308] on input "[DATE] 4:15 PM" at bounding box center [524, 307] width 237 height 30
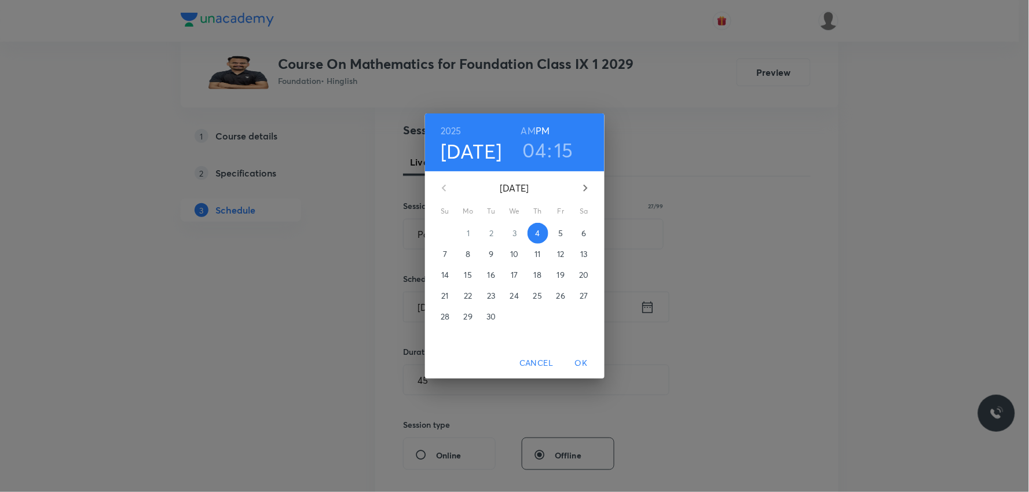
click at [544, 152] on h3 "04" at bounding box center [535, 150] width 24 height 24
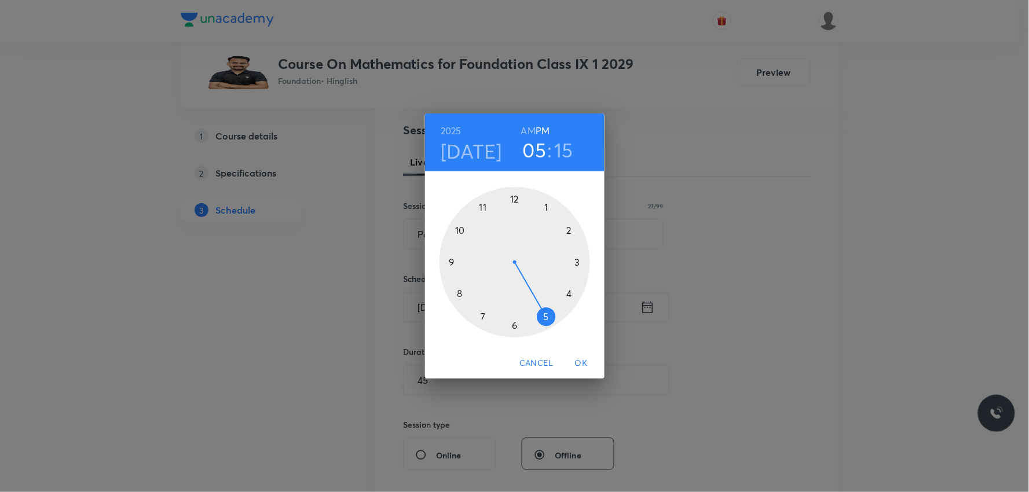
drag, startPoint x: 568, startPoint y: 289, endPoint x: 548, endPoint y: 307, distance: 26.2
click at [548, 307] on div at bounding box center [514, 262] width 150 height 150
drag, startPoint x: 571, startPoint y: 262, endPoint x: 539, endPoint y: 222, distance: 51.2
click at [539, 222] on div at bounding box center [514, 262] width 150 height 150
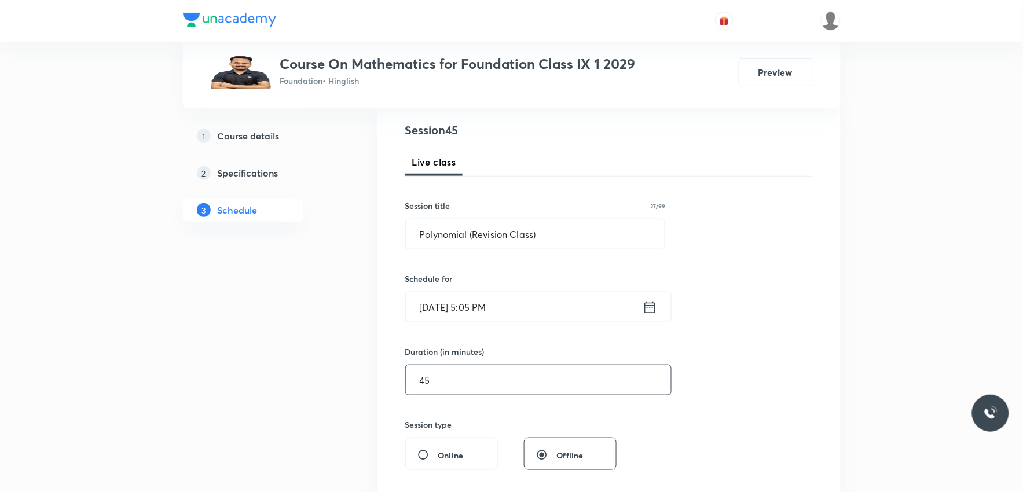
click at [486, 384] on input "45" at bounding box center [538, 380] width 265 height 30
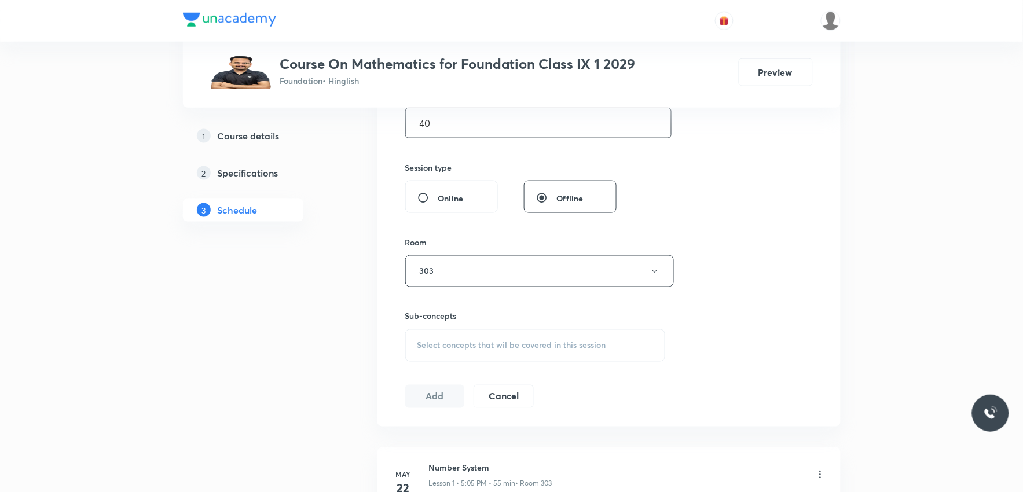
scroll to position [450, 0]
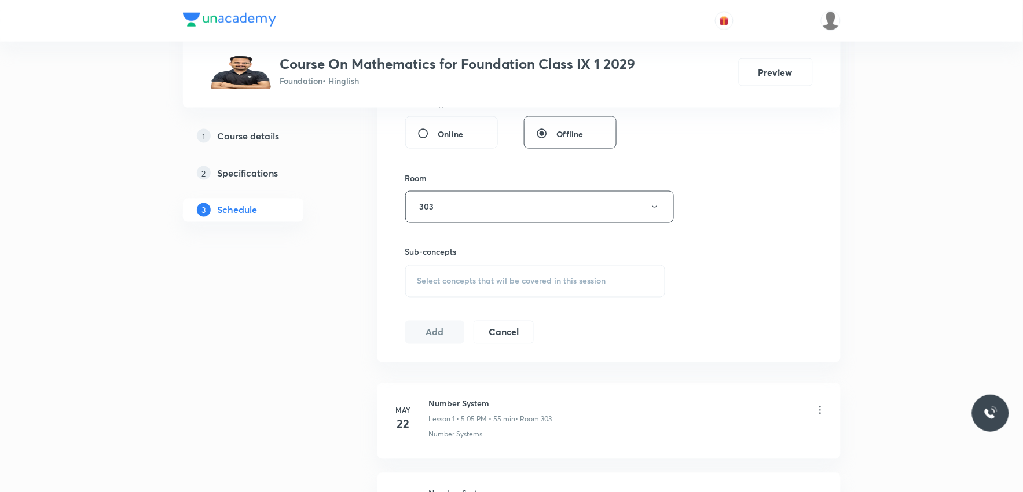
type input "40"
click at [598, 273] on div "Select concepts that wil be covered in this session" at bounding box center [535, 281] width 260 height 32
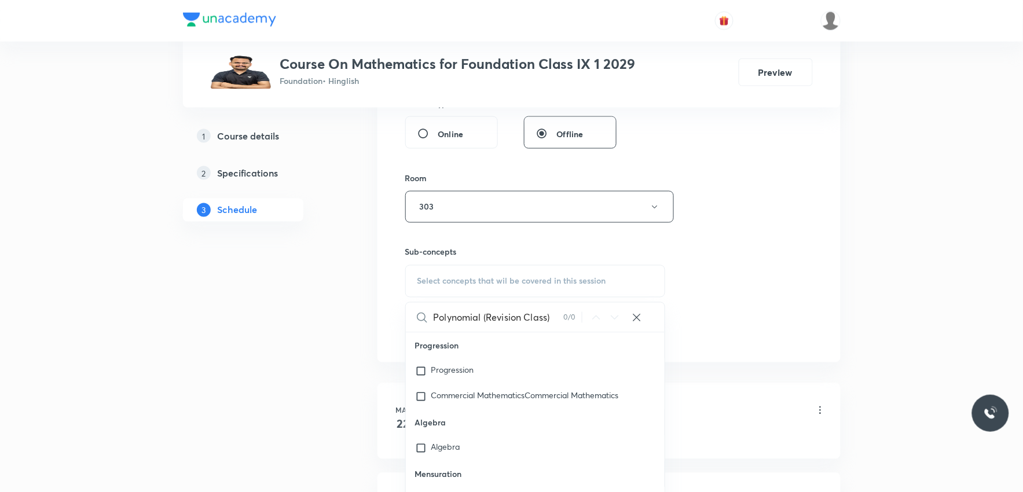
click at [482, 321] on input "Polynomial (Revision Class)" at bounding box center [499, 318] width 130 height 30
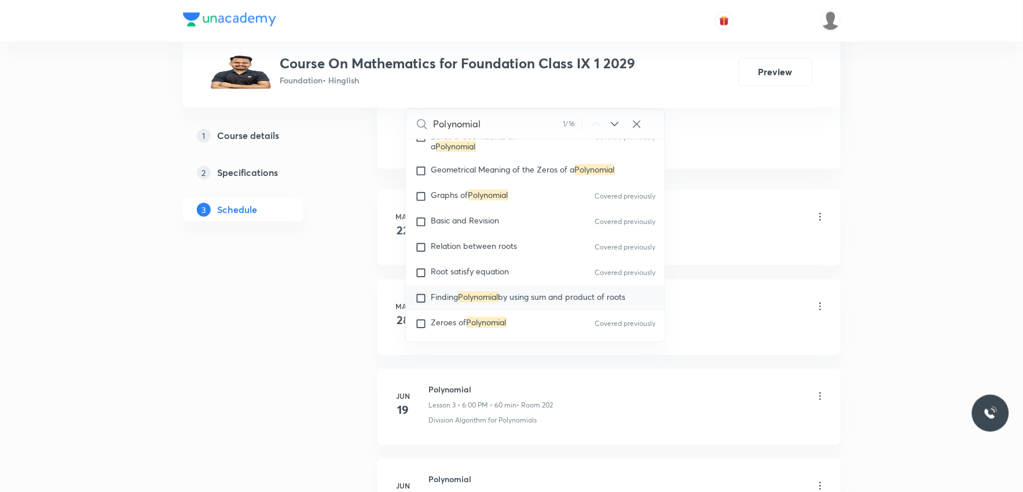
scroll to position [897, 0]
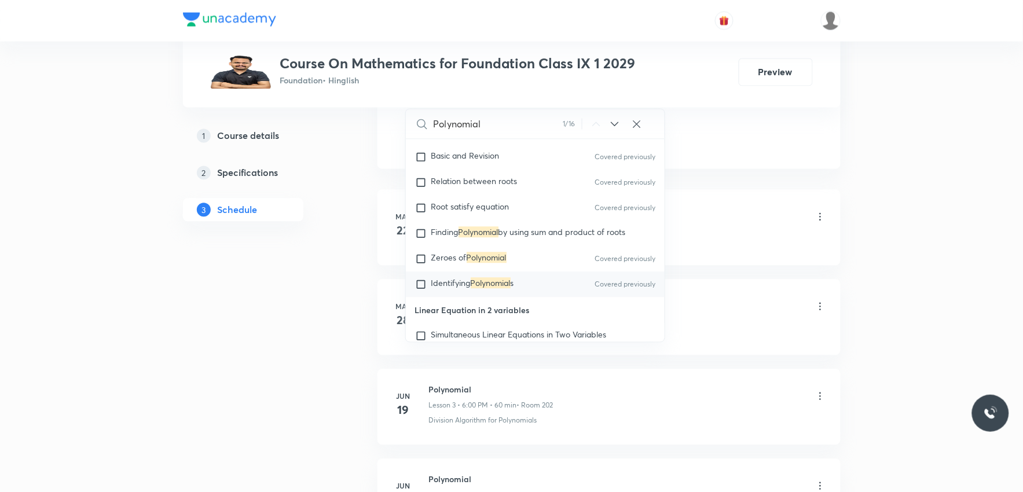
type input "Polynomial"
click at [493, 282] on mark "Polynomial" at bounding box center [491, 283] width 40 height 11
checkbox input "true"
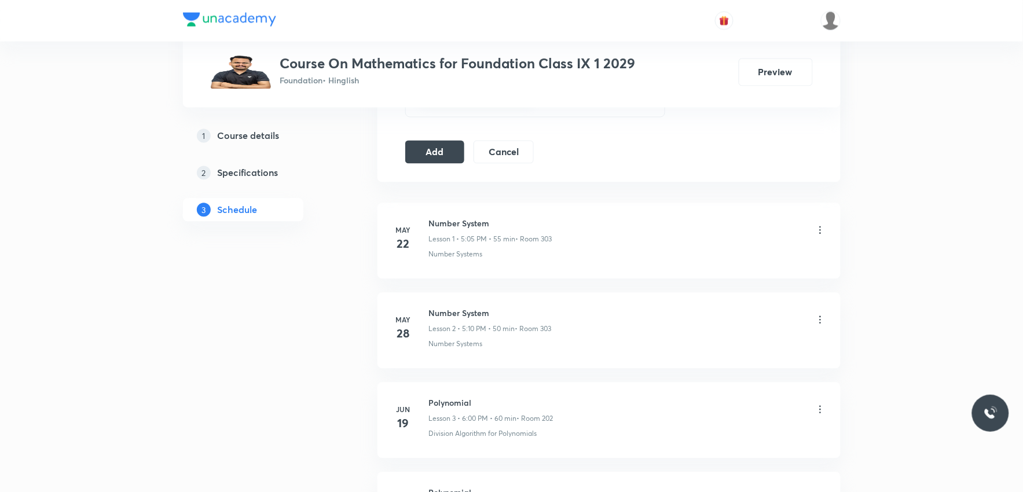
scroll to position [450, 0]
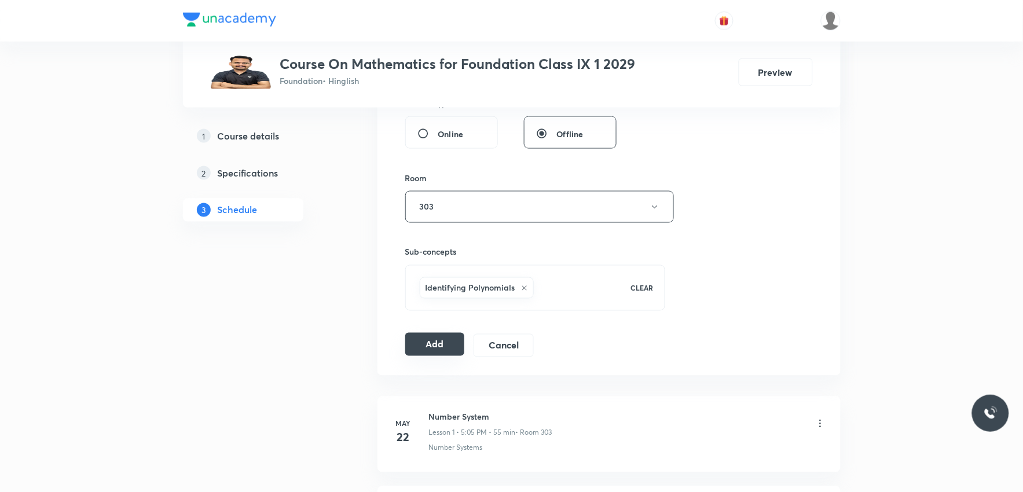
click at [446, 340] on button "Add" at bounding box center [435, 344] width 60 height 23
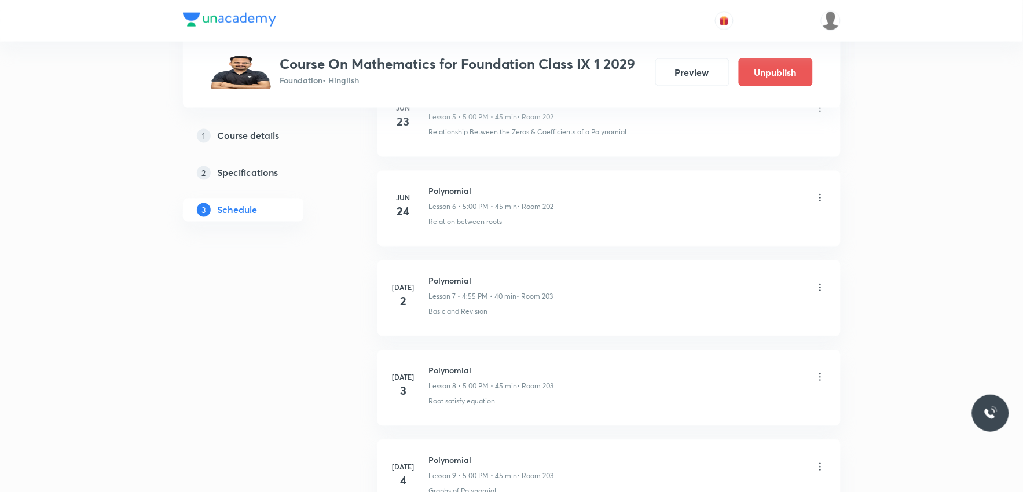
scroll to position [3945, 0]
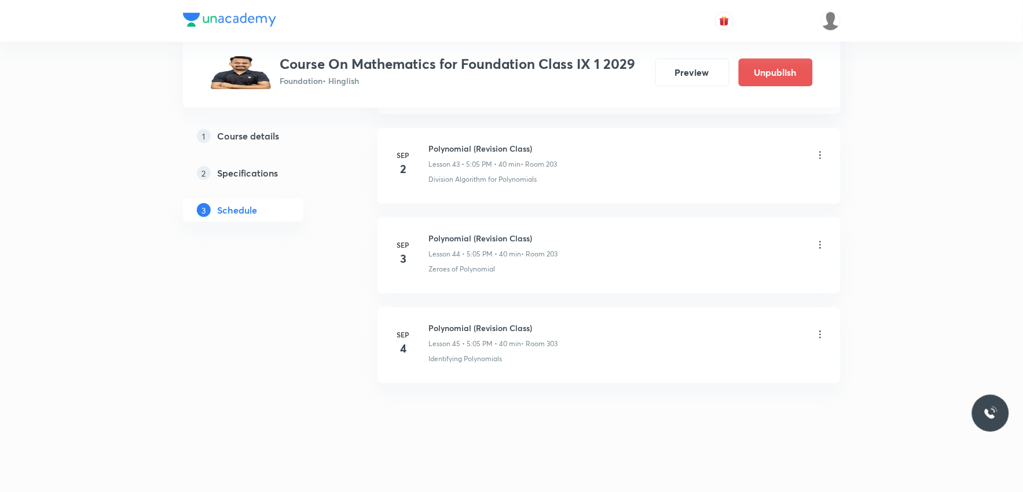
click at [820, 332] on icon at bounding box center [820, 335] width 2 height 8
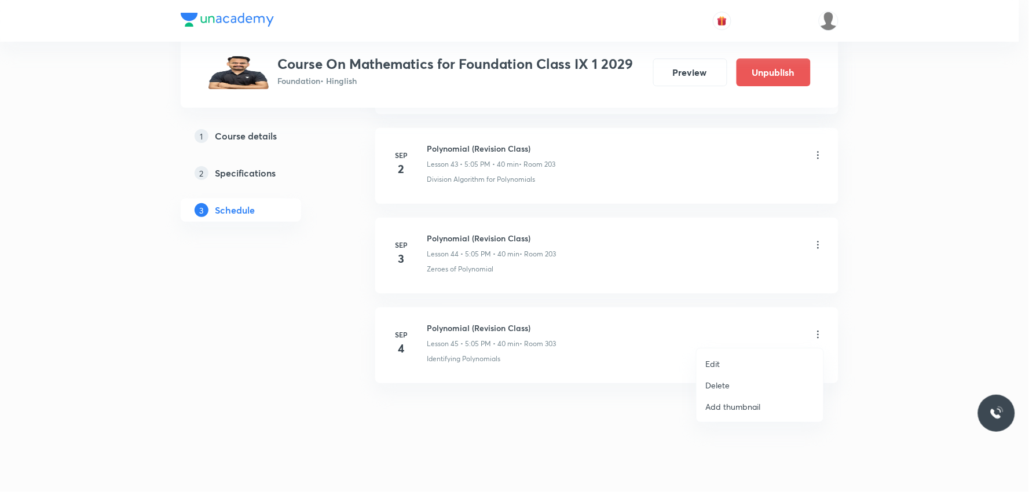
click at [725, 362] on li "Edit" at bounding box center [759, 363] width 127 height 21
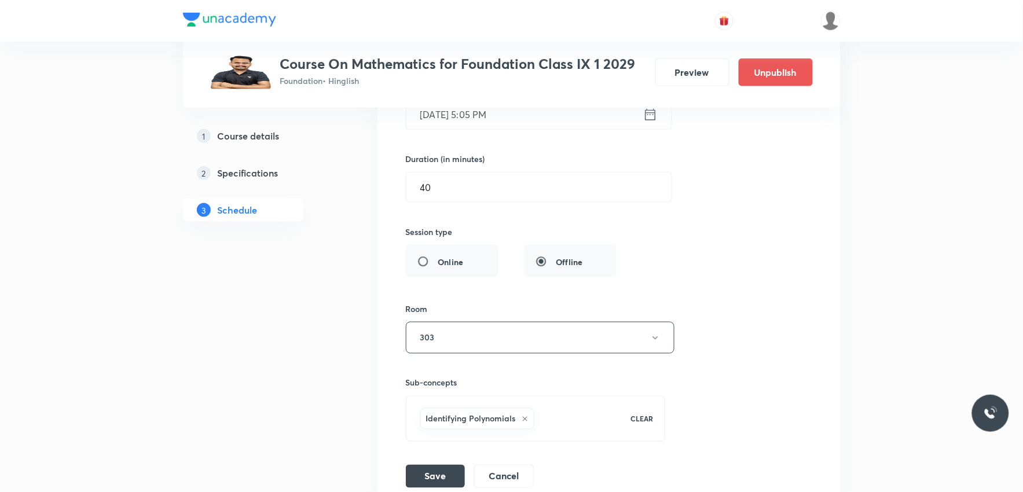
scroll to position [4391, 0]
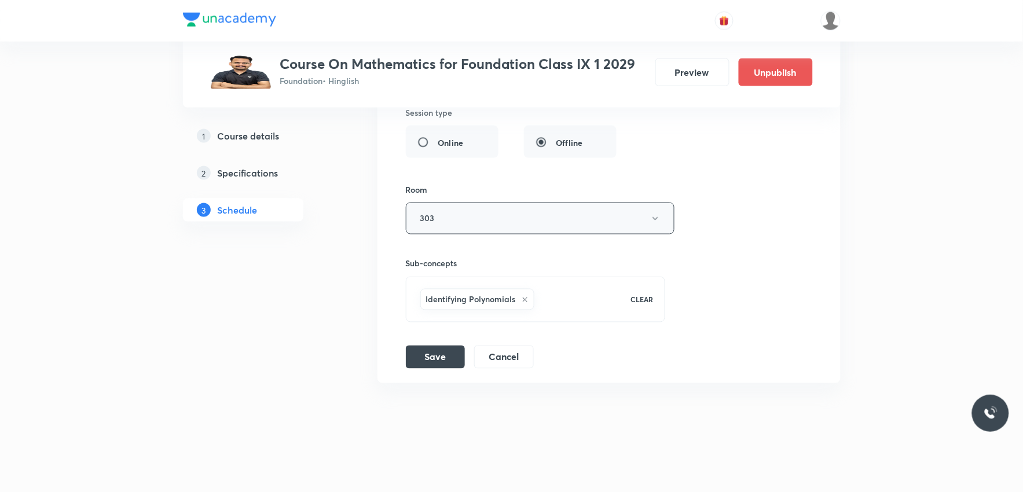
click at [571, 212] on button "303" at bounding box center [540, 219] width 269 height 32
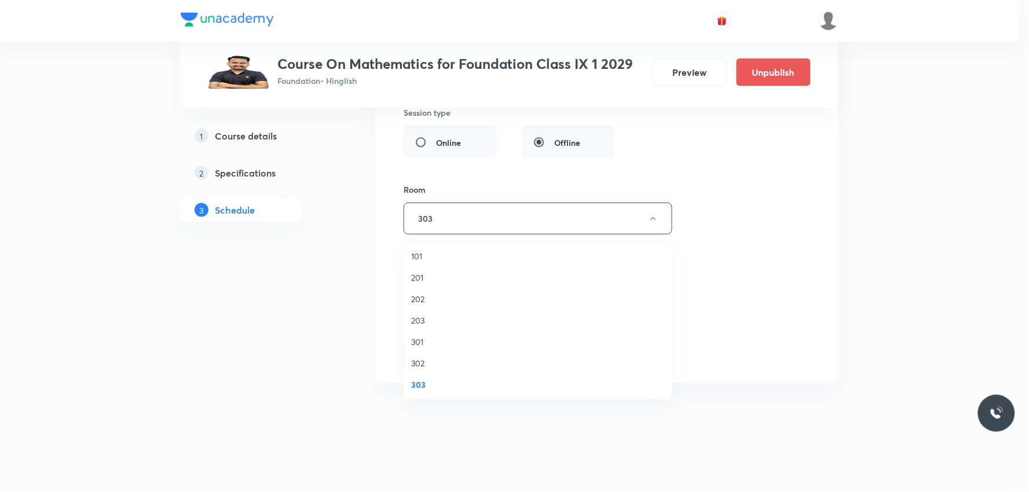
click at [437, 322] on span "203" at bounding box center [538, 320] width 254 height 12
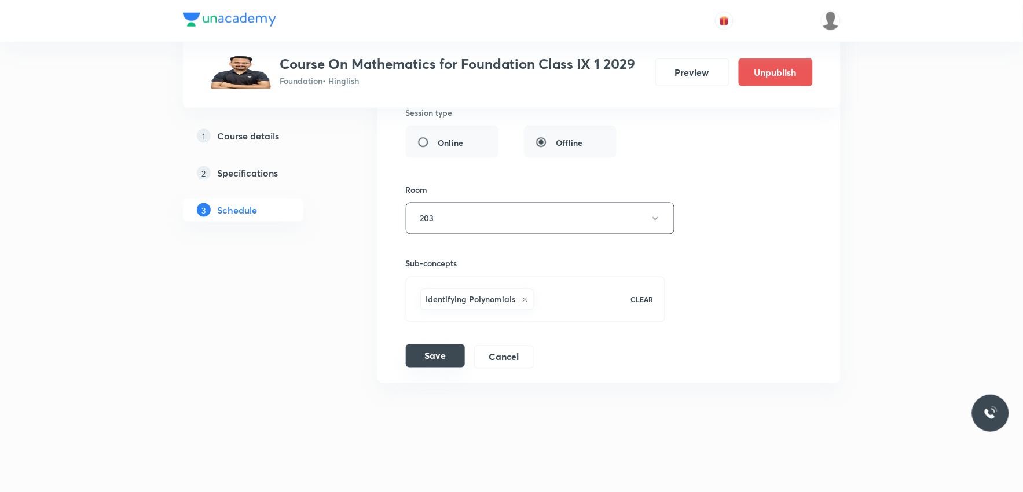
click at [429, 361] on button "Save" at bounding box center [435, 355] width 59 height 23
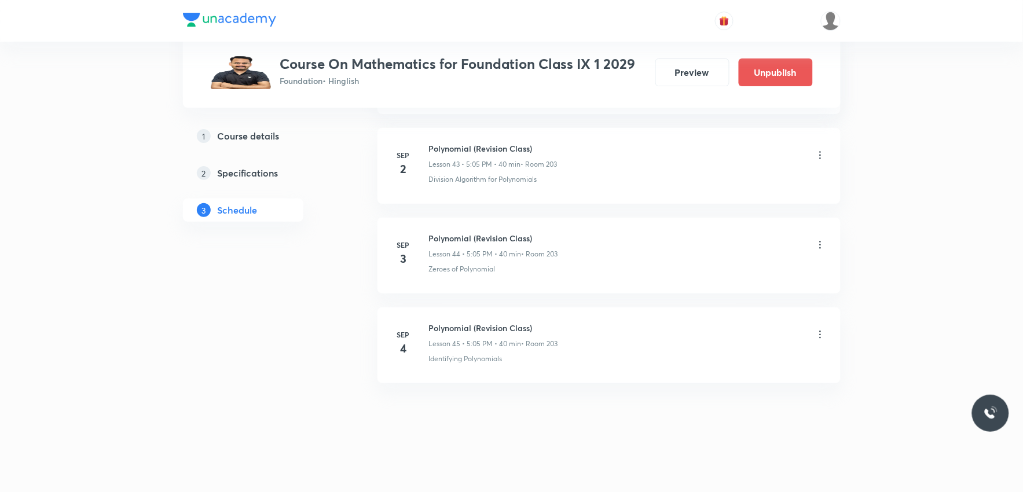
scroll to position [3945, 0]
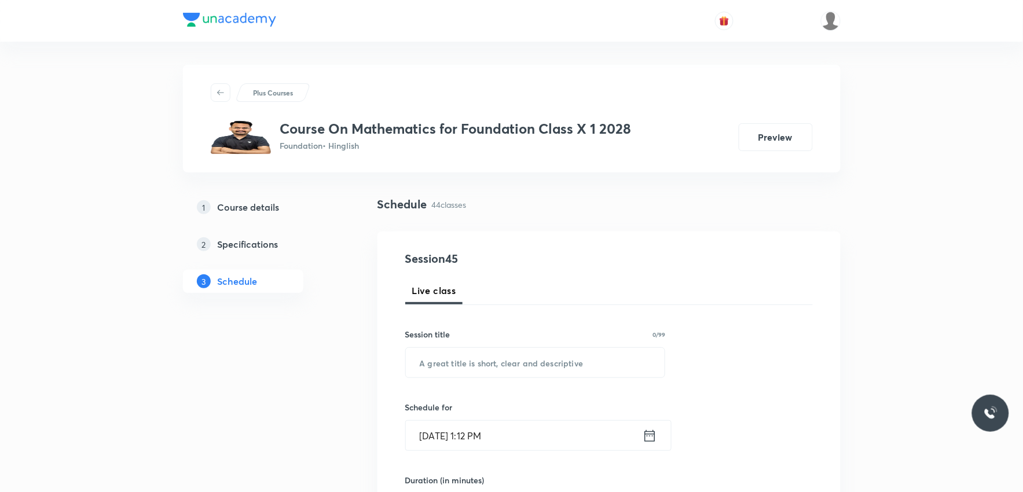
click at [725, 229] on div "Schedule 44 classes" at bounding box center [608, 214] width 463 height 36
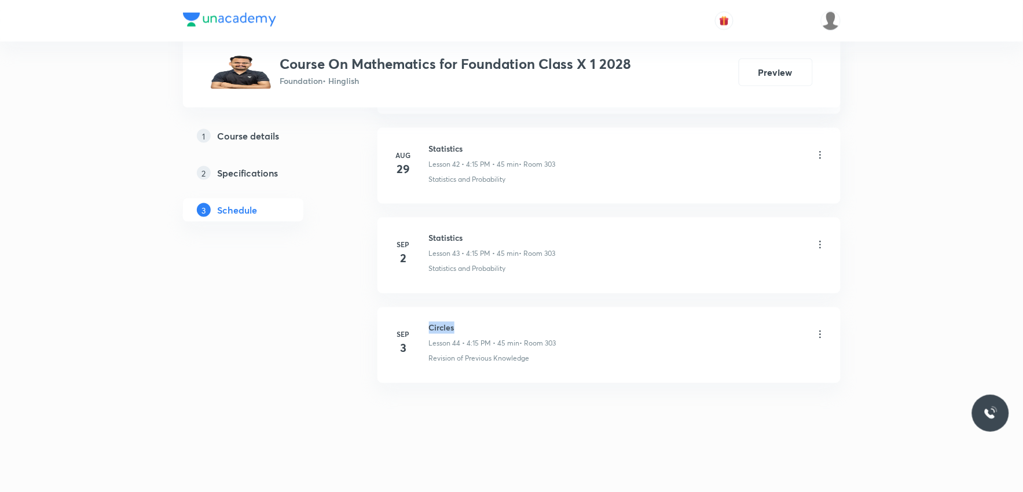
drag, startPoint x: 429, startPoint y: 325, endPoint x: 505, endPoint y: 326, distance: 75.3
click at [505, 326] on h6 "Circles" at bounding box center [492, 328] width 127 height 12
copy h6 "Circles"
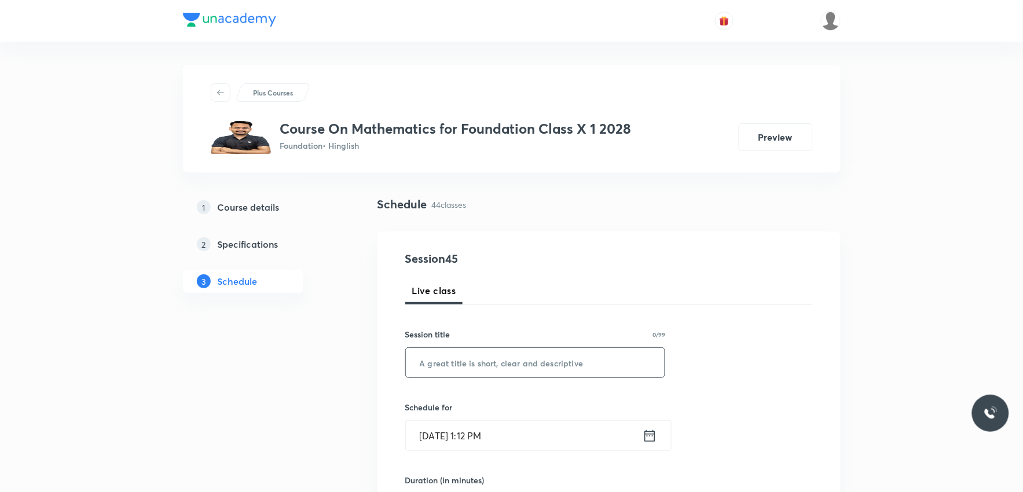
click at [513, 350] on input "text" at bounding box center [535, 363] width 259 height 30
paste input "Circles"
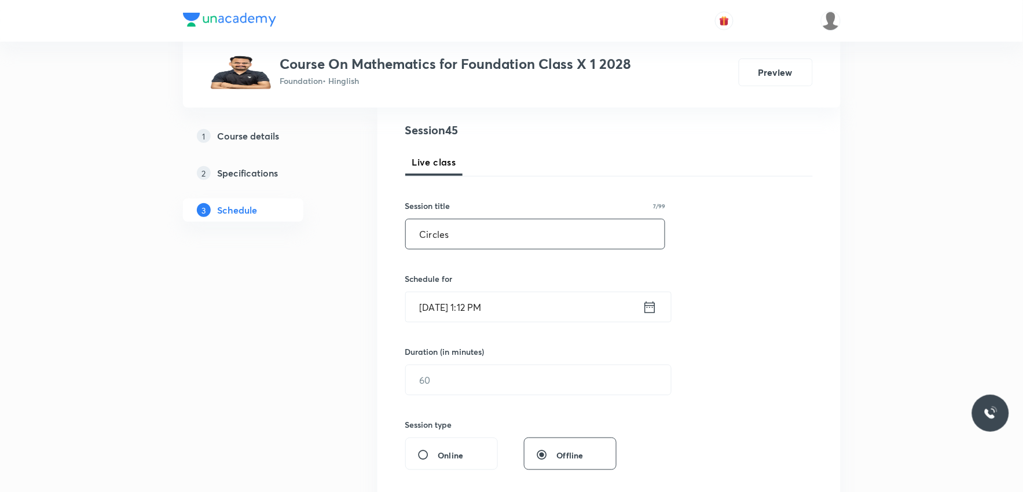
type input "Circles"
click at [436, 300] on input "[DATE] 1:12 PM" at bounding box center [524, 307] width 237 height 30
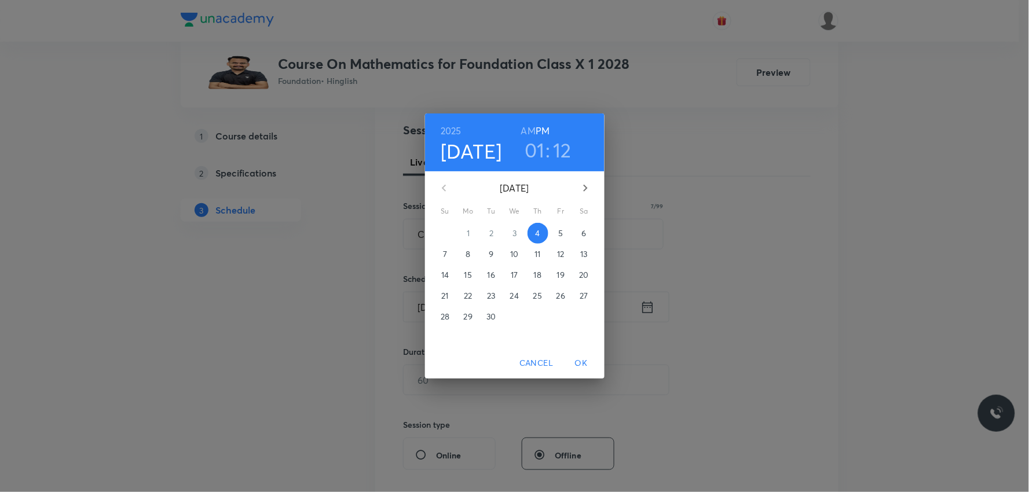
click at [535, 152] on h3 "01" at bounding box center [534, 150] width 20 height 24
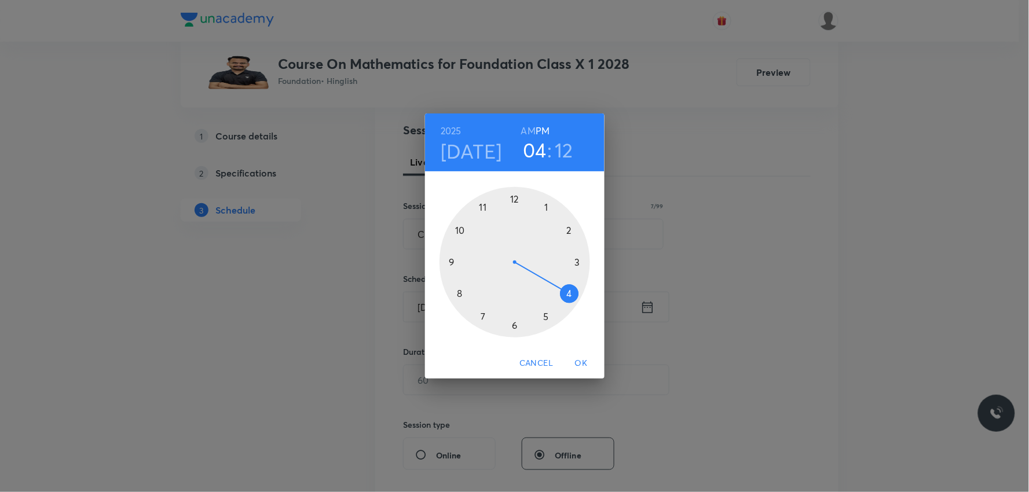
drag, startPoint x: 550, startPoint y: 210, endPoint x: 570, endPoint y: 292, distance: 84.0
click at [570, 292] on div at bounding box center [514, 262] width 150 height 150
drag, startPoint x: 574, startPoint y: 243, endPoint x: 517, endPoint y: 203, distance: 69.8
click at [517, 203] on div at bounding box center [514, 262] width 150 height 150
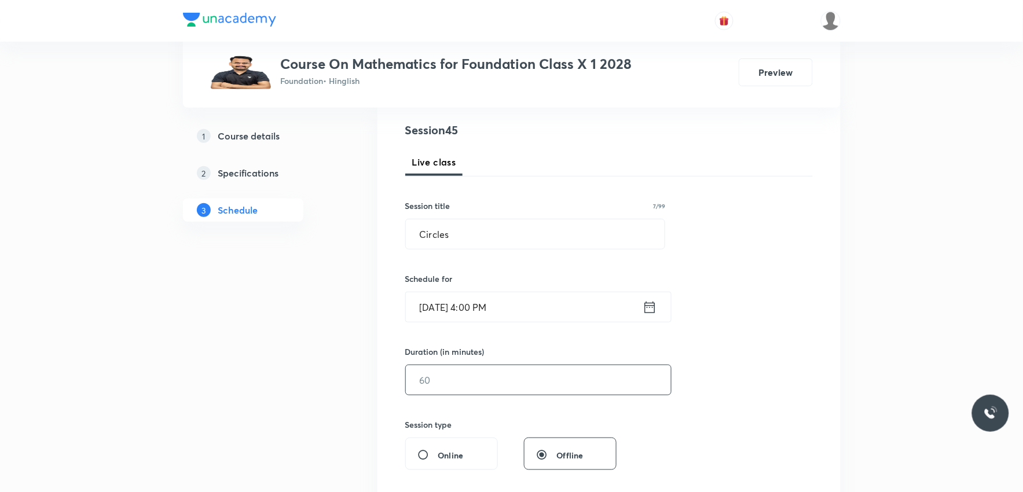
scroll to position [257, 0]
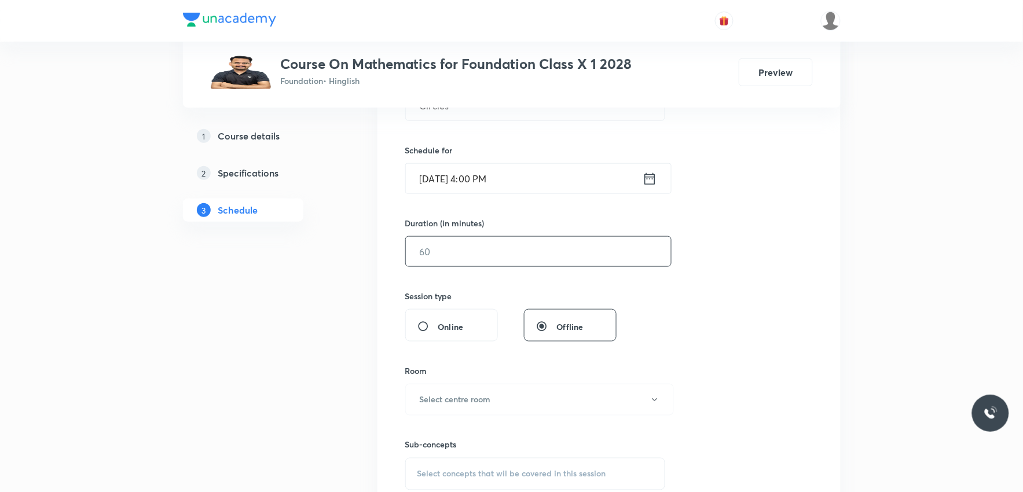
click at [504, 266] on input "text" at bounding box center [538, 252] width 265 height 30
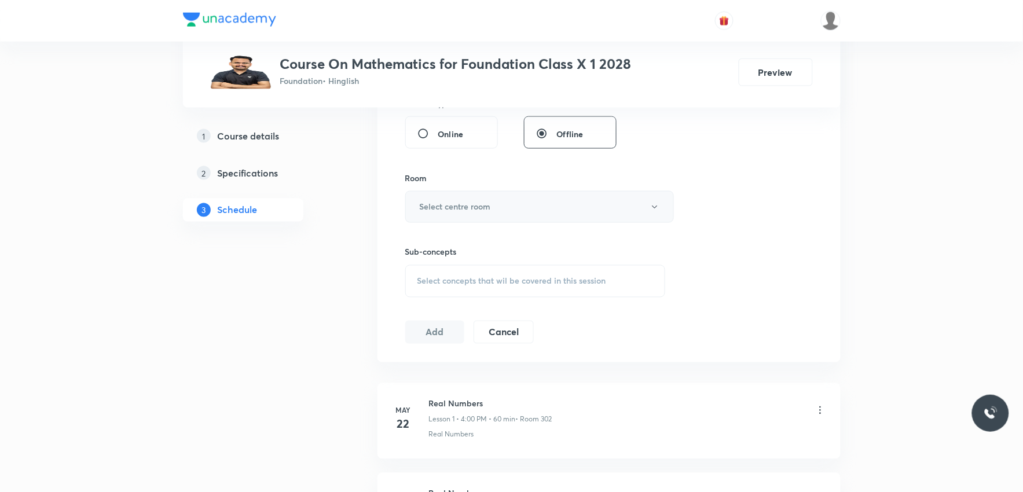
type input "45"
click at [524, 195] on button "Select centre room" at bounding box center [539, 207] width 269 height 32
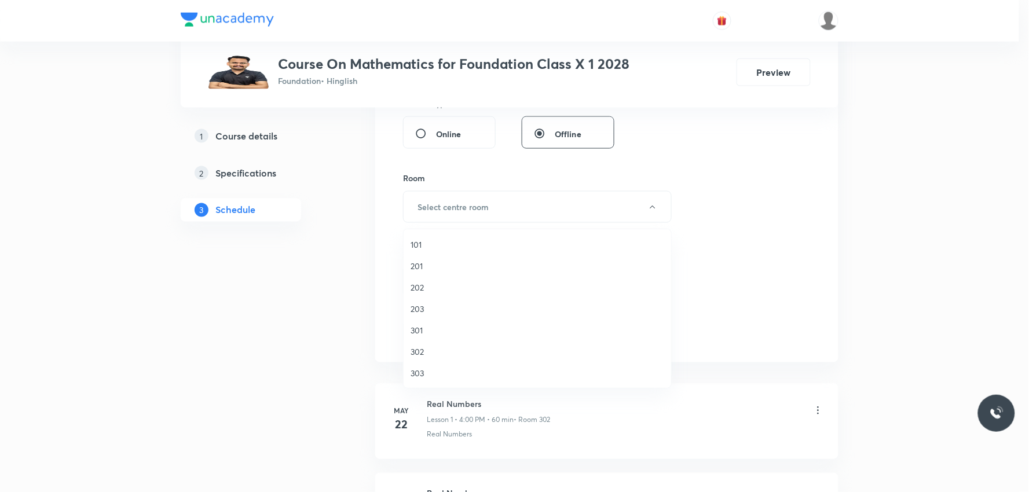
click at [424, 374] on span "303" at bounding box center [537, 373] width 254 height 12
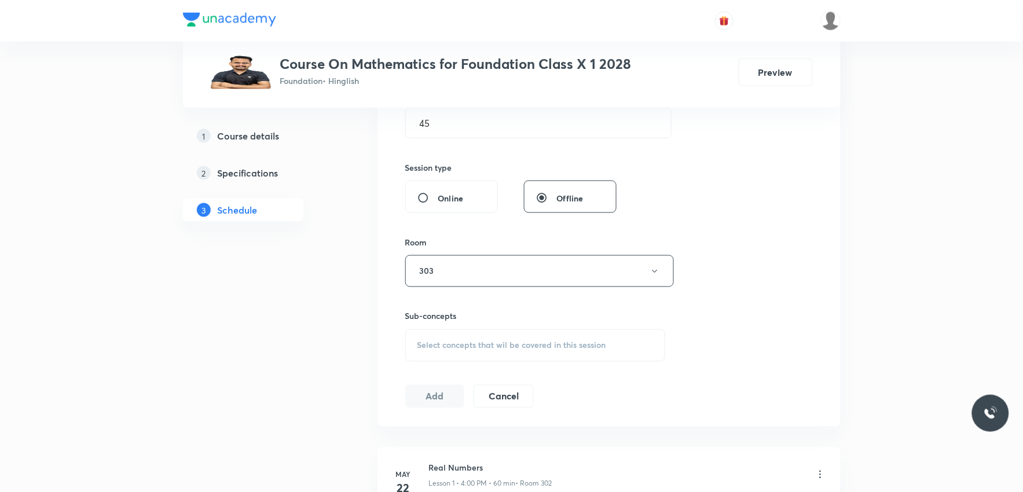
scroll to position [514, 0]
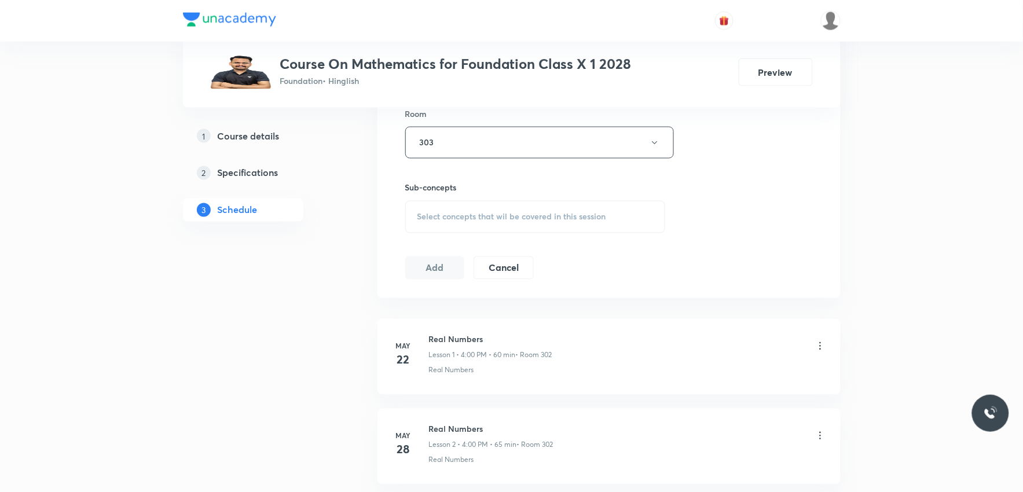
click at [586, 207] on div "Select concepts that wil be covered in this session" at bounding box center [535, 217] width 260 height 32
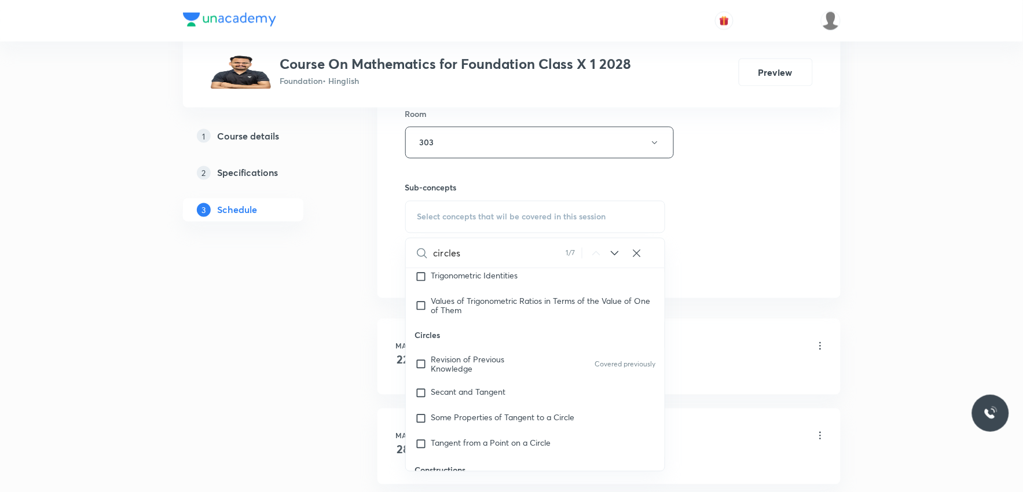
scroll to position [6240, 0]
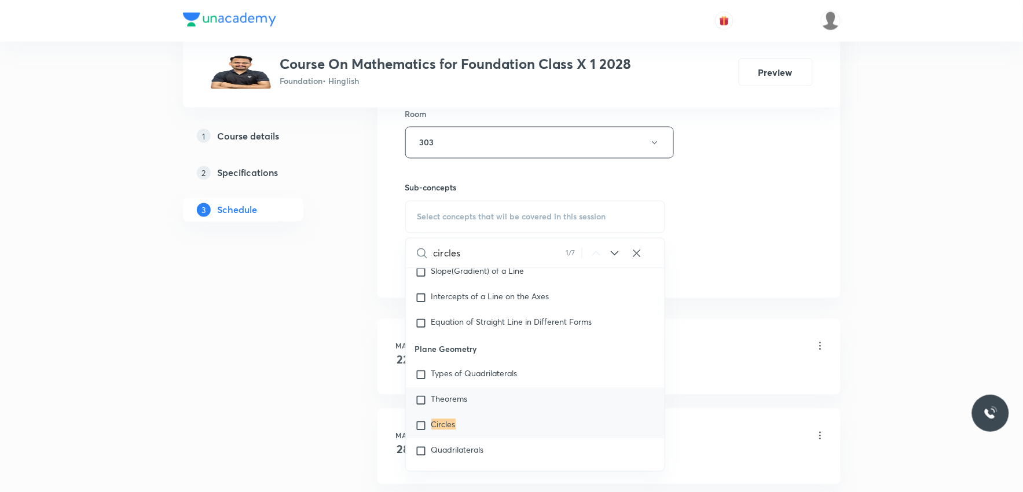
type input "circles"
click at [452, 419] on mark "Circles" at bounding box center [443, 424] width 24 height 11
checkbox input "true"
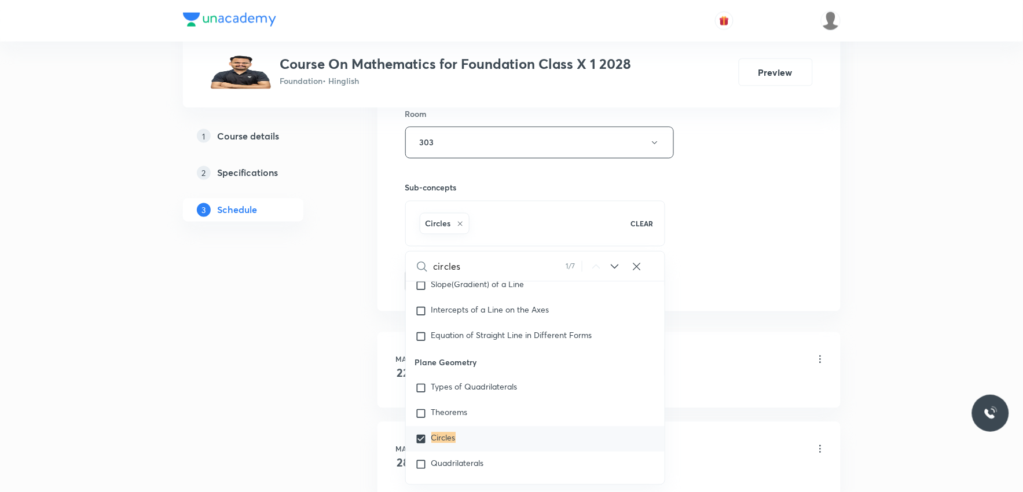
click at [774, 212] on div "Session 45 Live class Session title 7/99 Circles ​ Schedule for Sep 4, 2025, 4:…" at bounding box center [608, 14] width 407 height 557
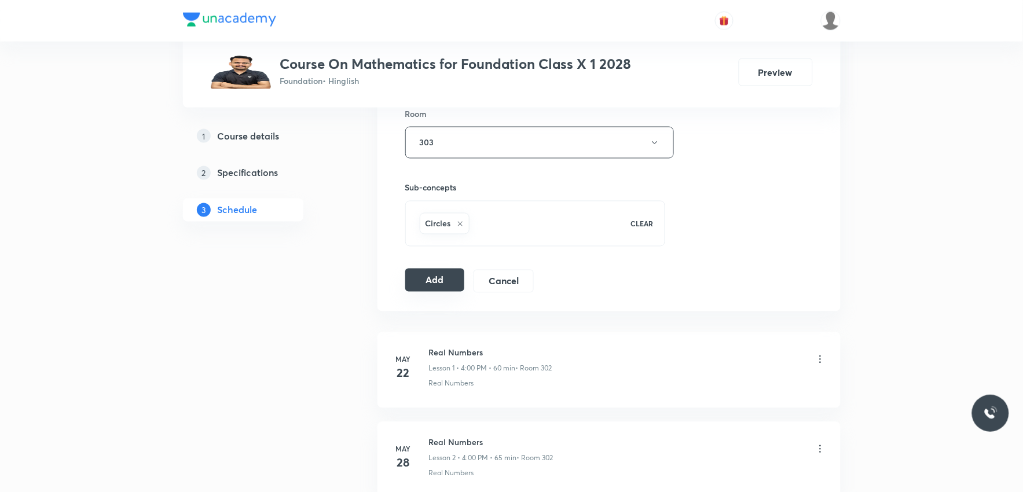
click at [425, 284] on button "Add" at bounding box center [435, 280] width 60 height 23
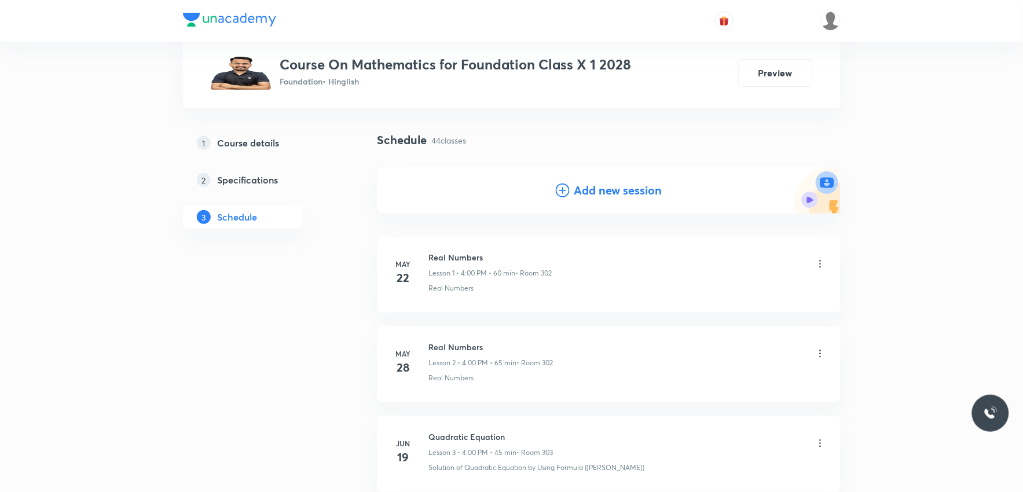
scroll to position [3855, 0]
